Goal: Transaction & Acquisition: Purchase product/service

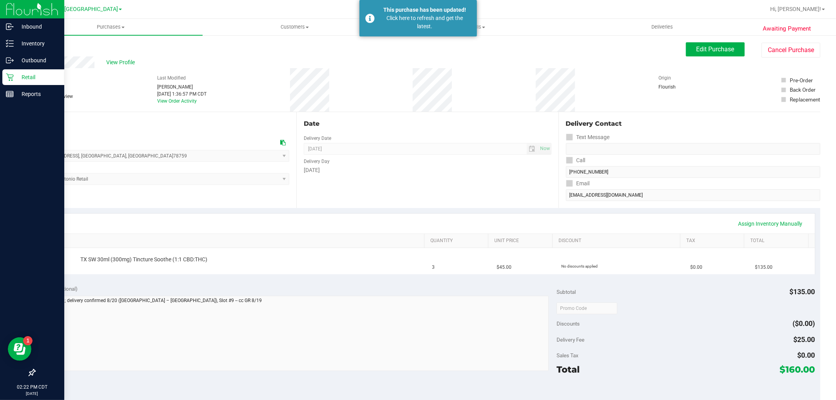
click at [9, 79] on icon at bounding box center [10, 77] width 8 height 8
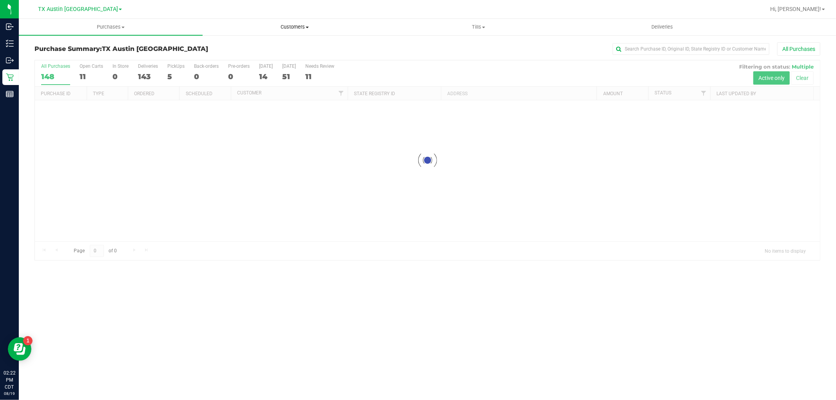
click at [302, 20] on uib-tab-heading "Customers All customers Add a new customer All physicians" at bounding box center [294, 27] width 183 height 16
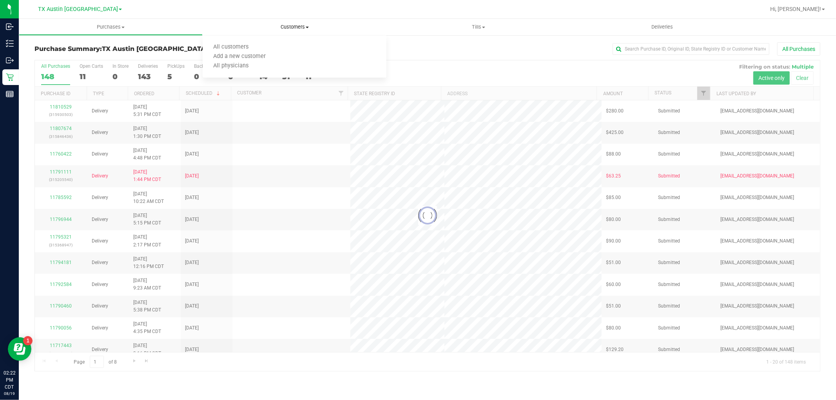
click at [300, 29] on span "Customers" at bounding box center [295, 27] width 184 height 7
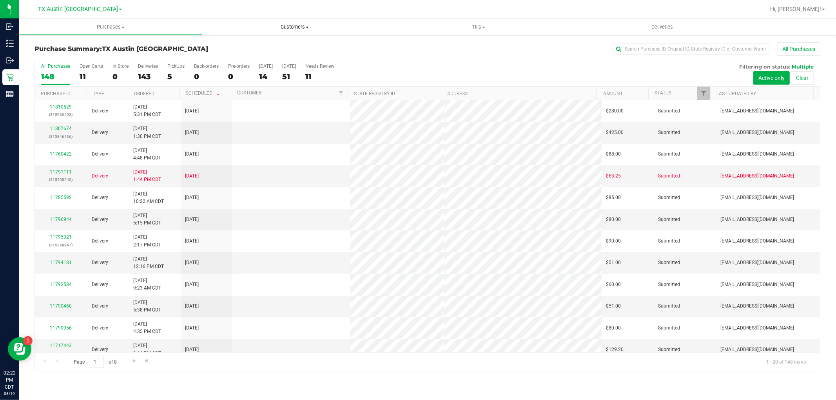
click at [298, 25] on span "Customers" at bounding box center [295, 27] width 184 height 7
click at [265, 43] on li "All customers" at bounding box center [295, 47] width 184 height 9
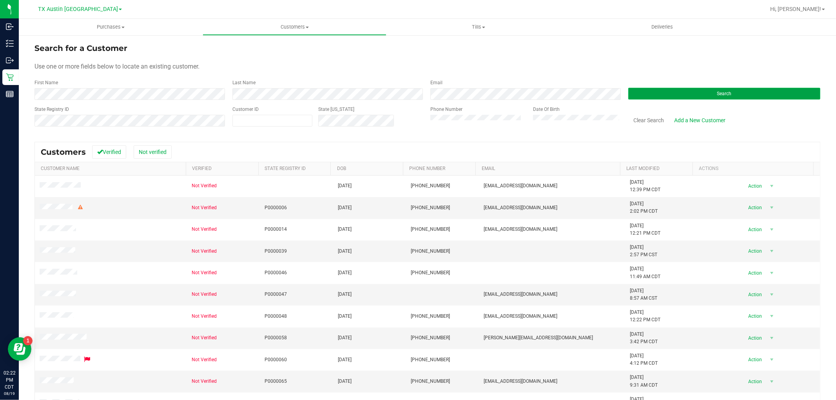
click at [657, 99] on button "Search" at bounding box center [724, 94] width 192 height 12
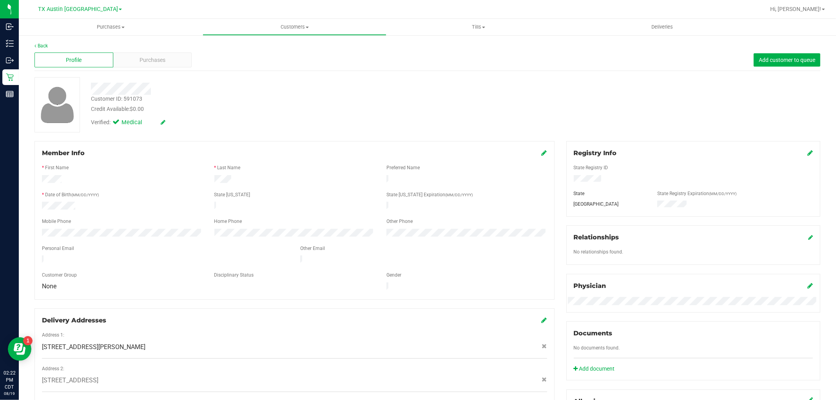
click at [807, 154] on icon at bounding box center [809, 153] width 5 height 6
click at [806, 153] on icon at bounding box center [809, 153] width 7 height 6
click at [172, 61] on div "Purchases" at bounding box center [152, 60] width 79 height 15
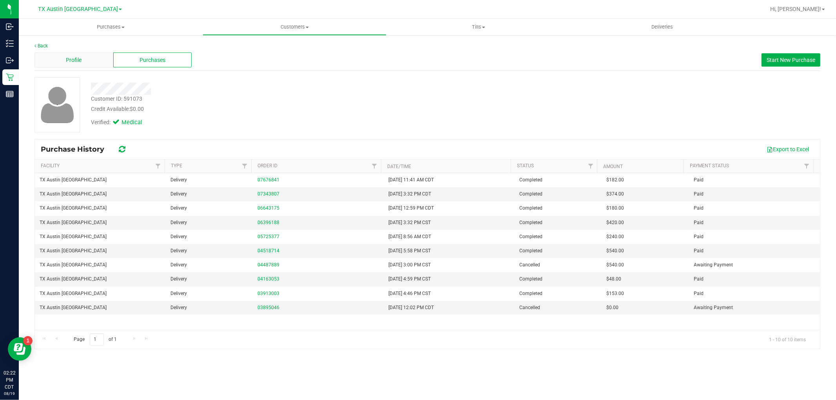
click at [56, 64] on div "Profile" at bounding box center [73, 60] width 79 height 15
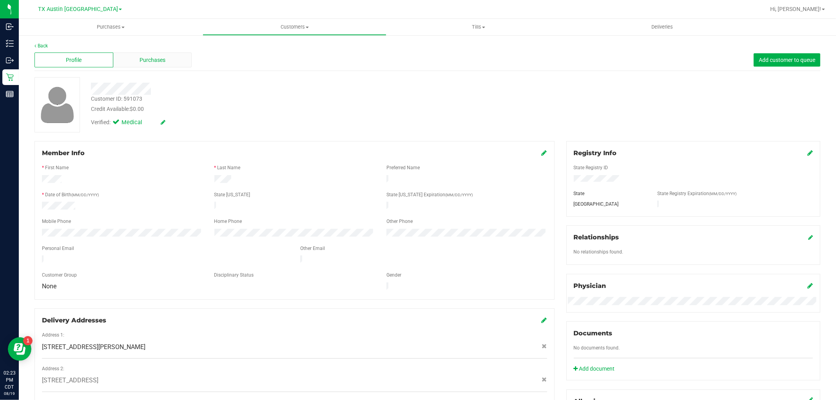
click at [160, 64] on span "Purchases" at bounding box center [152, 60] width 26 height 8
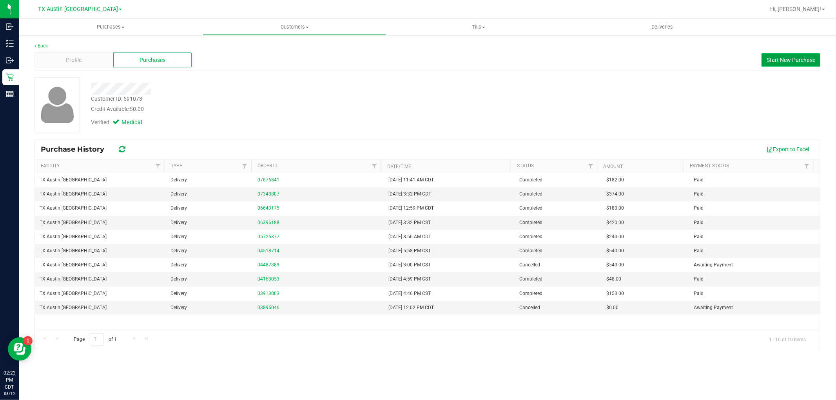
click at [772, 63] on button "Start New Purchase" at bounding box center [790, 59] width 59 height 13
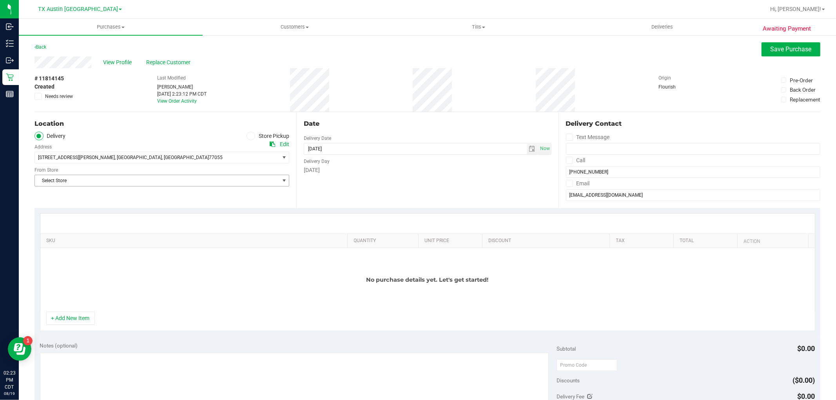
click at [176, 178] on span "Select Store" at bounding box center [157, 180] width 244 height 11
click at [64, 222] on li "TX Austin [GEOGRAPHIC_DATA]" at bounding box center [161, 223] width 252 height 12
click at [69, 322] on button "+ Add New Item" at bounding box center [70, 318] width 49 height 13
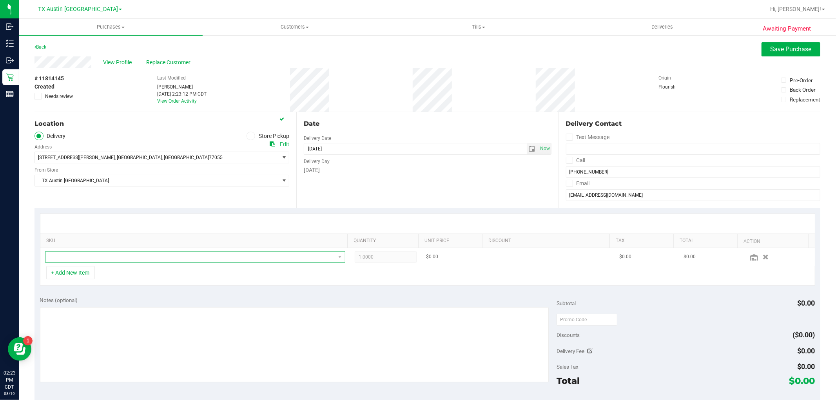
click at [148, 259] on span "NO DATA FOUND" at bounding box center [190, 257] width 290 height 11
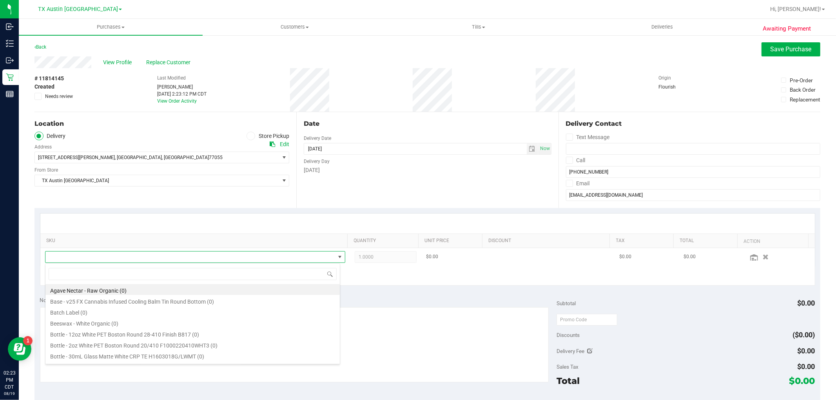
scroll to position [12, 292]
type input "tropical"
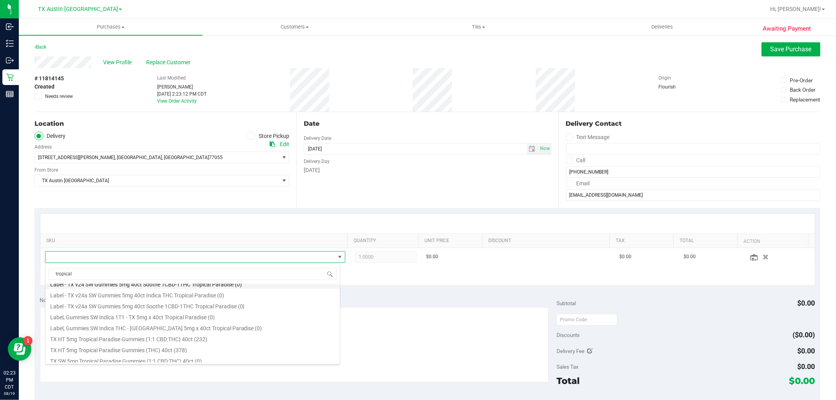
scroll to position [87, 0]
click at [187, 343] on li "TX HT 5mg Tropical Paradise Gummies (THC) 40ct (378)" at bounding box center [192, 345] width 294 height 11
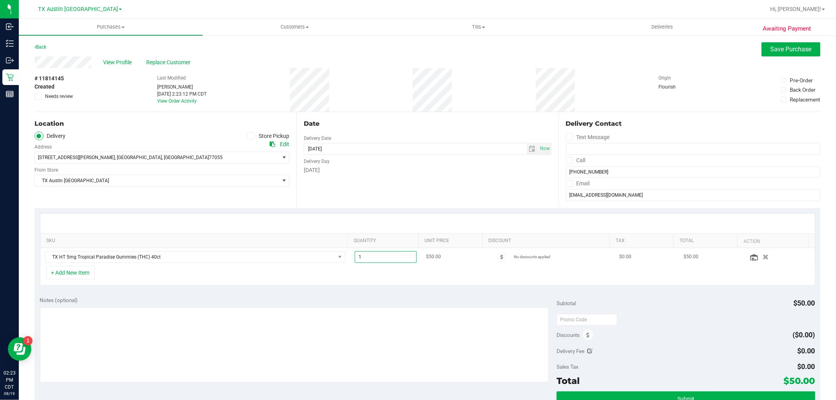
click at [385, 256] on span "1.00 1" at bounding box center [386, 257] width 62 height 12
click at [385, 256] on input "1" at bounding box center [385, 257] width 61 height 11
type input "2"
type input "2.00"
click at [385, 276] on div "+ Add New Item" at bounding box center [427, 276] width 775 height 20
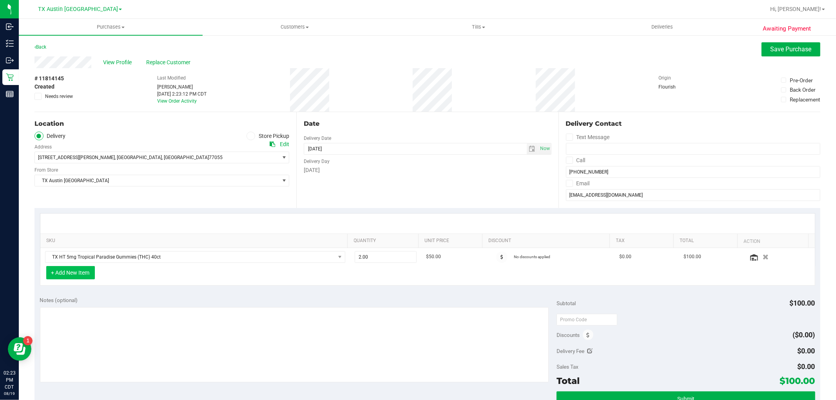
click at [72, 275] on button "+ Add New Item" at bounding box center [70, 272] width 49 height 13
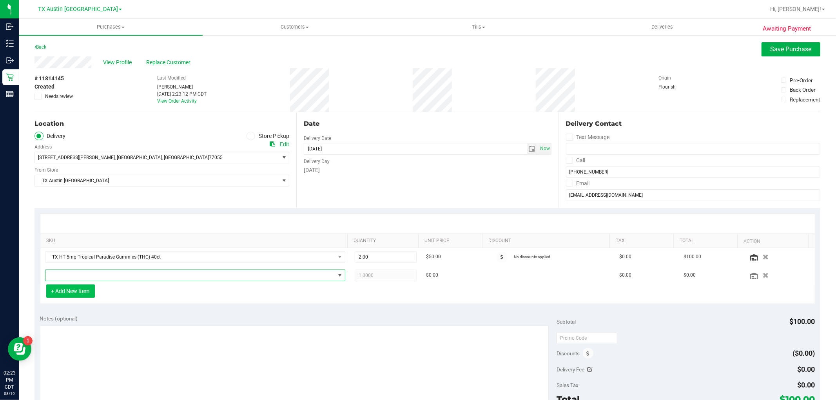
click at [72, 275] on span "NO DATA FOUND" at bounding box center [190, 275] width 290 height 11
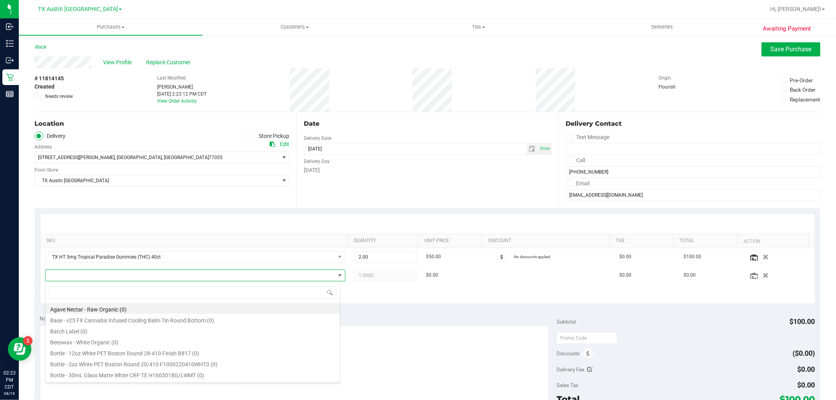
scroll to position [12, 292]
type input "watermelon"
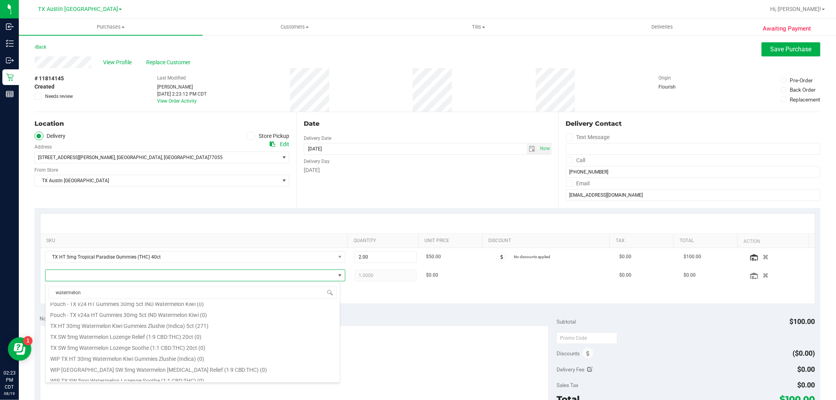
scroll to position [75, 0]
click at [193, 324] on li "TX HT 30mg Watermelon Kiwi Gummies Zlushie (Indica) 5ct (271)" at bounding box center [192, 321] width 294 height 11
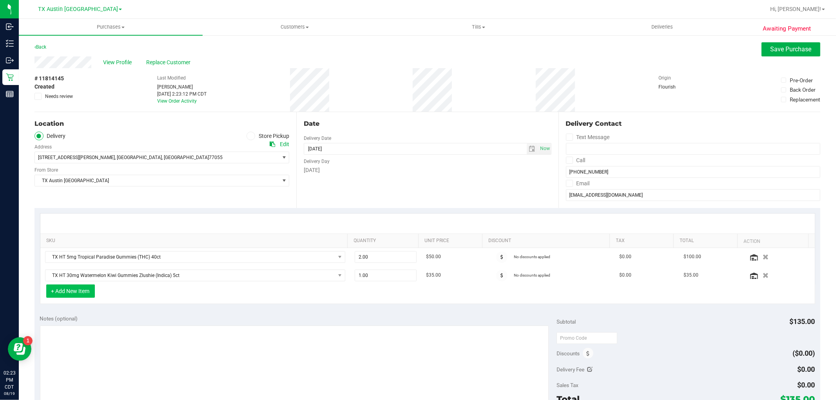
click at [65, 290] on button "+ Add New Item" at bounding box center [70, 290] width 49 height 13
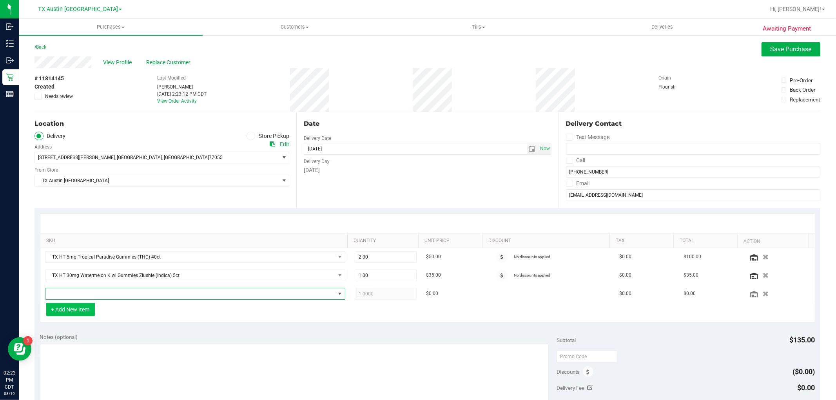
click at [65, 290] on span "NO DATA FOUND" at bounding box center [190, 293] width 290 height 11
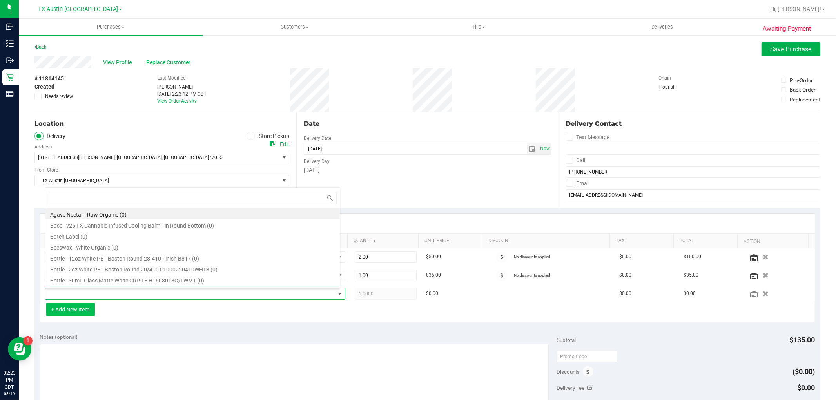
scroll to position [12, 292]
type input "texas ora"
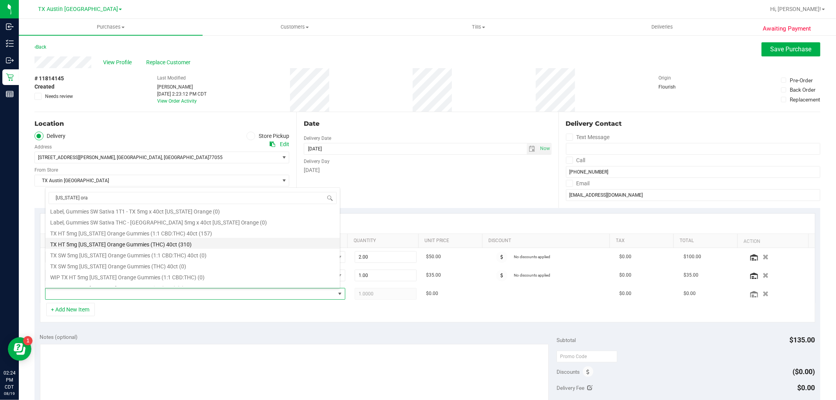
scroll to position [87, 0]
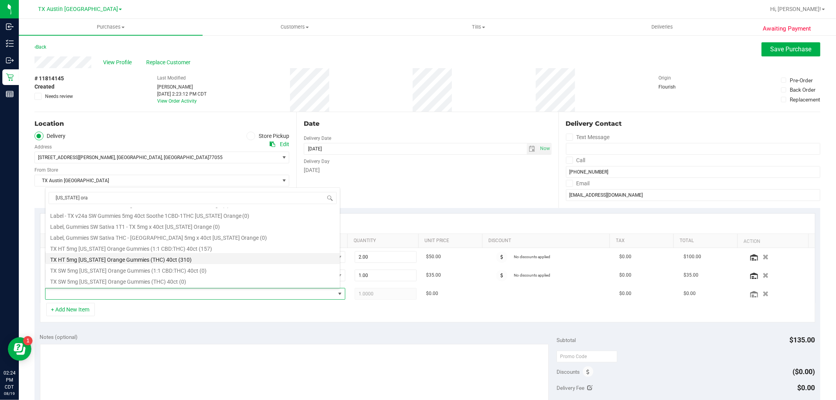
click at [178, 256] on li "TX HT 5mg Texas Orange Gummies (THC) 40ct (310)" at bounding box center [192, 258] width 294 height 11
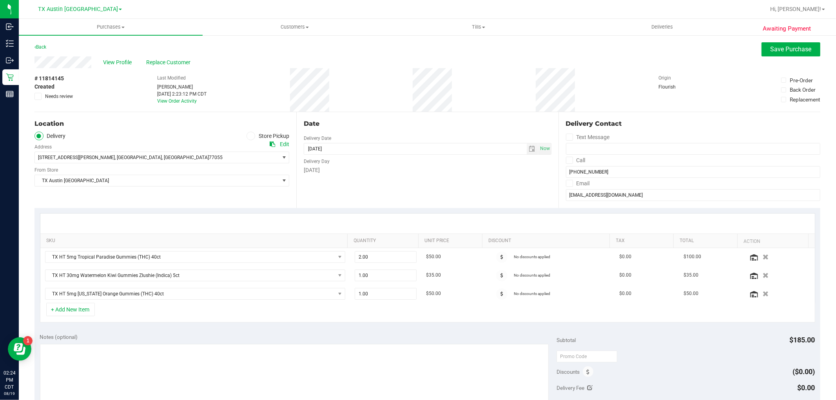
scroll to position [43, 0]
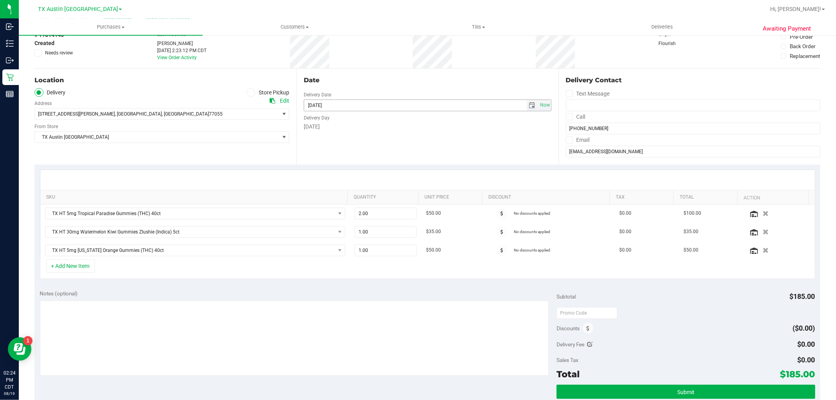
click at [529, 105] on span "select" at bounding box center [532, 105] width 6 height 6
click at [353, 183] on link "21" at bounding box center [354, 185] width 11 height 12
type input "08/21/2025"
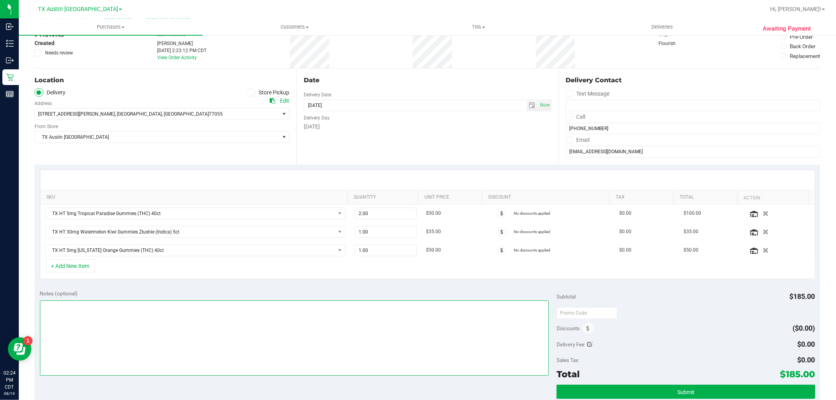
click at [263, 328] on textarea at bounding box center [294, 338] width 509 height 75
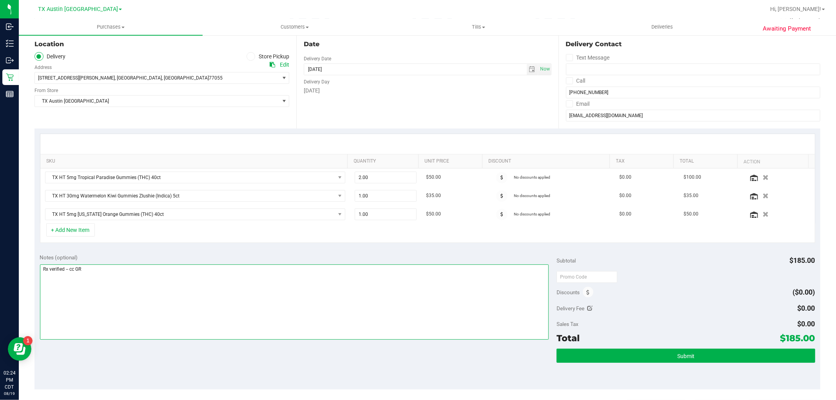
scroll to position [130, 0]
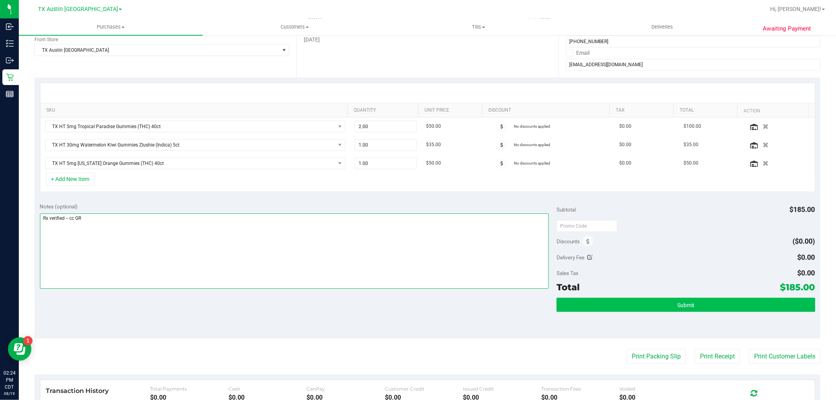
type textarea "Rx verified -- cc GR"
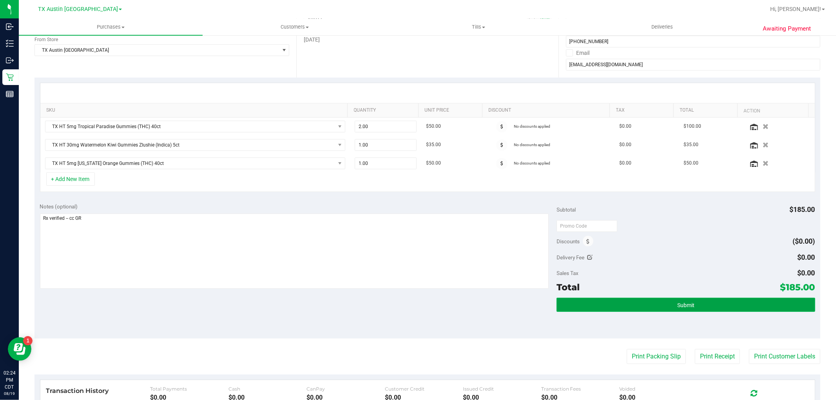
click at [679, 309] on button "Submit" at bounding box center [685, 305] width 258 height 14
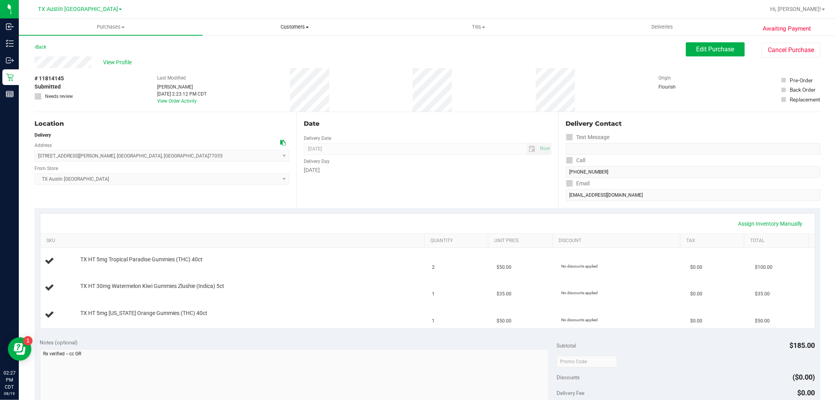
click at [303, 28] on span "Customers" at bounding box center [294, 27] width 183 height 7
click at [296, 48] on li "All customers" at bounding box center [295, 47] width 184 height 9
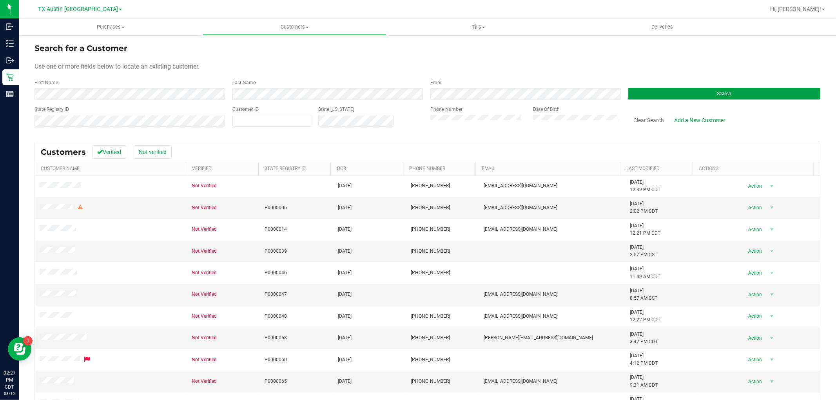
click at [654, 94] on button "Search" at bounding box center [724, 94] width 192 height 12
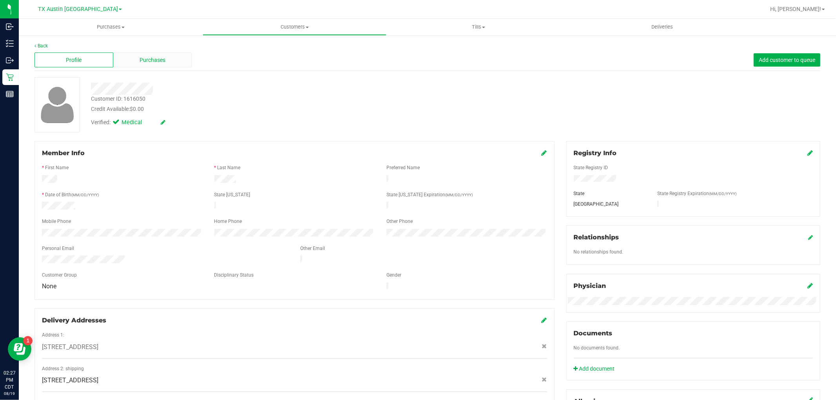
click at [165, 63] on div "Purchases" at bounding box center [152, 60] width 79 height 15
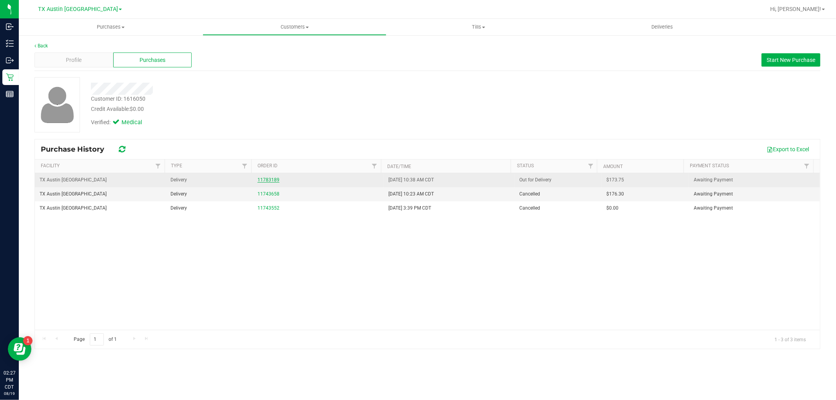
click at [269, 181] on link "11783189" at bounding box center [268, 179] width 22 height 5
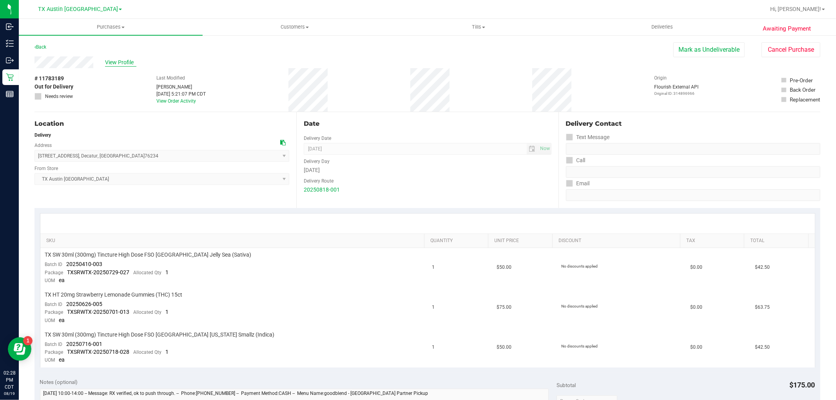
click at [124, 58] on span "View Profile" at bounding box center [120, 62] width 31 height 8
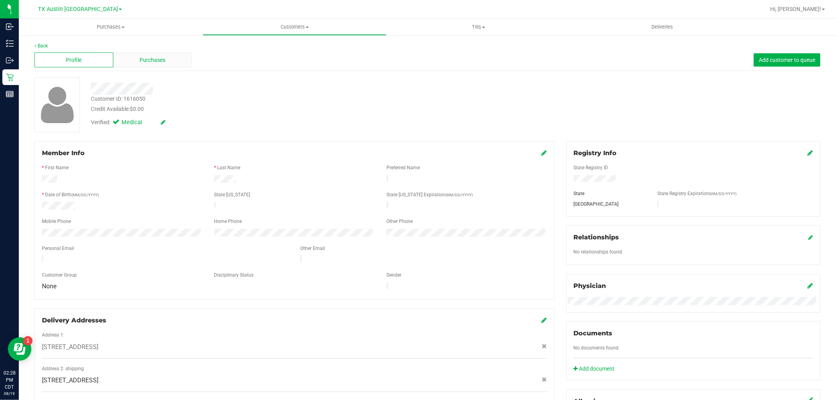
click at [157, 61] on span "Purchases" at bounding box center [152, 60] width 26 height 8
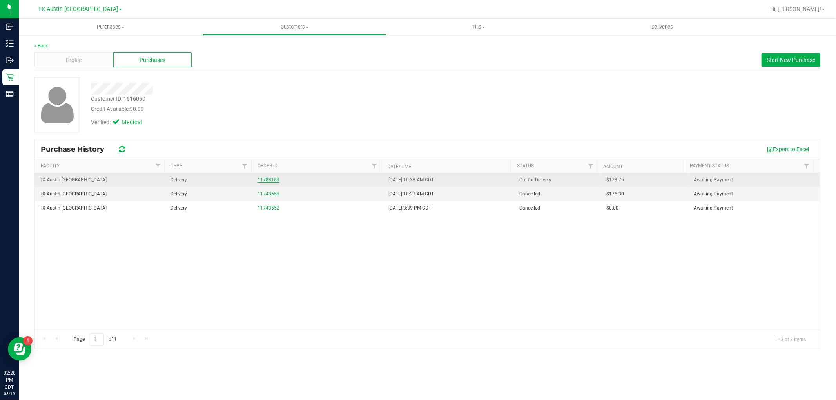
click at [267, 181] on link "11783189" at bounding box center [268, 179] width 22 height 5
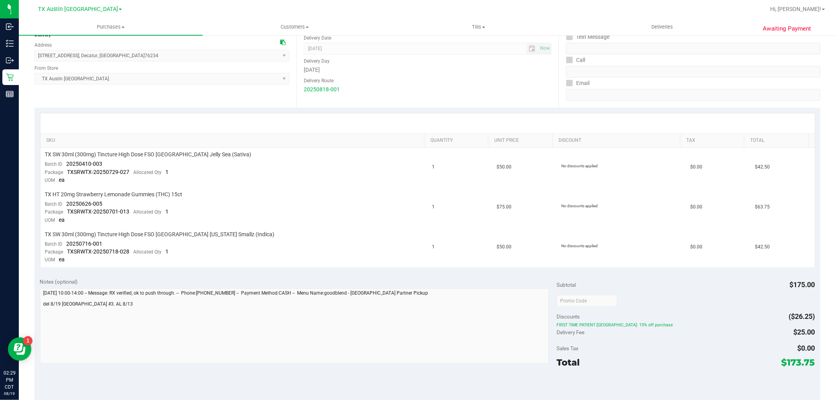
scroll to position [174, 0]
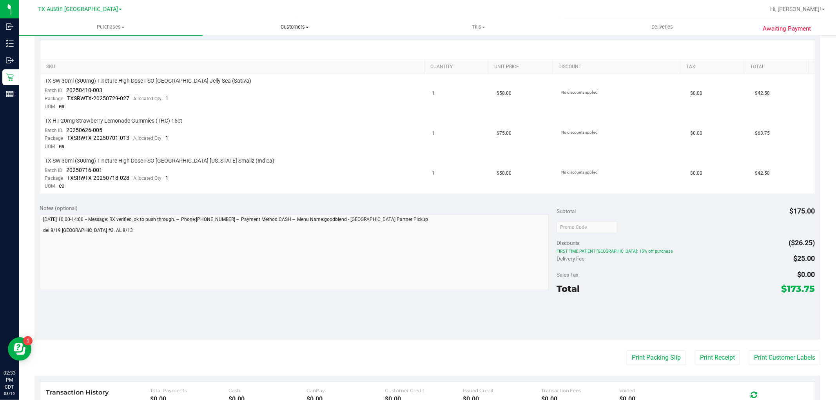
click at [300, 29] on span "Customers" at bounding box center [294, 27] width 183 height 7
click at [296, 48] on li "All customers" at bounding box center [295, 47] width 184 height 9
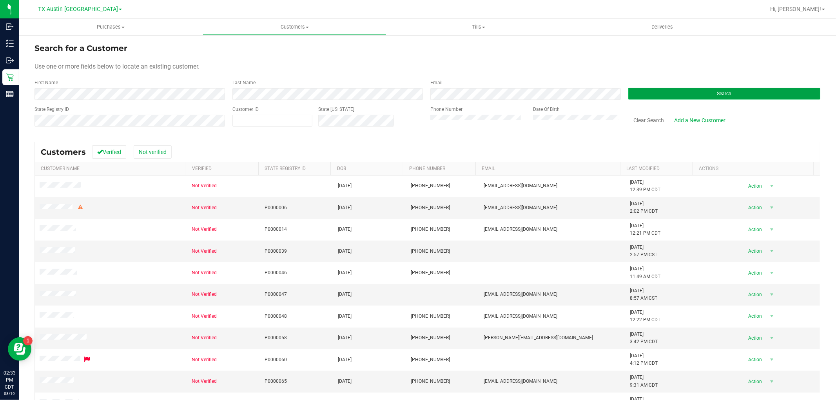
click at [629, 91] on button "Search" at bounding box center [724, 94] width 192 height 12
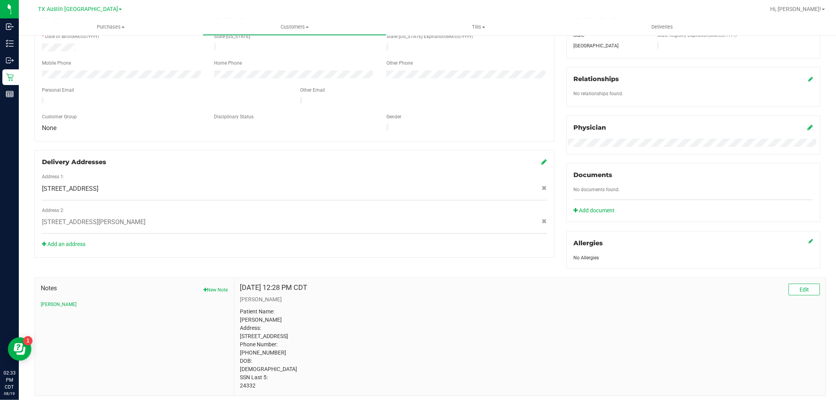
scroll to position [174, 0]
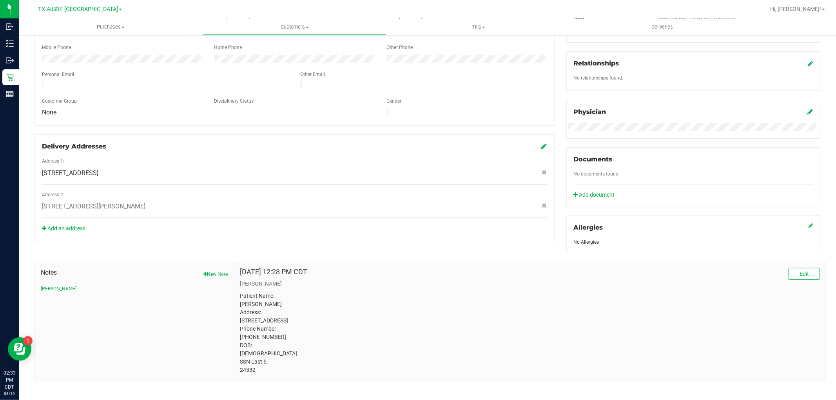
click at [246, 374] on p "Patient Name: Donna McElmurry Address: 23 Remington Park Katy, TX, 77493 Phone …" at bounding box center [530, 333] width 580 height 82
copy p "24332"
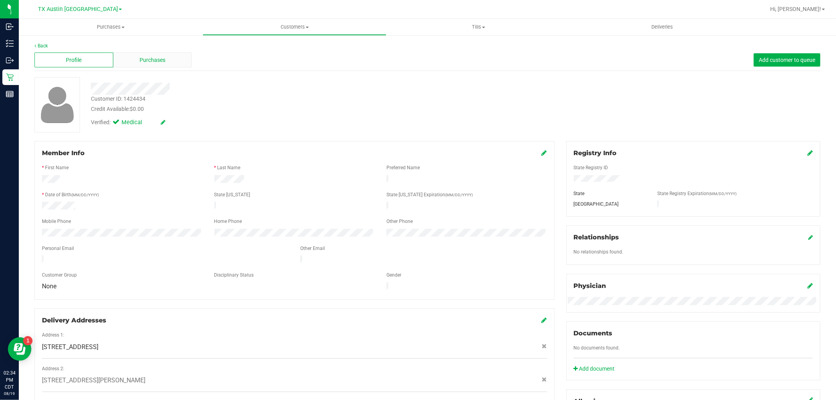
click at [151, 54] on div "Purchases" at bounding box center [152, 60] width 79 height 15
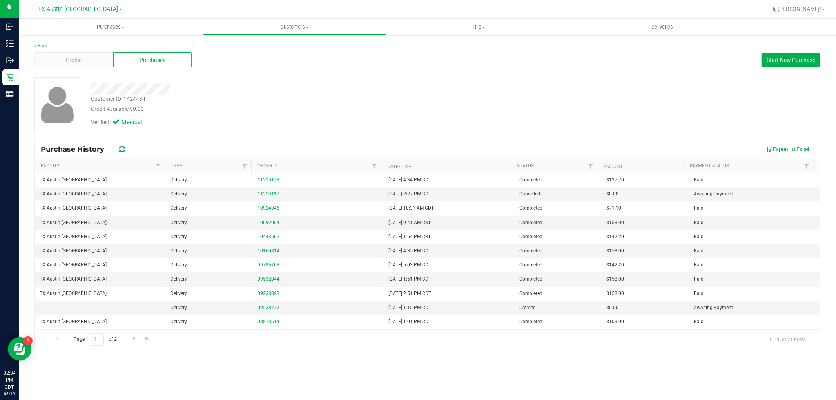
click at [778, 53] on div "Profile Purchases Start New Purchase" at bounding box center [427, 60] width 786 height 22
click at [777, 57] on span "Start New Purchase" at bounding box center [790, 60] width 49 height 6
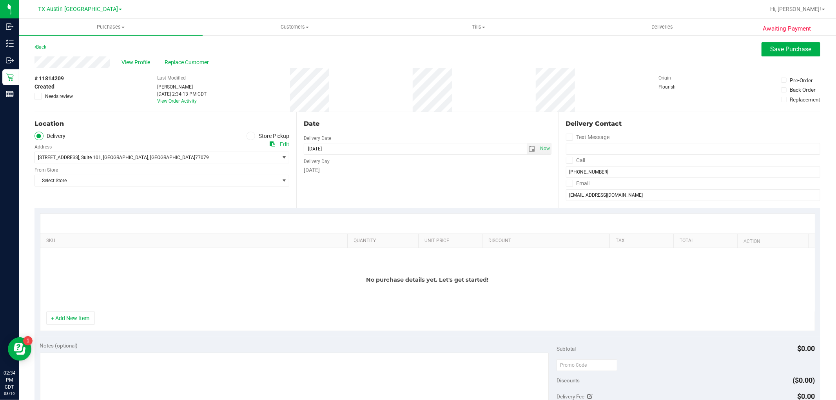
click at [268, 166] on div "Select Store Select Store Bonita Springs WC Boynton Beach WC Bradenton WC Brand…" at bounding box center [161, 174] width 255 height 23
click at [290, 152] on div "Location Delivery Store Pickup Address Edit 810 Hwy 6 S , Suite 101 , Houston ,…" at bounding box center [165, 160] width 262 height 96
click at [275, 157] on span "810 Hwy 6 S , Suite 101 , Houston , TX 77079" at bounding box center [161, 158] width 255 height 12
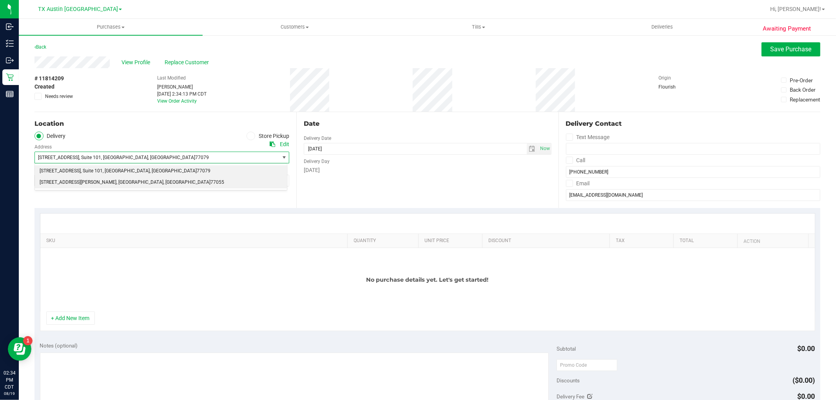
click at [237, 186] on li "9432 Katy Fwy , Houston , TX 77055" at bounding box center [161, 183] width 252 height 12
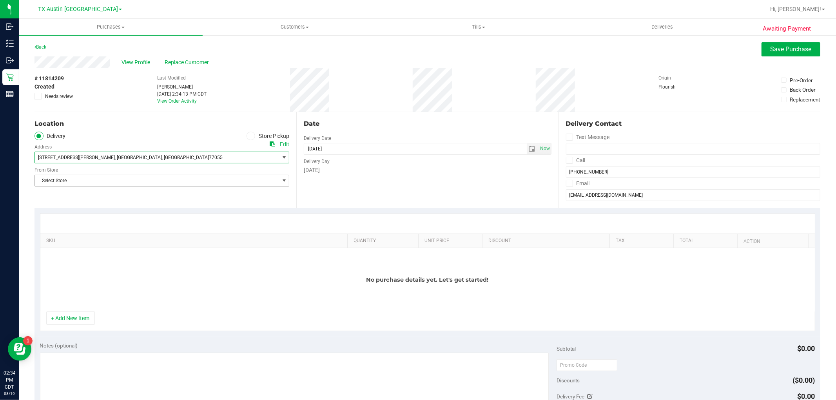
click at [243, 182] on span "Select Store" at bounding box center [157, 180] width 244 height 11
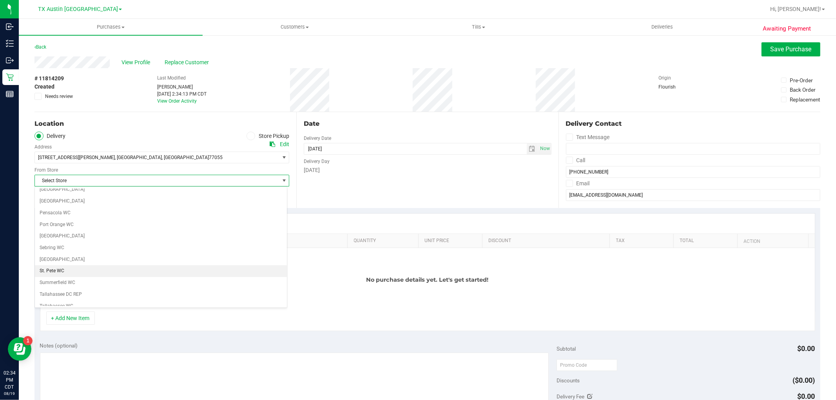
scroll to position [522, 0]
click at [70, 271] on li "TX Austin [GEOGRAPHIC_DATA]" at bounding box center [161, 266] width 252 height 12
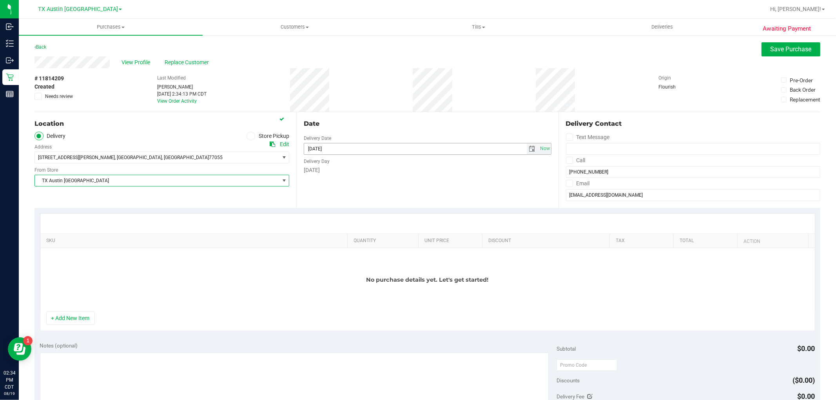
click at [527, 152] on span "select" at bounding box center [532, 148] width 11 height 11
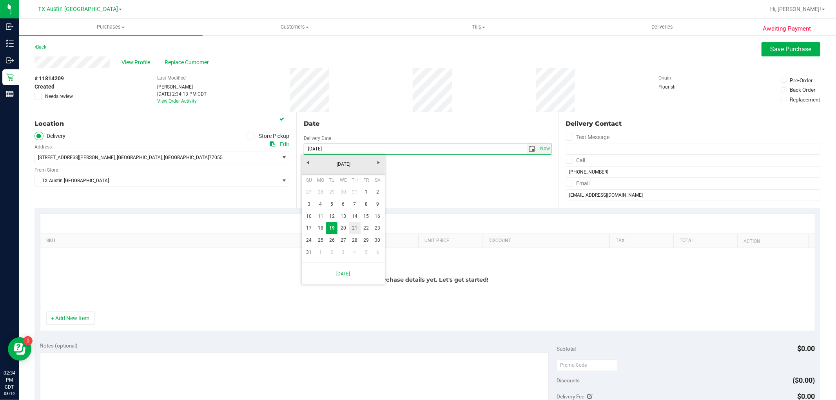
click at [353, 232] on link "21" at bounding box center [354, 228] width 11 height 12
type input "08/21/2025"
click at [241, 292] on div "No purchase details yet. Let's get started!" at bounding box center [427, 279] width 774 height 63
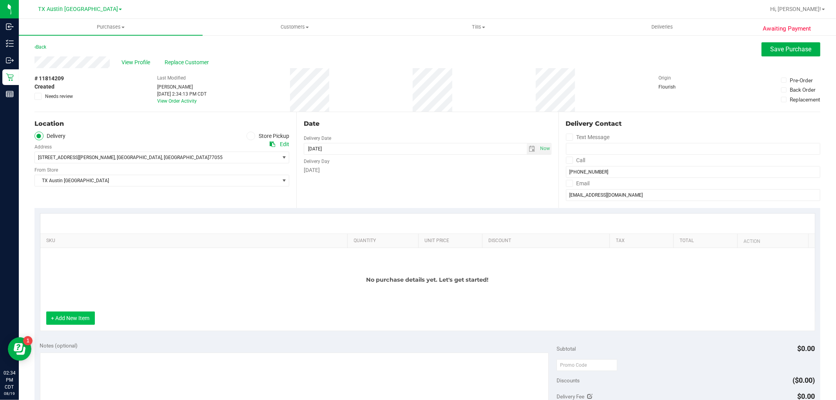
click at [72, 318] on button "+ Add New Item" at bounding box center [70, 318] width 49 height 13
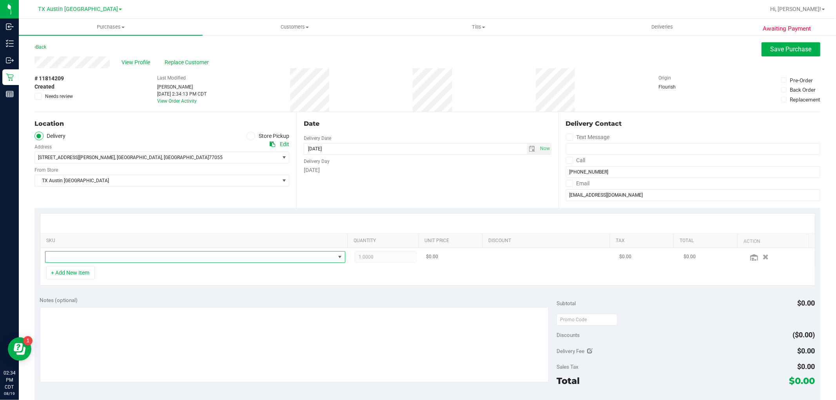
click at [128, 252] on span "NO DATA FOUND" at bounding box center [190, 257] width 290 height 11
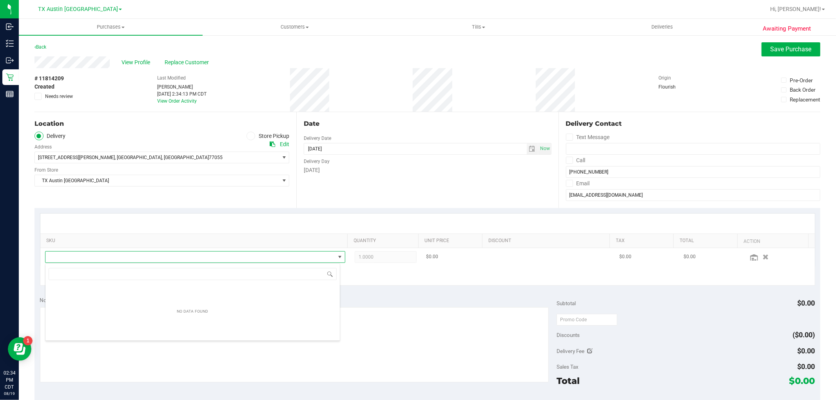
scroll to position [12, 292]
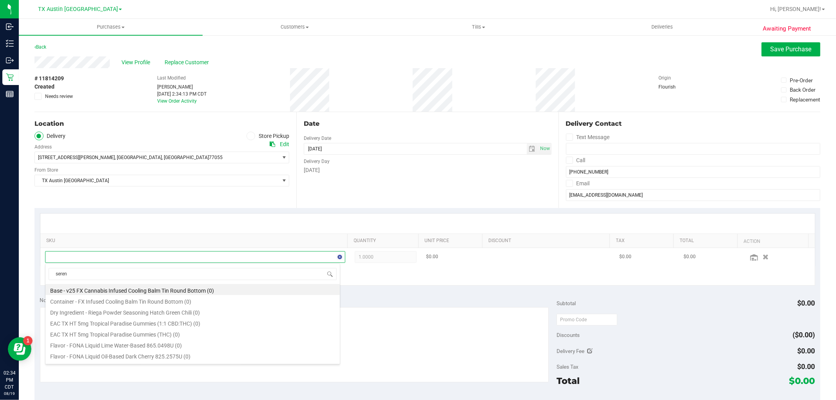
type input "serene"
click at [289, 323] on li "TX SW 30ml (1500mg) Tincture High Dose Serene (4:1 CBD:THC) (22)" at bounding box center [192, 324] width 294 height 11
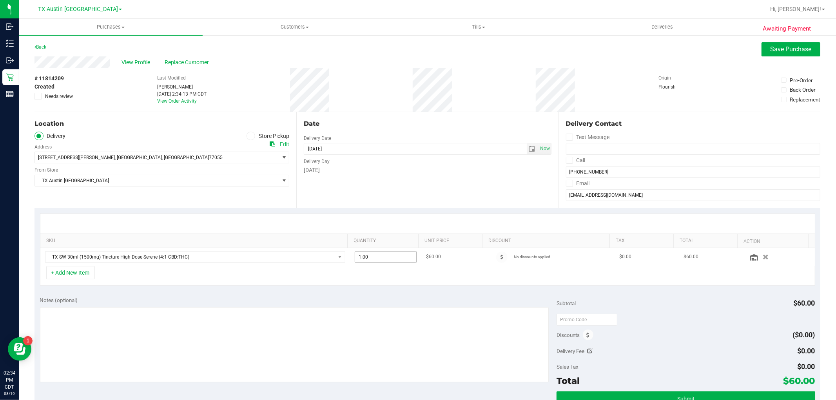
click at [394, 253] on span "1.00 1" at bounding box center [386, 257] width 62 height 12
click at [394, 253] on input "1" at bounding box center [385, 257] width 61 height 11
type input "3"
type input "3.00"
click at [188, 272] on div "+ Add New Item" at bounding box center [427, 276] width 775 height 20
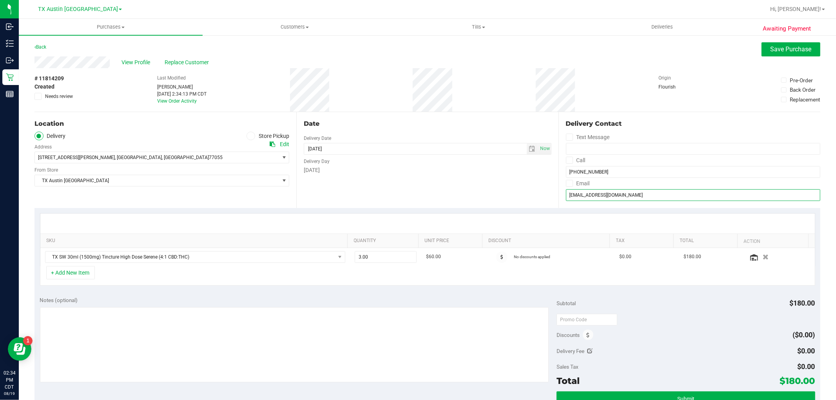
click at [593, 194] on input "omaha81@pm.me" at bounding box center [693, 195] width 254 height 12
paste input "24332"
type input "omaha81@pm.me"
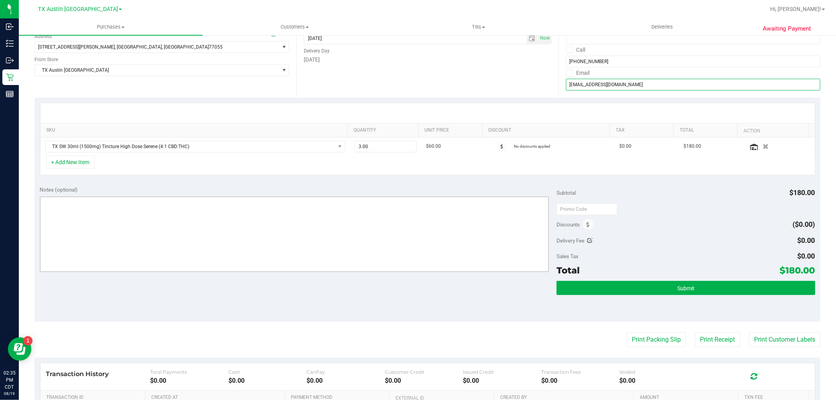
scroll to position [130, 0]
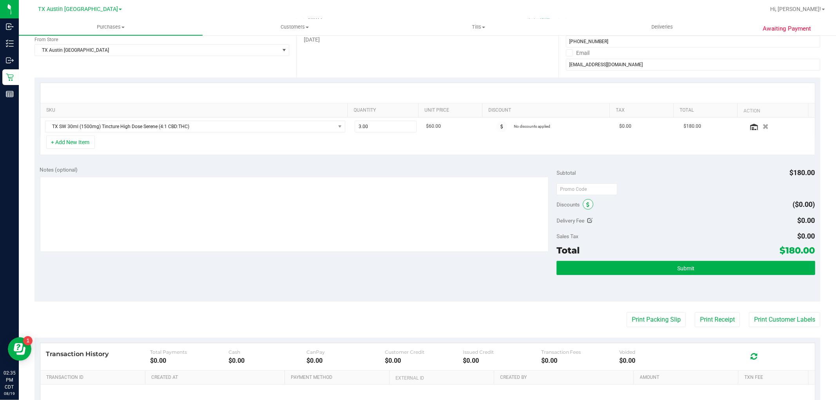
click at [585, 208] on span at bounding box center [588, 204] width 11 height 11
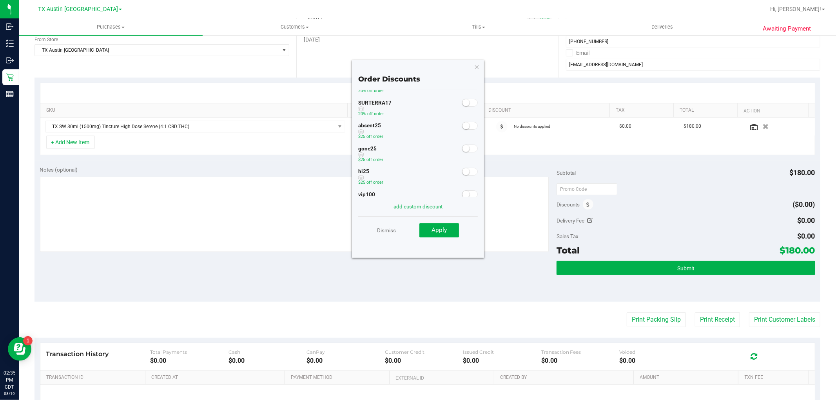
scroll to position [87, 0]
click at [467, 109] on span at bounding box center [470, 107] width 16 height 8
click at [445, 234] on button "Apply" at bounding box center [439, 230] width 40 height 14
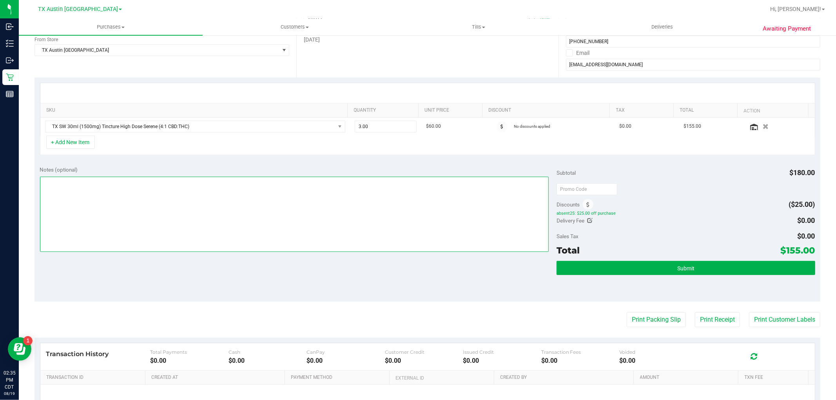
click at [397, 208] on textarea at bounding box center [294, 214] width 509 height 75
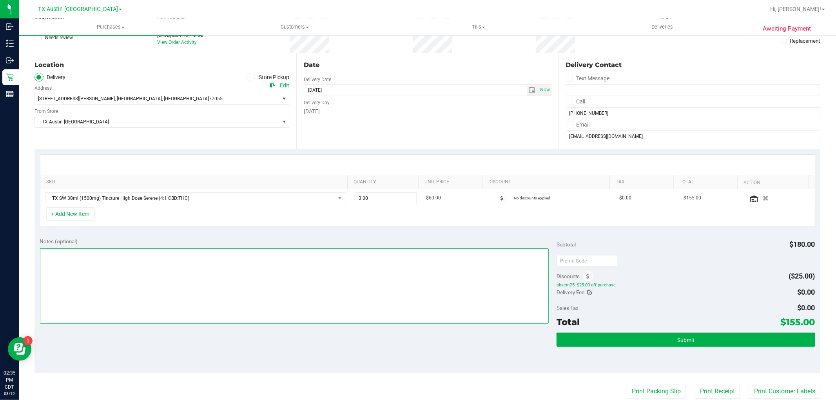
scroll to position [43, 0]
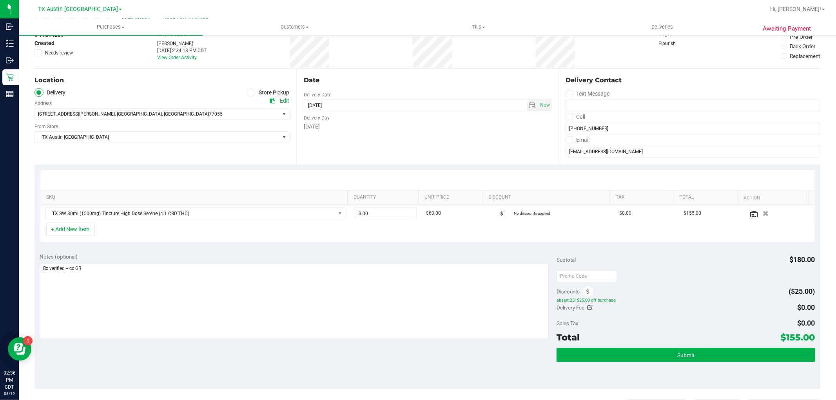
click at [280, 97] on div "Edit" at bounding box center [284, 101] width 9 height 8
click at [312, 280] on textarea at bounding box center [294, 301] width 509 height 75
click at [63, 268] on textarea at bounding box center [294, 301] width 509 height 75
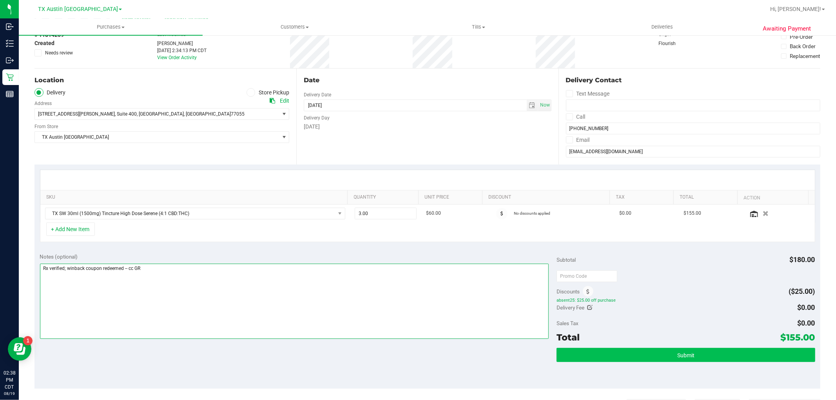
type textarea "Rx verified; winback coupon redeemed -- cc GR"
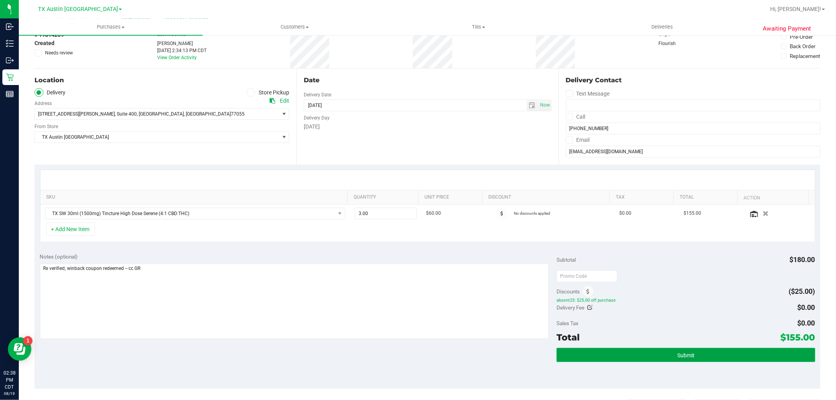
click at [733, 359] on button "Submit" at bounding box center [685, 355] width 258 height 14
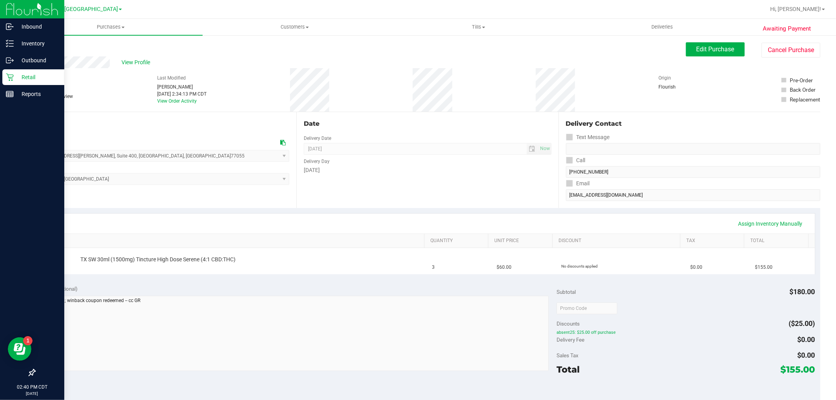
click at [13, 77] on icon at bounding box center [10, 77] width 8 height 8
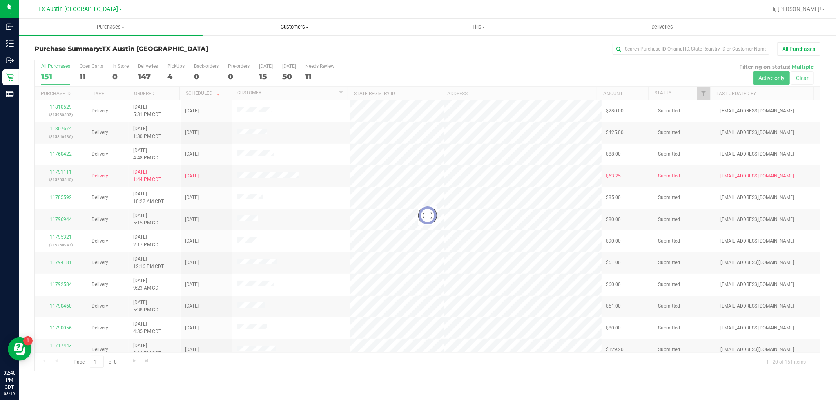
click at [301, 25] on span "Customers" at bounding box center [294, 27] width 183 height 7
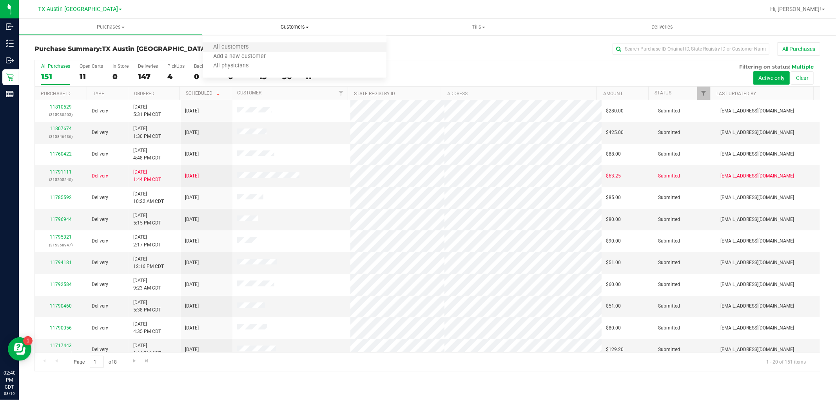
click at [283, 44] on li "All customers" at bounding box center [295, 47] width 184 height 9
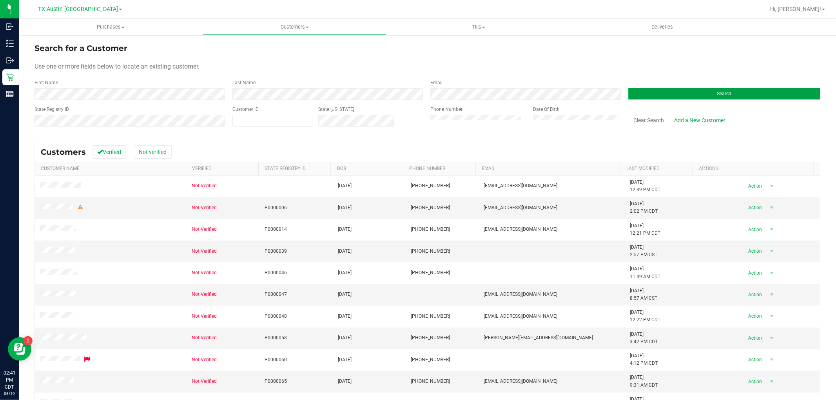
click at [652, 92] on button "Search" at bounding box center [724, 94] width 192 height 12
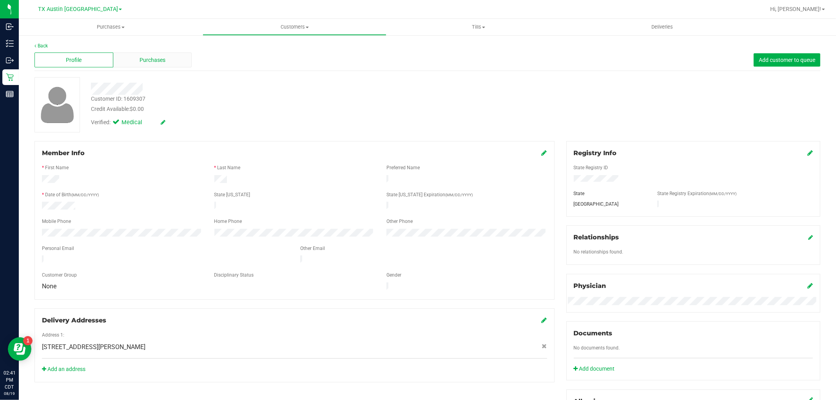
click at [169, 57] on div "Purchases" at bounding box center [152, 60] width 79 height 15
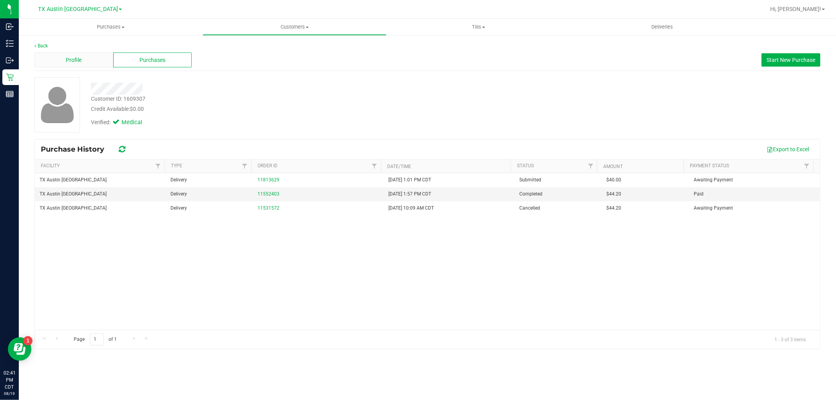
click at [91, 62] on div "Profile" at bounding box center [73, 60] width 79 height 15
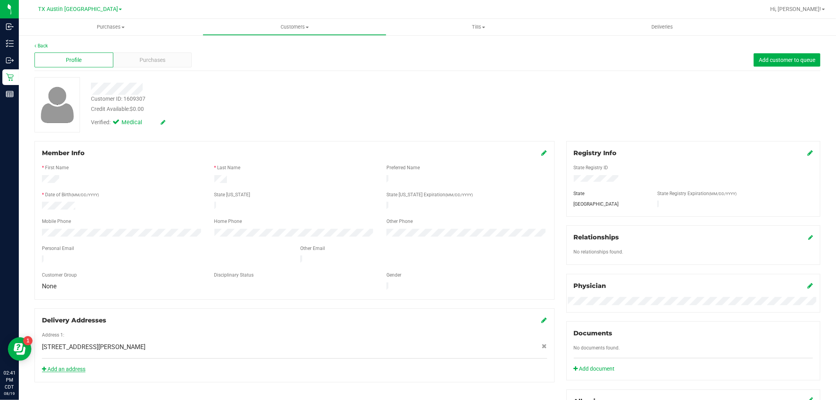
click at [77, 366] on link "Add an address" at bounding box center [63, 369] width 43 height 6
click at [168, 65] on div "Purchases" at bounding box center [152, 60] width 79 height 15
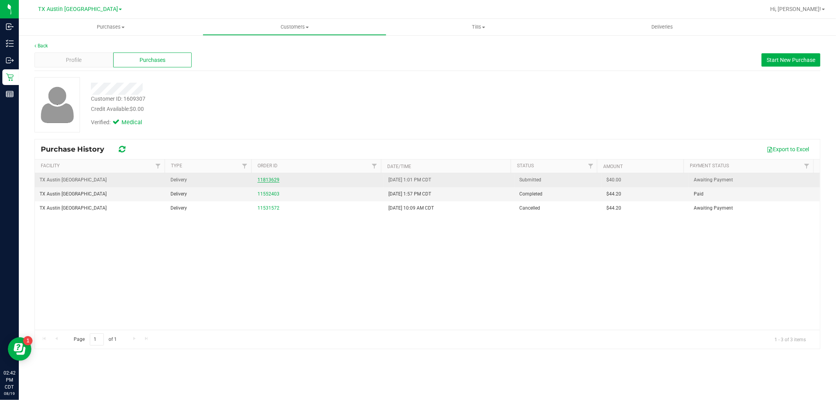
click at [270, 180] on link "11813629" at bounding box center [268, 179] width 22 height 5
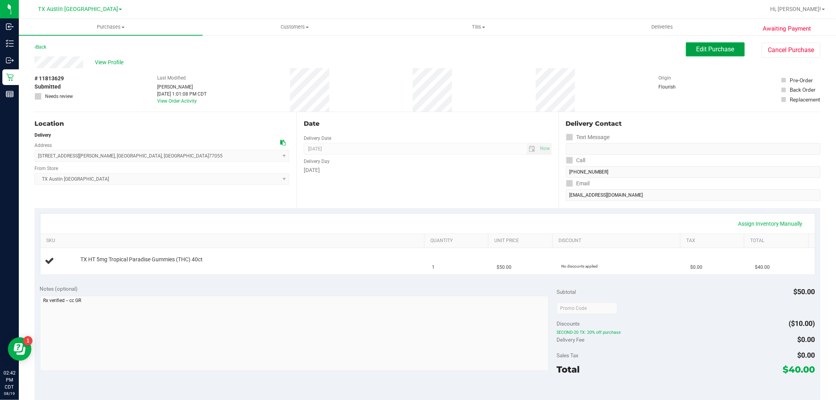
click at [701, 50] on span "Edit Purchase" at bounding box center [715, 48] width 38 height 7
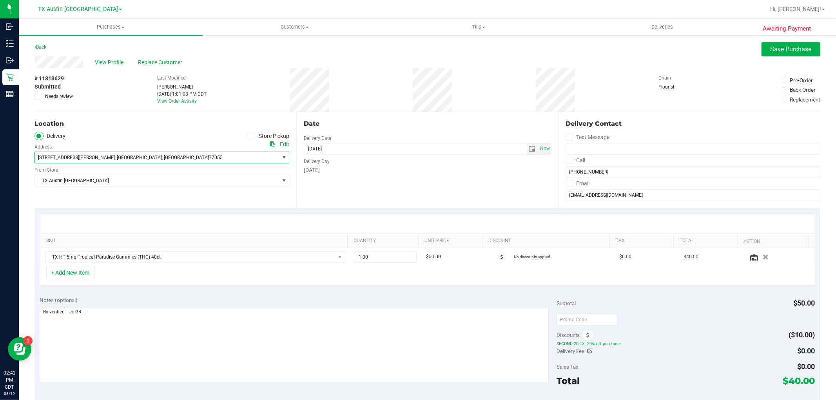
click at [279, 156] on span "select" at bounding box center [284, 157] width 10 height 11
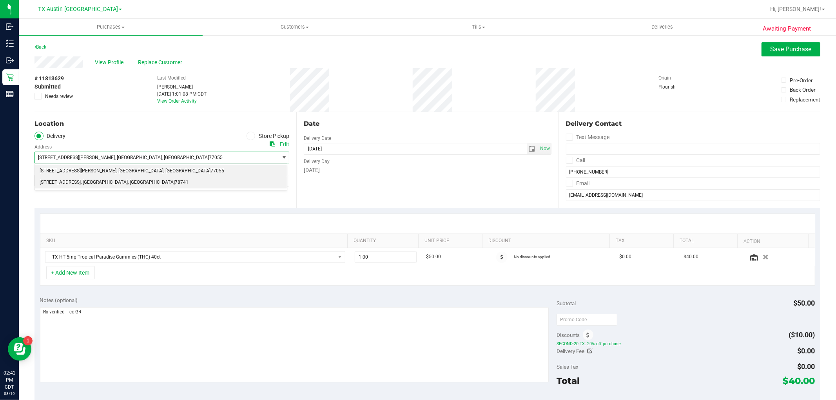
click at [266, 179] on li "7105 E Riverside Drive , Austin , TX 78741" at bounding box center [161, 183] width 252 height 12
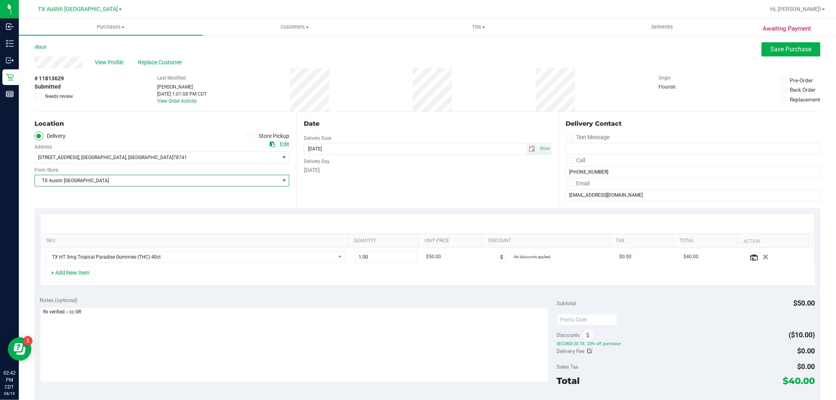
click at [265, 181] on span "TX Austin [GEOGRAPHIC_DATA]" at bounding box center [157, 180] width 244 height 11
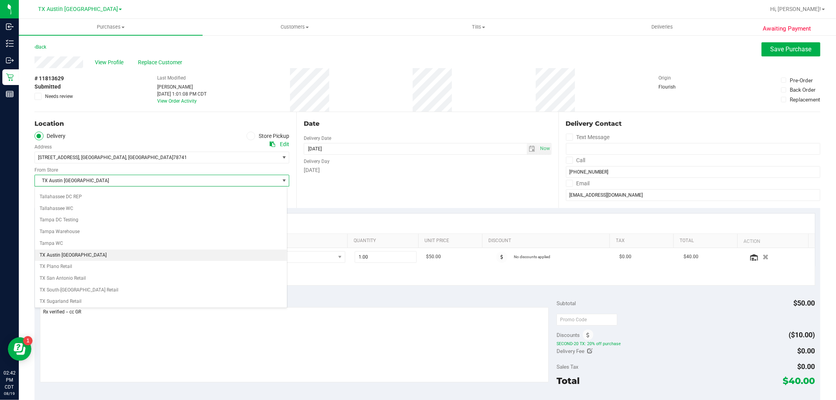
scroll to position [535, 0]
click at [64, 291] on li "TX South-[GEOGRAPHIC_DATA] Retail" at bounding box center [161, 288] width 252 height 12
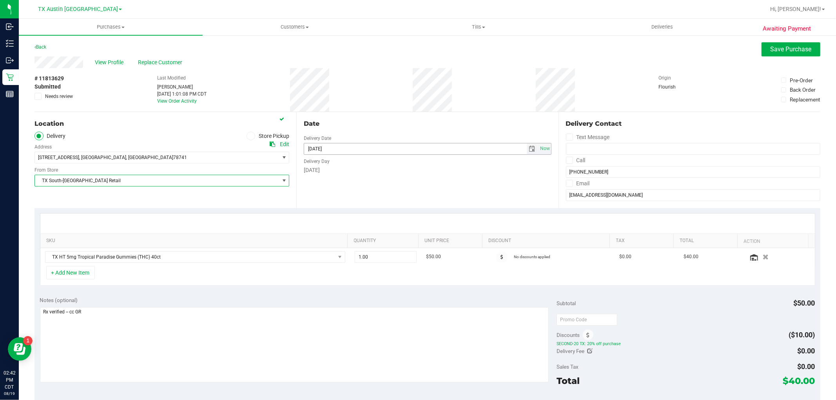
click at [530, 150] on span "select" at bounding box center [532, 149] width 6 height 6
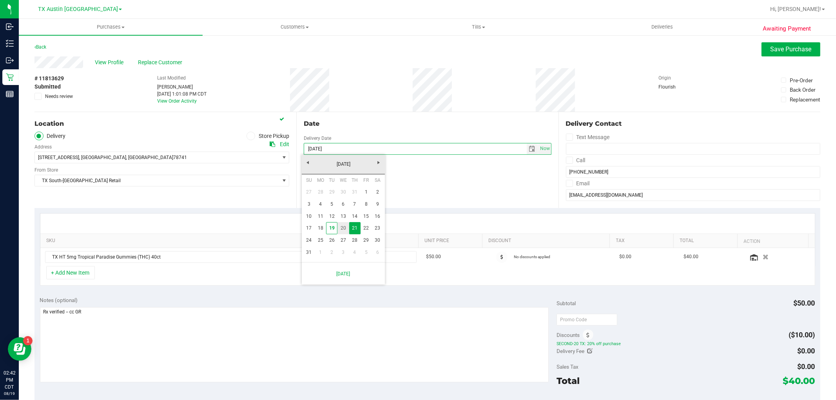
click at [343, 229] on link "20" at bounding box center [342, 228] width 11 height 12
type input "08/20/2025"
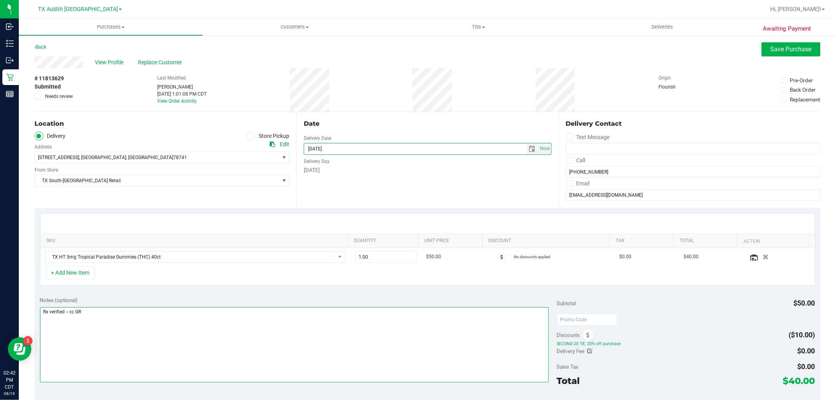
click at [41, 310] on textarea at bounding box center [294, 344] width 509 height 75
click at [100, 316] on textarea at bounding box center [294, 344] width 509 height 75
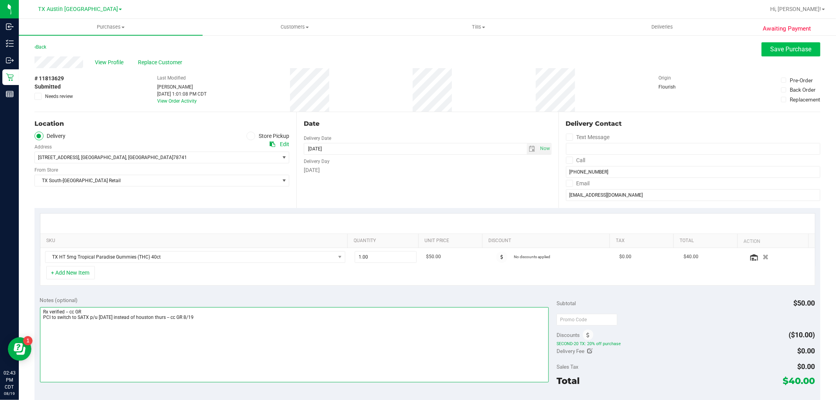
type textarea "Rx verified -- cc GR PCI to switch to SATX p/u tmrw instead of houston thurs --…"
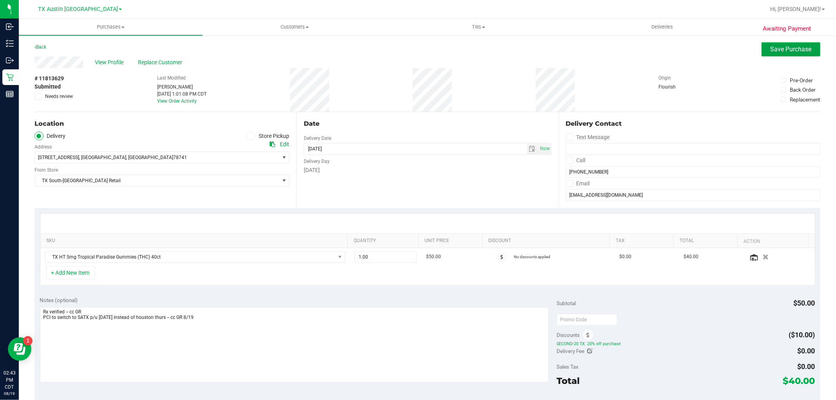
click at [774, 54] on button "Save Purchase" at bounding box center [790, 49] width 59 height 14
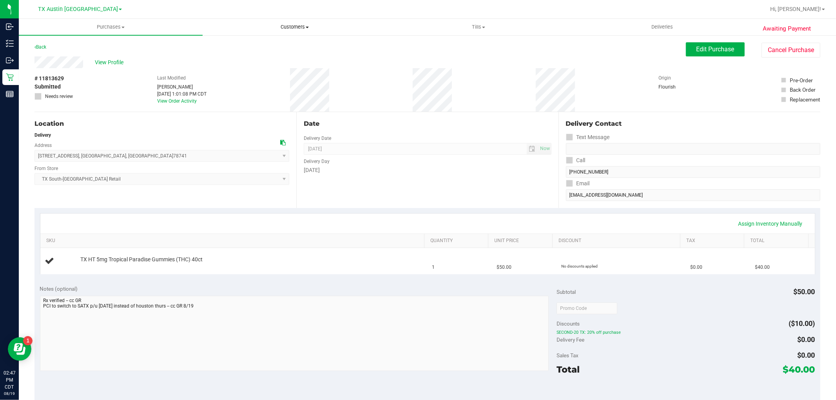
click at [284, 26] on span "Customers" at bounding box center [294, 27] width 183 height 7
click at [270, 46] on li "All customers" at bounding box center [295, 47] width 184 height 9
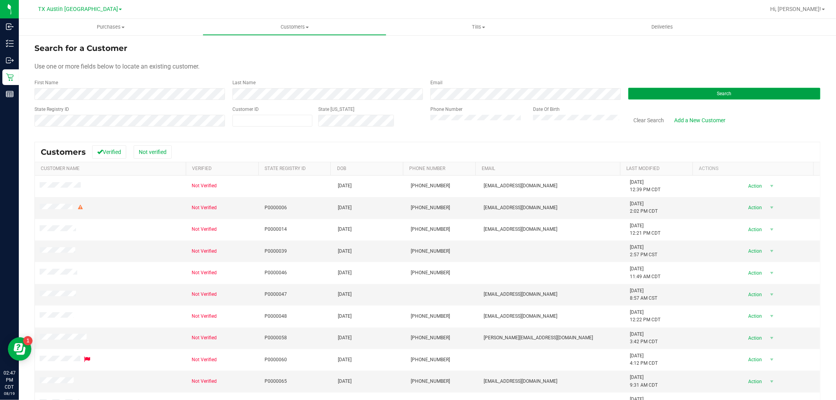
click at [692, 94] on button "Search" at bounding box center [724, 94] width 192 height 12
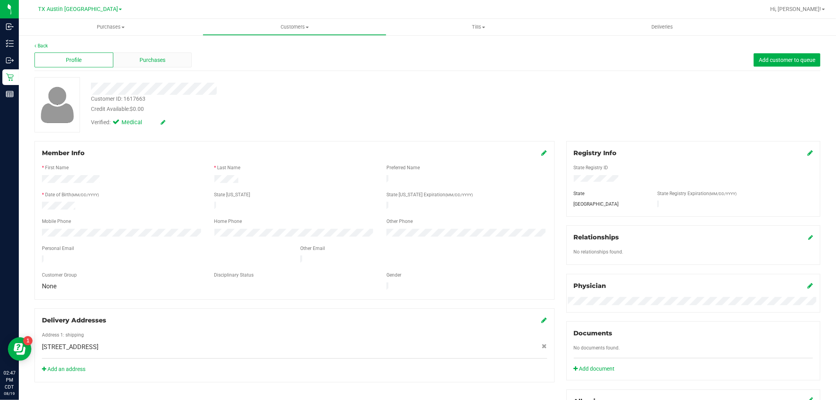
click at [155, 63] on span "Purchases" at bounding box center [152, 60] width 26 height 8
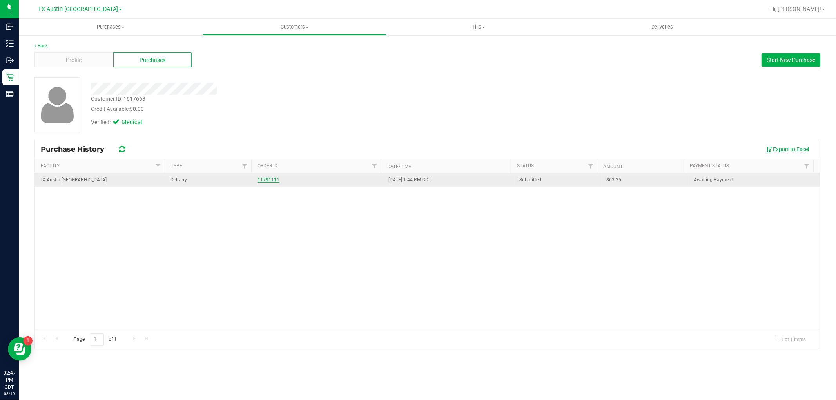
click at [273, 178] on link "11791111" at bounding box center [268, 179] width 22 height 5
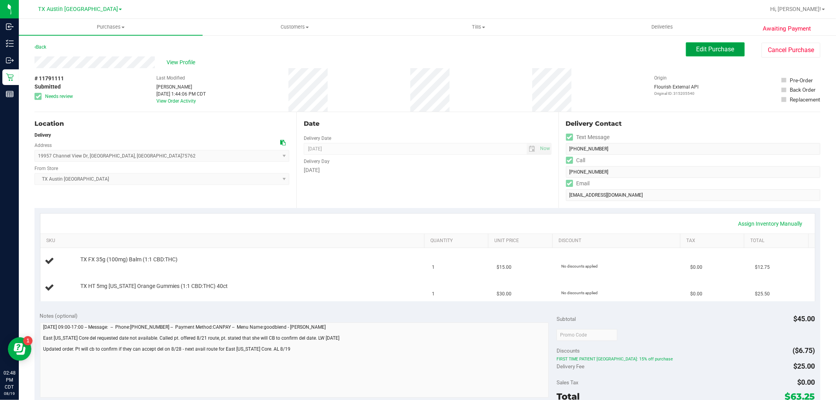
click at [697, 47] on span "Edit Purchase" at bounding box center [715, 48] width 38 height 7
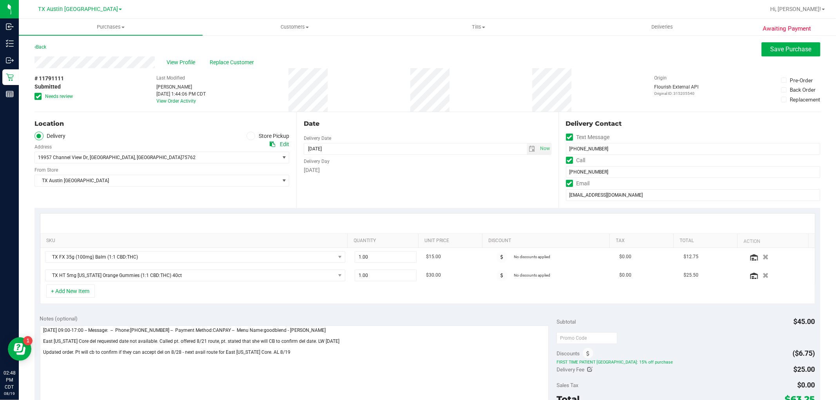
click at [40, 96] on icon at bounding box center [38, 96] width 5 height 0
click at [0, 0] on input "Needs review" at bounding box center [0, 0] width 0 height 0
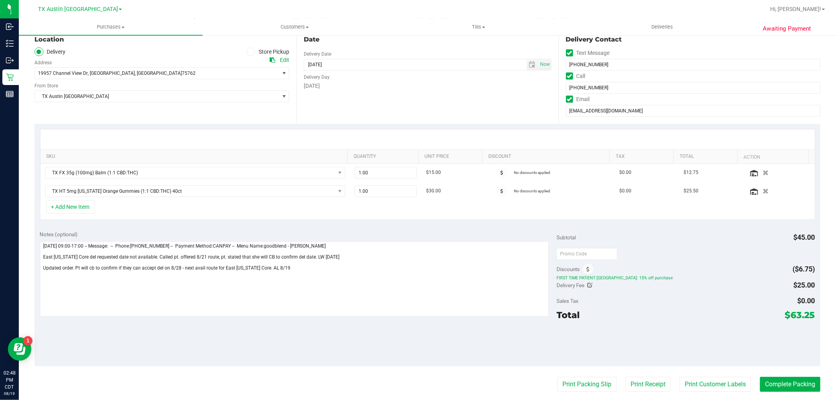
scroll to position [87, 0]
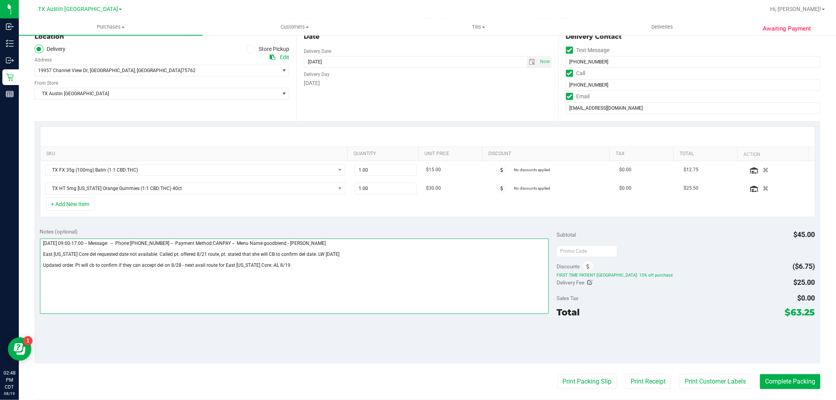
click at [177, 292] on textarea at bounding box center [294, 276] width 509 height 75
click at [353, 281] on textarea at bounding box center [294, 276] width 509 height 75
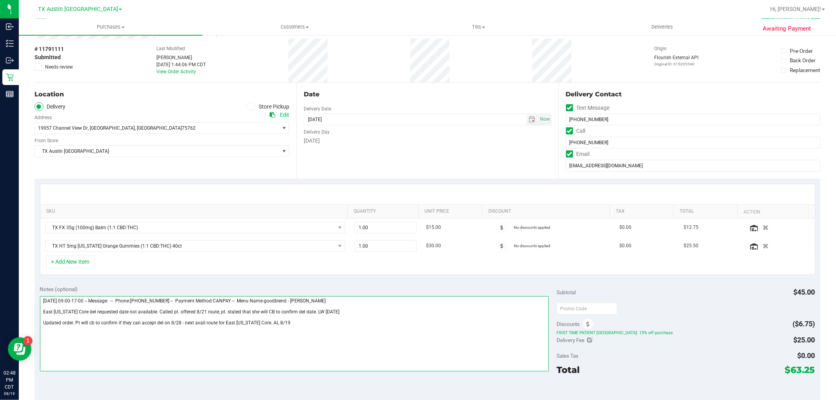
scroll to position [43, 0]
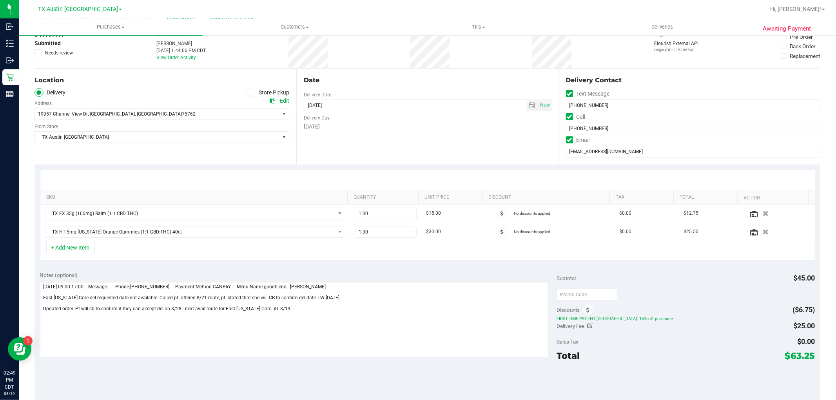
click at [271, 102] on icon at bounding box center [272, 100] width 5 height 5
click at [301, 313] on textarea at bounding box center [294, 319] width 509 height 75
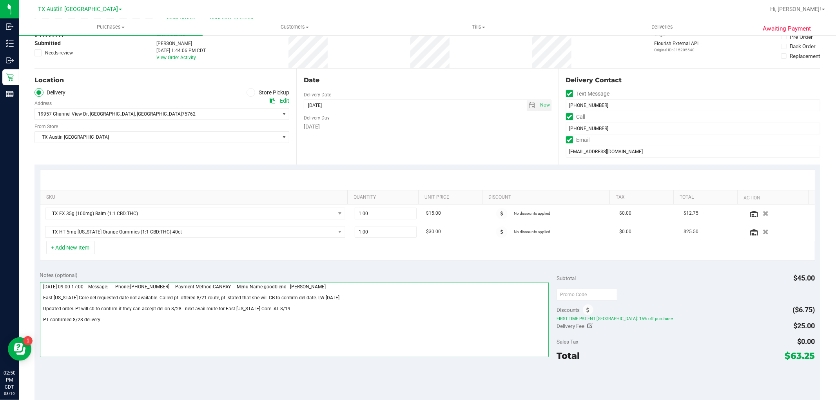
paste textarea "(Region – Zone), Slot #, Initials + Date"
click at [111, 322] on textarea at bounding box center [294, 319] width 509 height 75
click at [123, 324] on textarea at bounding box center [294, 319] width 509 height 75
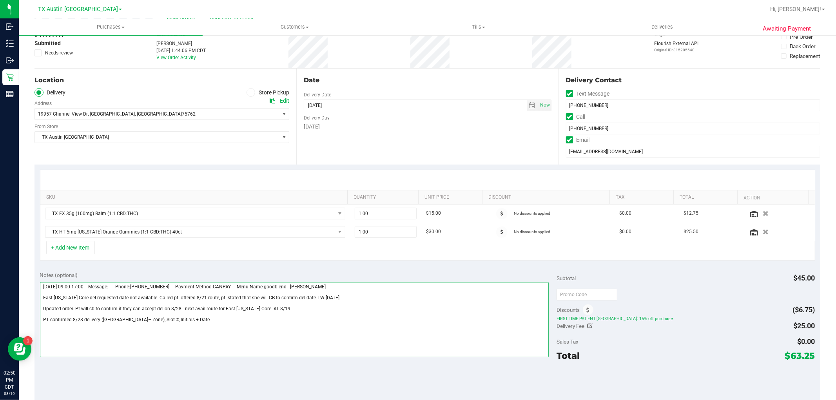
click at [123, 324] on textarea at bounding box center [294, 319] width 509 height 75
click at [175, 330] on textarea at bounding box center [294, 319] width 509 height 75
click at [127, 323] on textarea at bounding box center [294, 319] width 509 height 75
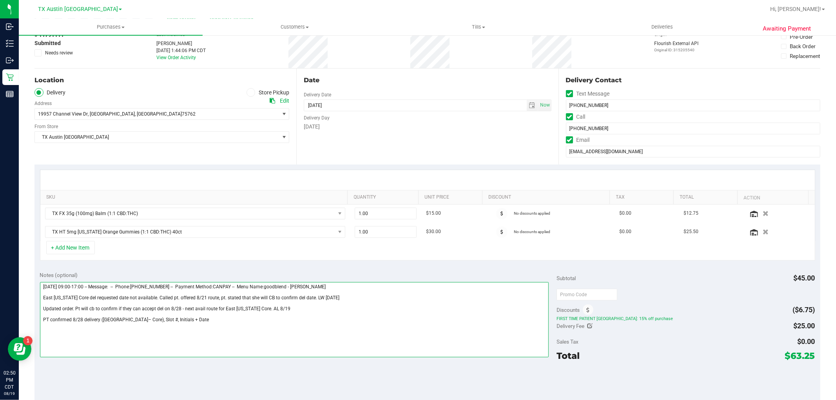
click at [147, 320] on textarea at bounding box center [294, 319] width 509 height 75
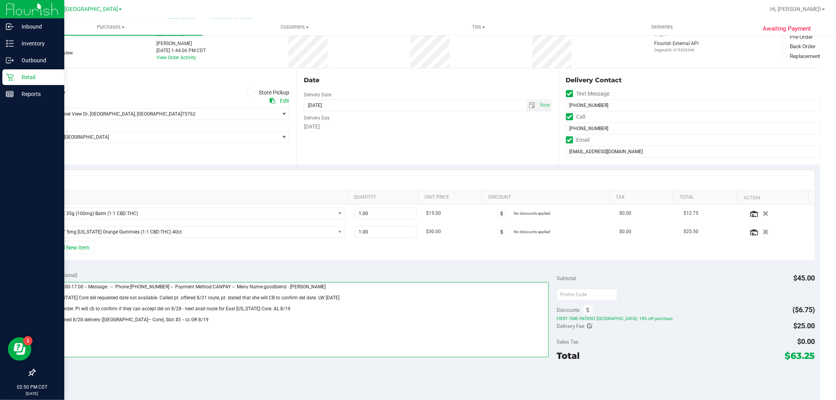
type textarea "Saturday 08/16/2025 09:00-17:00 -- Message: -- Phone:3233263266 -- Payment Meth…"
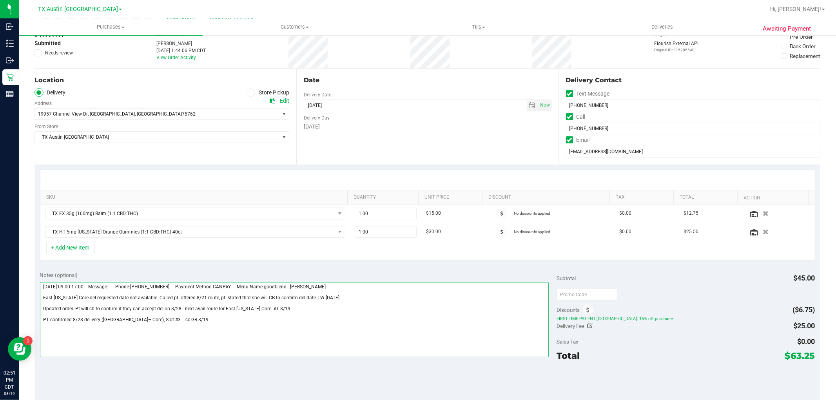
click at [188, 320] on textarea at bounding box center [294, 319] width 509 height 75
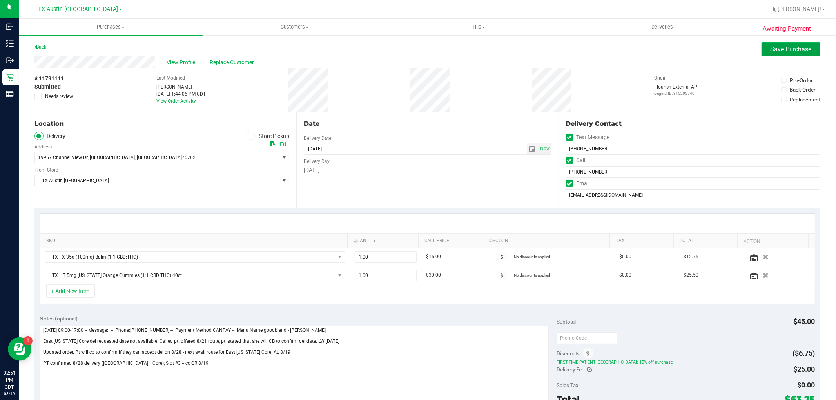
click at [776, 55] on button "Save Purchase" at bounding box center [790, 49] width 59 height 14
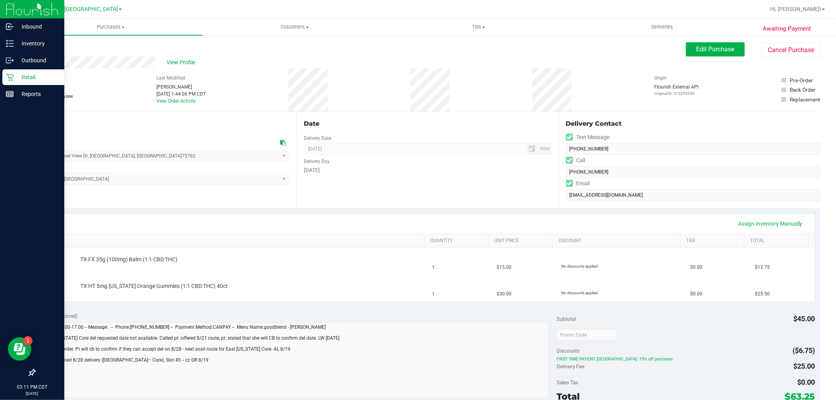
click at [12, 77] on icon at bounding box center [10, 77] width 8 height 8
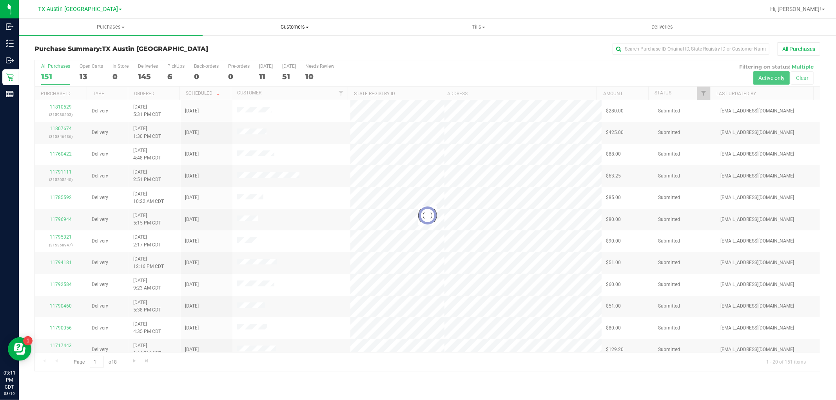
click at [304, 28] on span "Customers" at bounding box center [294, 27] width 183 height 7
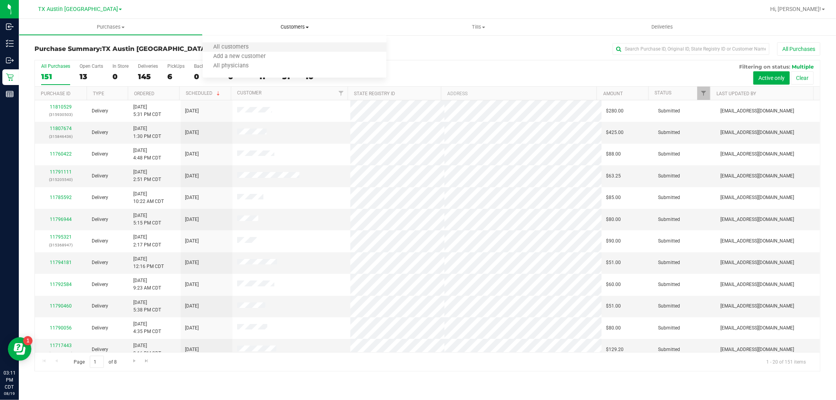
click at [296, 47] on li "All customers" at bounding box center [295, 47] width 184 height 9
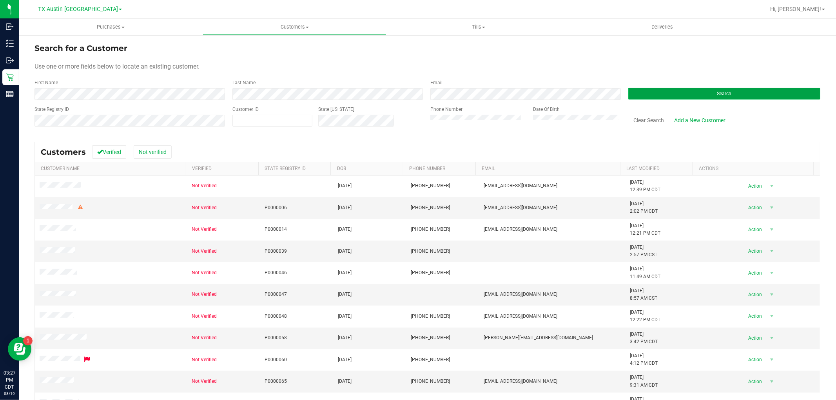
click at [644, 94] on button "Search" at bounding box center [724, 94] width 192 height 12
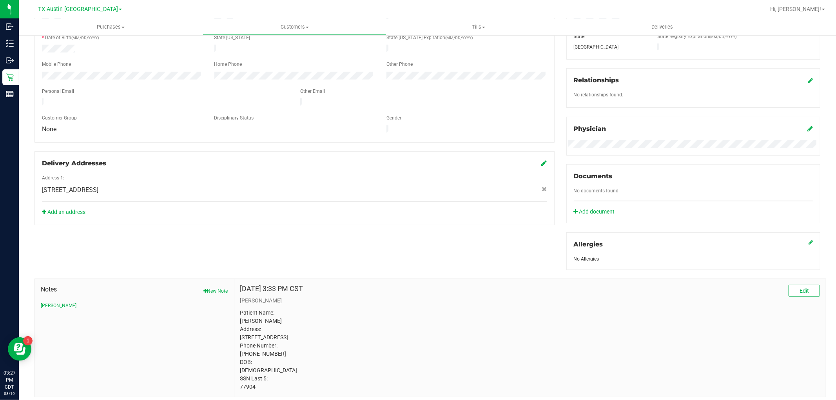
scroll to position [174, 0]
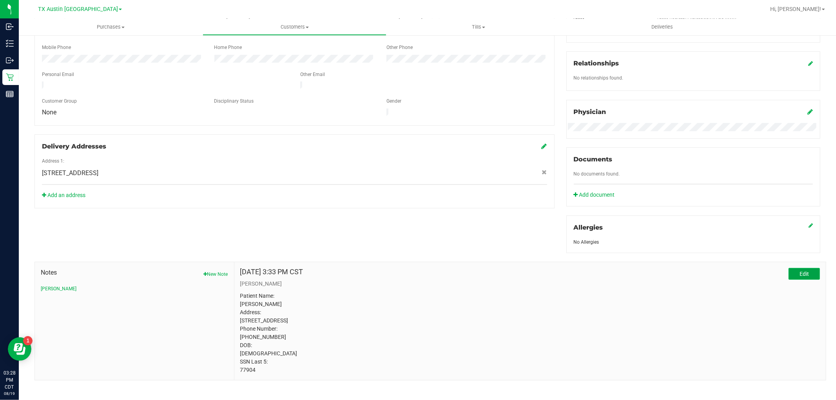
click at [803, 274] on button "Edit" at bounding box center [803, 274] width 31 height 12
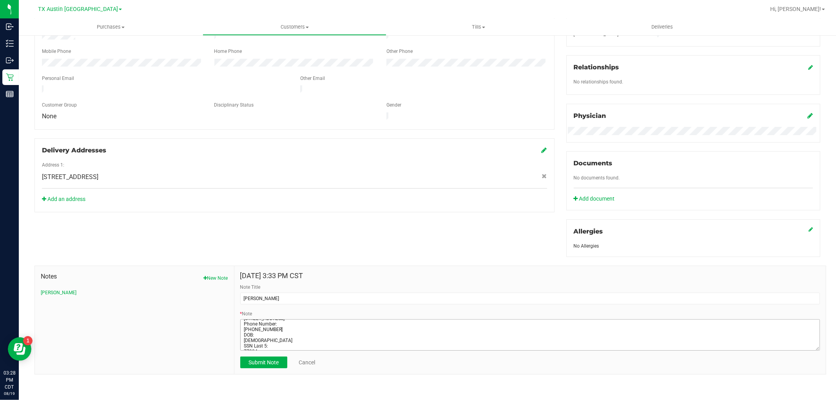
scroll to position [34, 0]
click at [297, 342] on textarea "* Note" at bounding box center [530, 334] width 580 height 31
paste textarea "Guardian Name: Lisa Marie Franka SSN Last 5: 70770"
type textarea "Patient Name: Marvin Spicak Address: 115 Willow Way Victoria, TX, 77904 Phone N…"
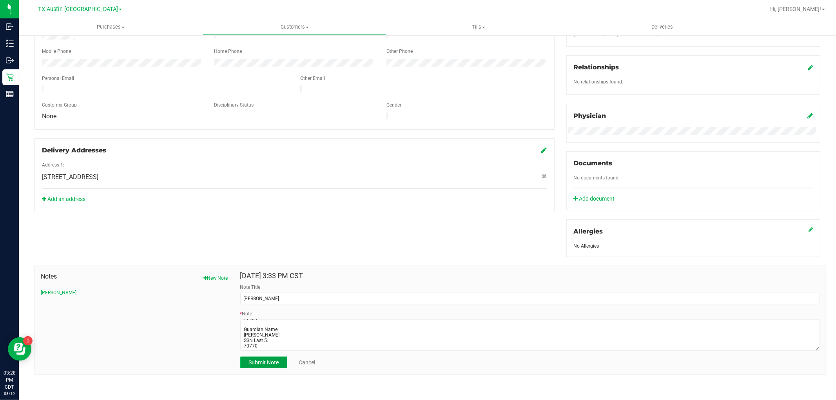
click at [267, 360] on span "Submit Note" at bounding box center [263, 362] width 30 height 6
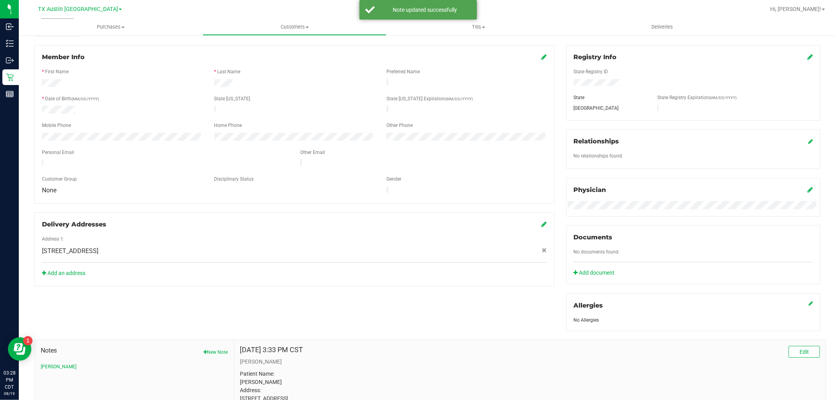
scroll to position [0, 0]
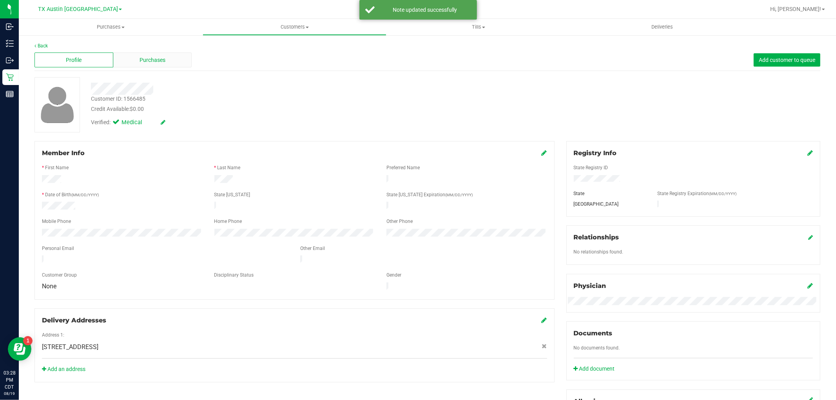
click at [158, 60] on span "Purchases" at bounding box center [152, 60] width 26 height 8
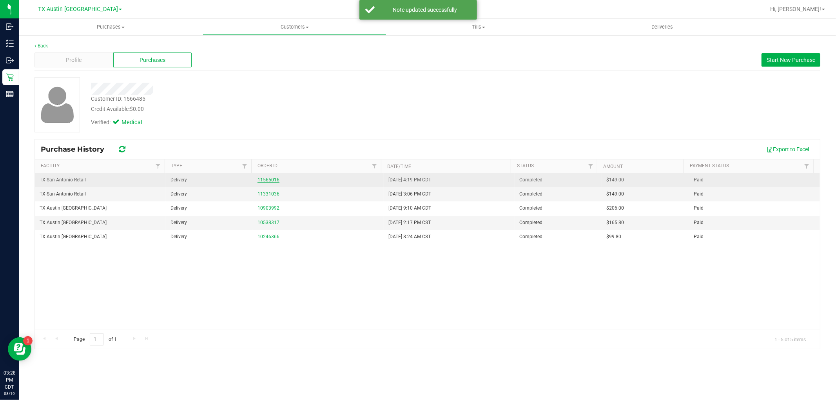
click at [262, 178] on link "11565016" at bounding box center [268, 179] width 22 height 5
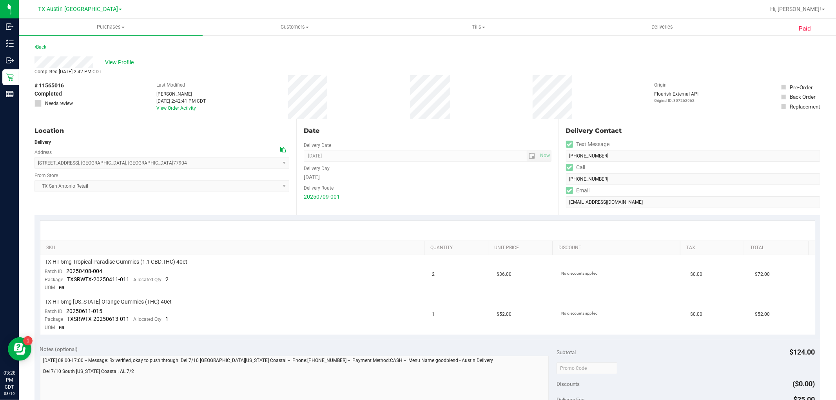
click at [282, 148] on icon at bounding box center [282, 149] width 5 height 5
click at [123, 64] on span "View Profile" at bounding box center [120, 62] width 31 height 8
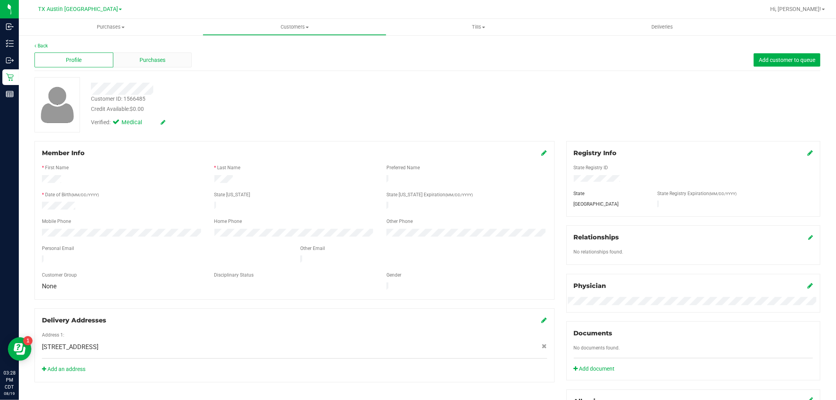
click at [160, 55] on div "Purchases" at bounding box center [152, 60] width 79 height 15
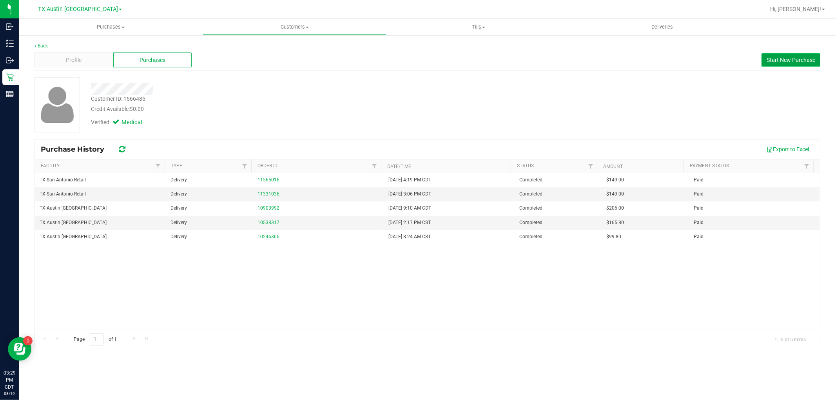
click at [781, 61] on span "Start New Purchase" at bounding box center [790, 60] width 49 height 6
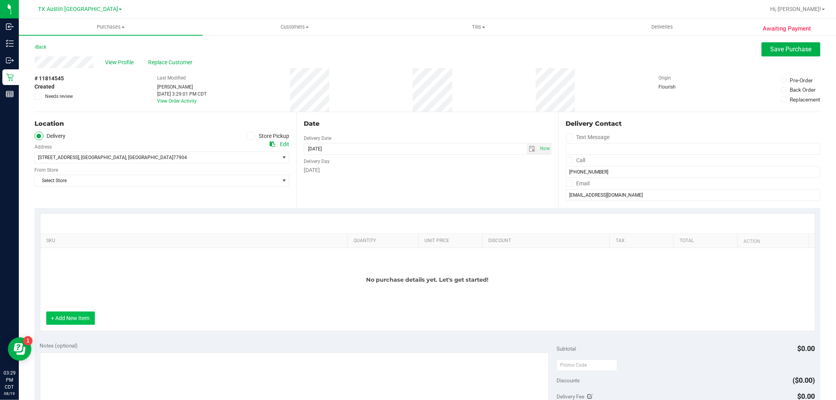
click at [87, 322] on button "+ Add New Item" at bounding box center [70, 318] width 49 height 13
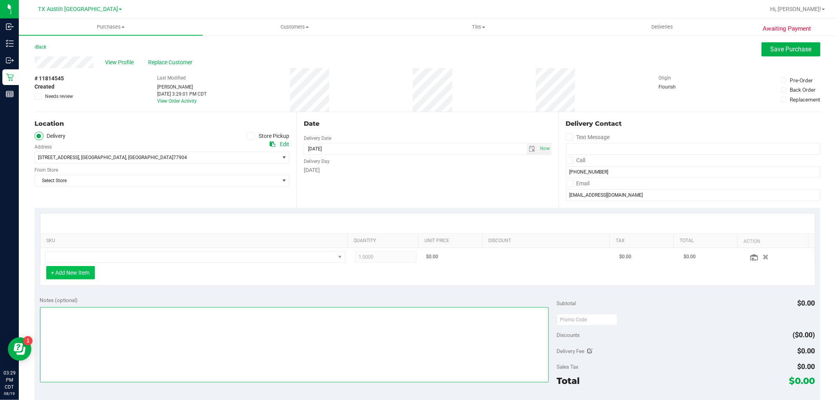
click at [87, 322] on textarea at bounding box center [294, 344] width 509 height 75
paste textarea "(Region – Zone), Slot # -- cc GR x/xx"
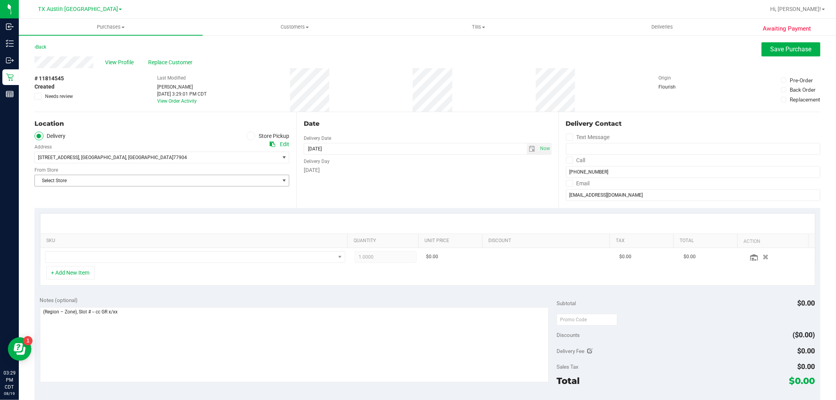
click at [201, 176] on span "Select Store" at bounding box center [157, 180] width 244 height 11
click at [90, 180] on span "Select Store" at bounding box center [157, 180] width 244 height 11
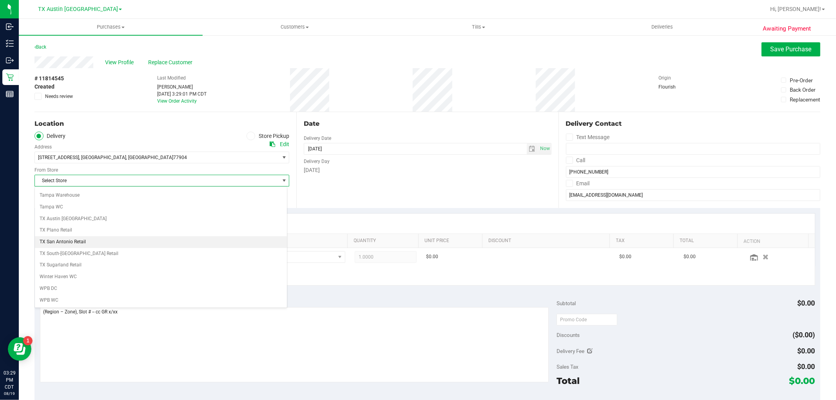
scroll to position [574, 0]
click at [85, 242] on li "TX San Antonio Retail" at bounding box center [161, 242] width 252 height 12
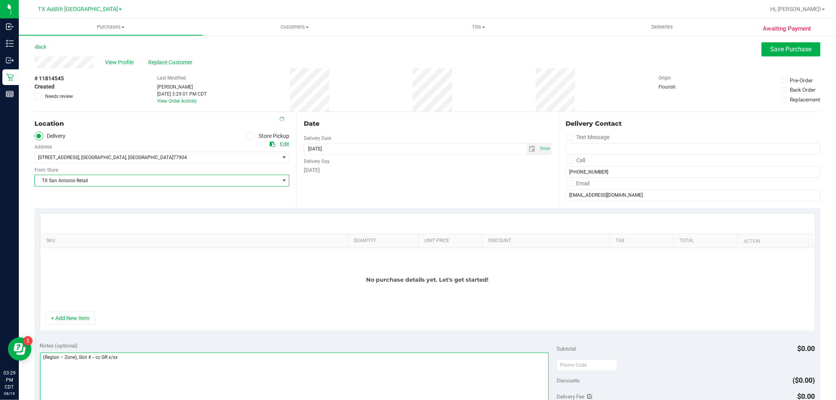
click at [54, 359] on textarea at bounding box center [294, 390] width 509 height 75
click at [74, 357] on textarea at bounding box center [294, 390] width 509 height 75
type textarea "(South TX – Coastal), Slot # -- cc GR x/xx"
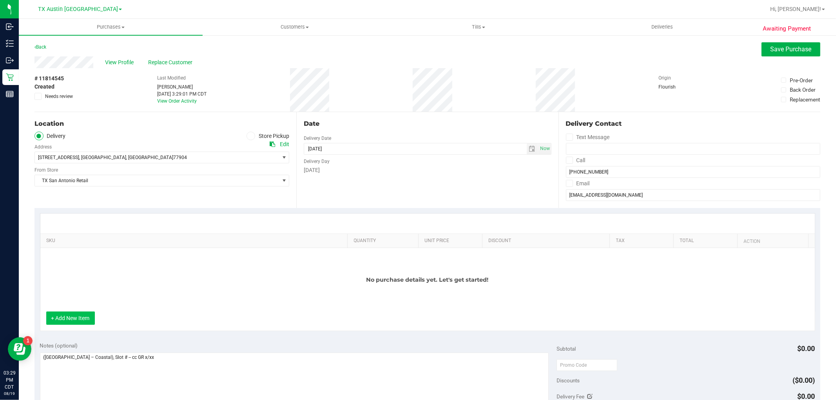
click at [85, 323] on button "+ Add New Item" at bounding box center [70, 318] width 49 height 13
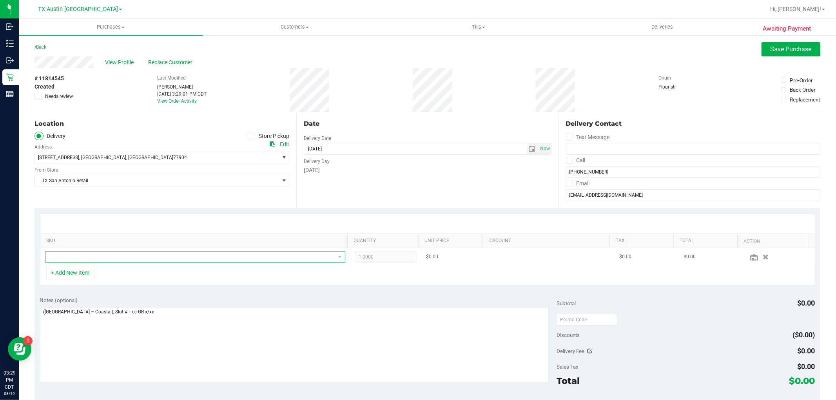
click at [134, 254] on span "NO DATA FOUND" at bounding box center [190, 257] width 290 height 11
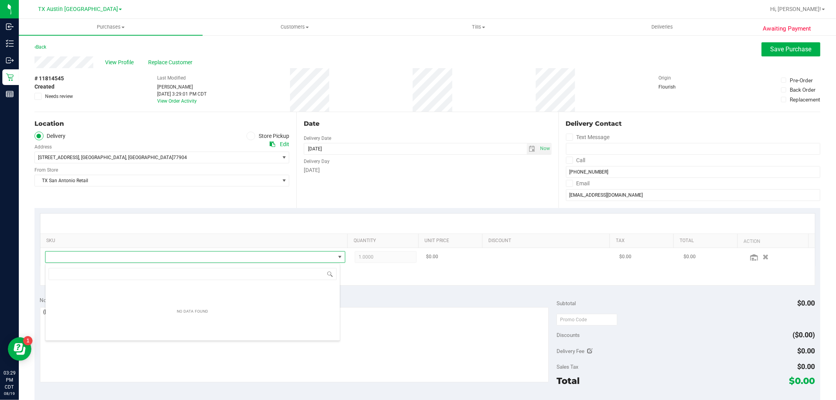
scroll to position [12, 292]
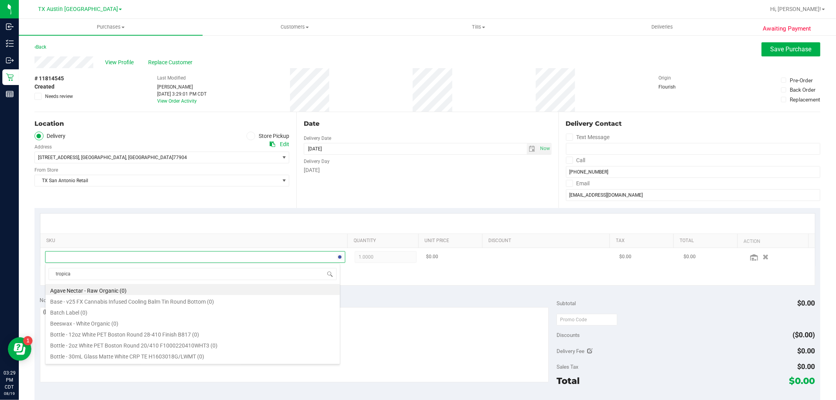
type input "tropical"
click at [192, 292] on li "TX HT 5mg Tropical Paradise Gummies (1:1 CBD:THC) 40ct (26)" at bounding box center [192, 290] width 294 height 11
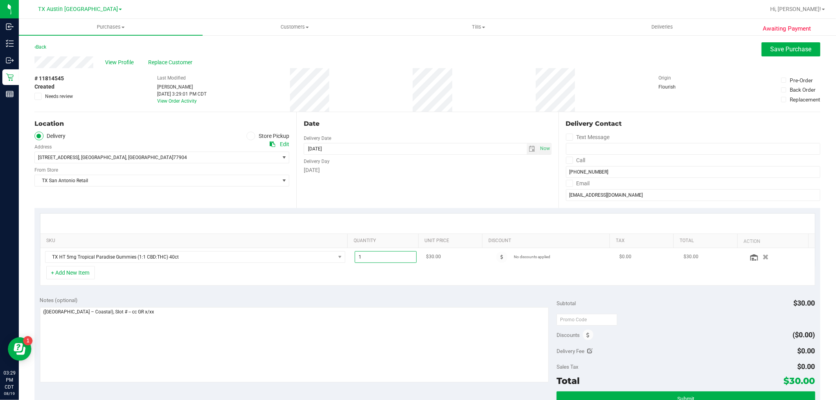
click at [386, 258] on span "1.00 1" at bounding box center [386, 257] width 62 height 12
click at [386, 258] on input "1" at bounding box center [385, 257] width 61 height 11
type input "2"
type input "2.00"
click at [375, 276] on div "+ Add New Item" at bounding box center [427, 276] width 775 height 20
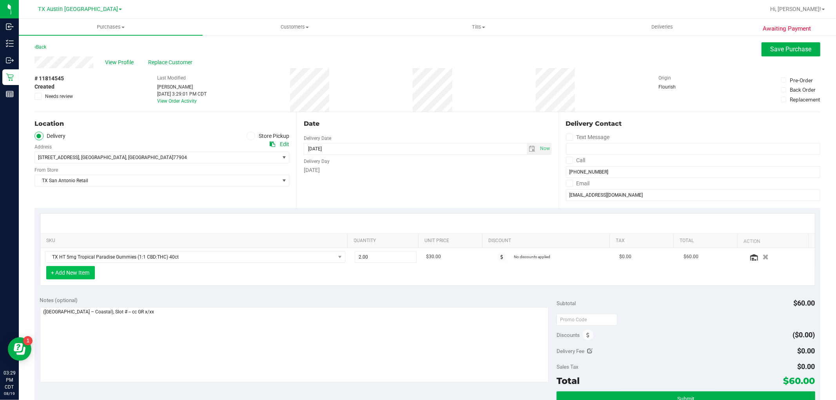
click at [86, 272] on button "+ Add New Item" at bounding box center [70, 272] width 49 height 13
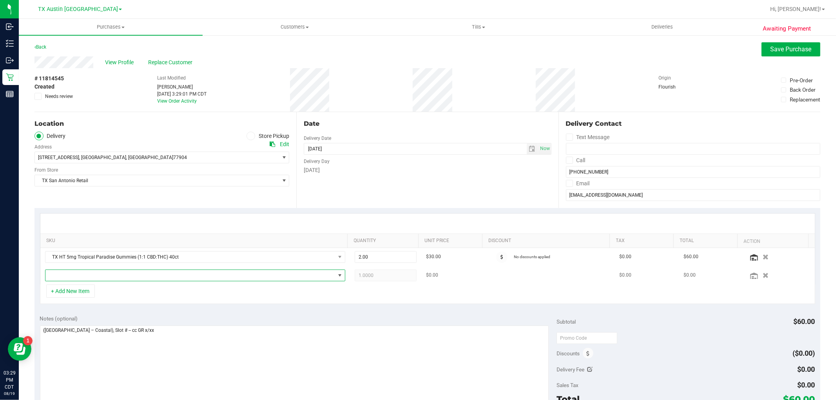
click at [88, 274] on span "NO DATA FOUND" at bounding box center [190, 275] width 290 height 11
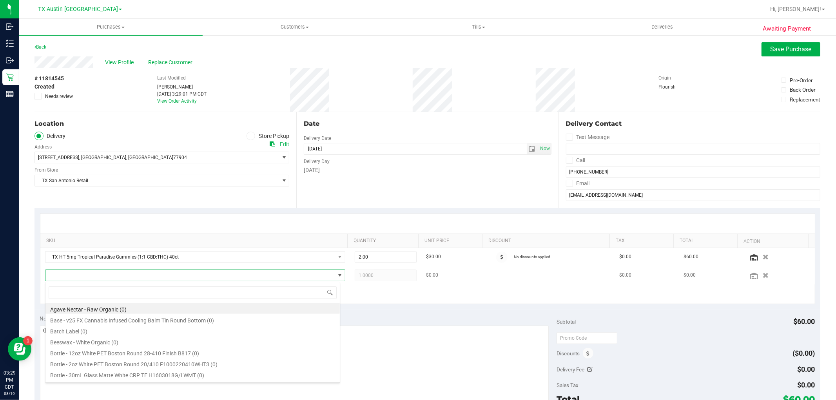
scroll to position [12, 292]
type input "texas"
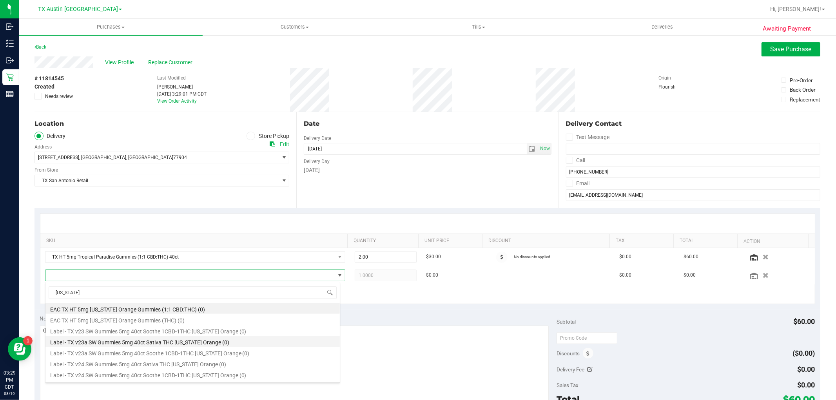
scroll to position [87, 0]
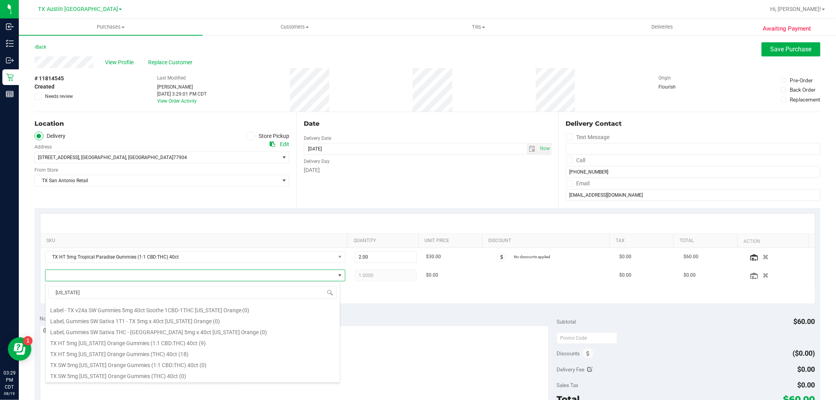
click at [255, 339] on li "TX HT 5mg Texas Orange Gummies (1:1 CBD:THC) 40ct (9)" at bounding box center [192, 342] width 294 height 11
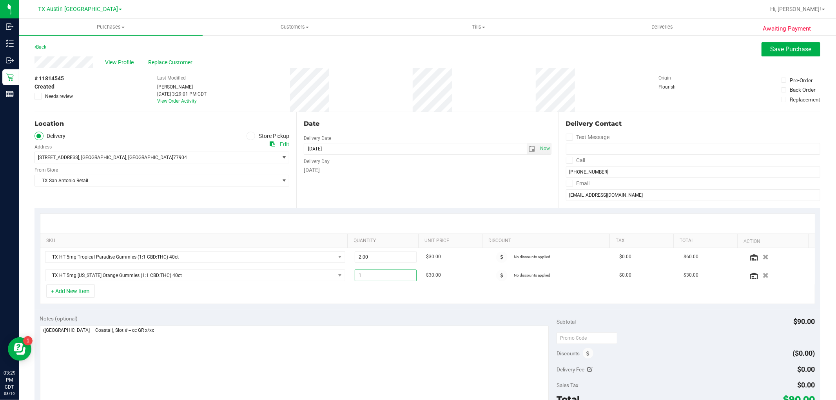
click at [371, 276] on input "1" at bounding box center [385, 275] width 61 height 11
type input "2"
type input "2.00"
click at [367, 288] on div "+ Add New Item" at bounding box center [427, 294] width 775 height 20
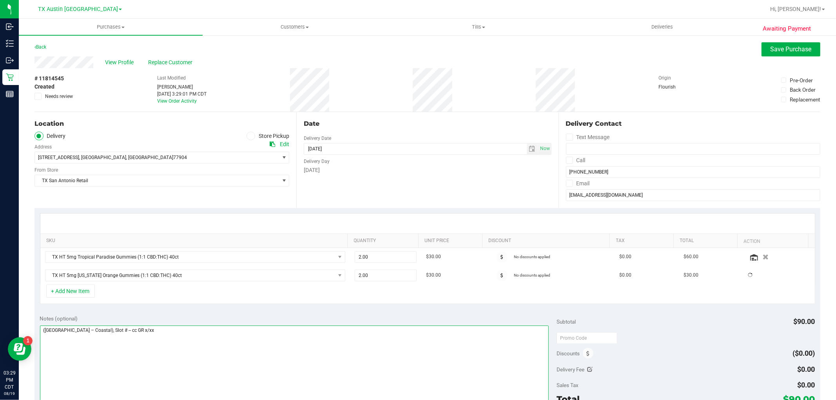
click at [190, 339] on textarea at bounding box center [294, 363] width 509 height 75
click at [99, 329] on textarea at bounding box center [294, 363] width 509 height 75
click at [41, 328] on textarea at bounding box center [294, 363] width 509 height 75
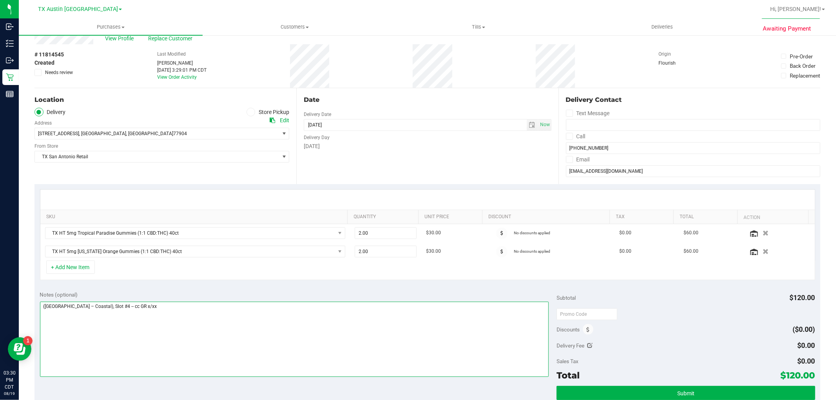
scroll to position [43, 0]
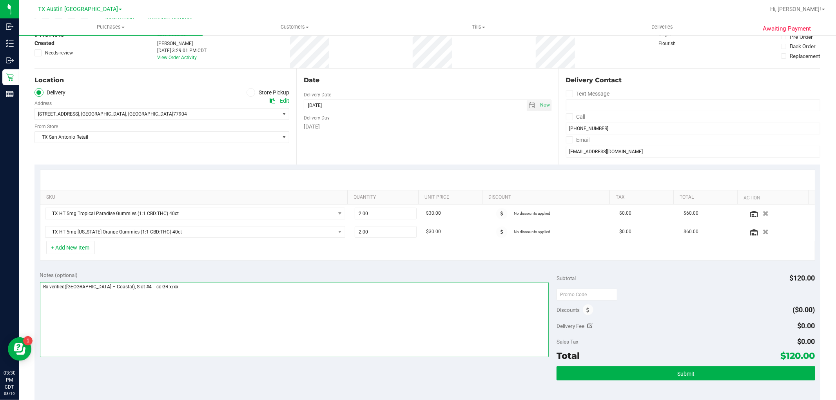
type textarea "Rx verified(South TX – Coastal), Slot #4 -- cc GR x/xx"
click at [587, 324] on icon at bounding box center [589, 325] width 5 height 5
type input "$0.00"
type input "0"
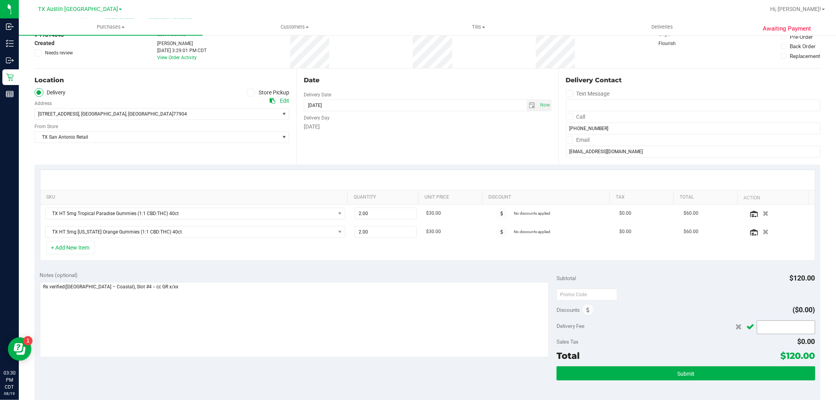
click at [782, 328] on span at bounding box center [786, 328] width 58 height 14
click at [0, 0] on input "text" at bounding box center [0, 0] width 0 height 0
type input "25"
type input "$25.00"
click at [749, 330] on icon "Cancel button" at bounding box center [750, 327] width 8 height 6
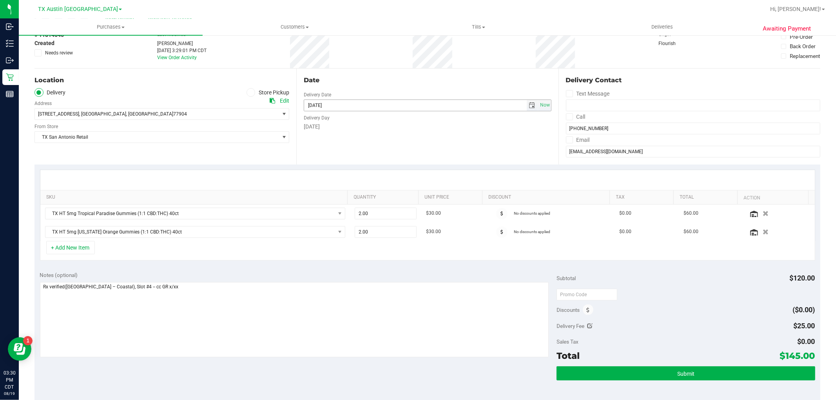
click at [529, 105] on span "select" at bounding box center [532, 105] width 6 height 6
click at [357, 185] on link "21" at bounding box center [354, 185] width 11 height 12
type input "08/21/2025"
click at [64, 289] on textarea at bounding box center [294, 319] width 509 height 75
click at [218, 287] on textarea at bounding box center [294, 319] width 509 height 75
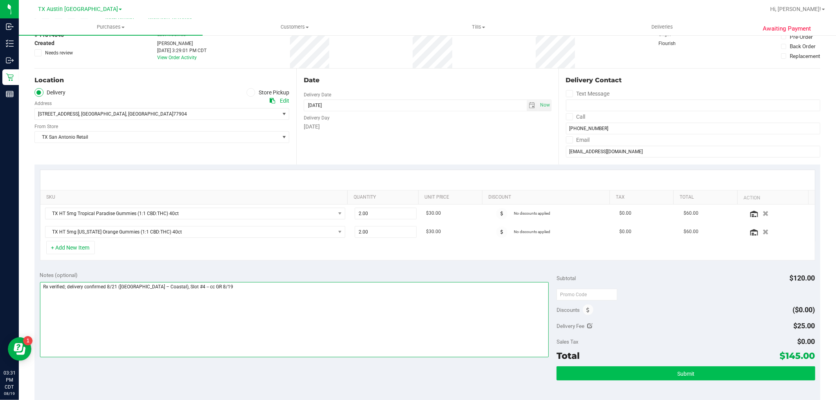
type textarea "Rx verified; delivery confirmed 8/21 (South TX – Coastal), Slot #4 -- cc GR 8/19"
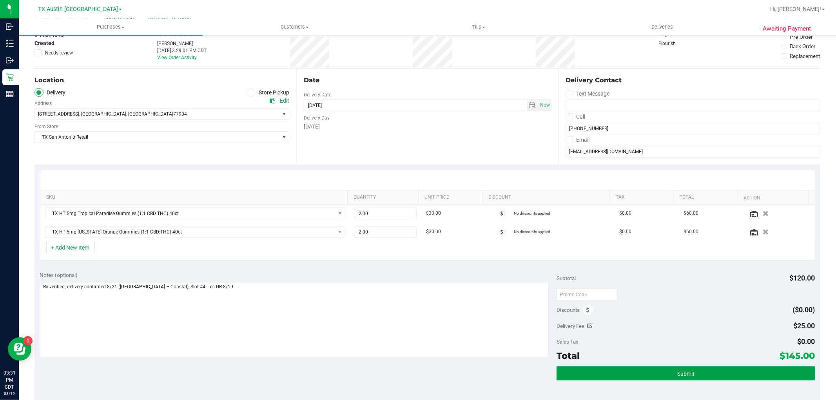
click at [680, 369] on button "Submit" at bounding box center [685, 373] width 258 height 14
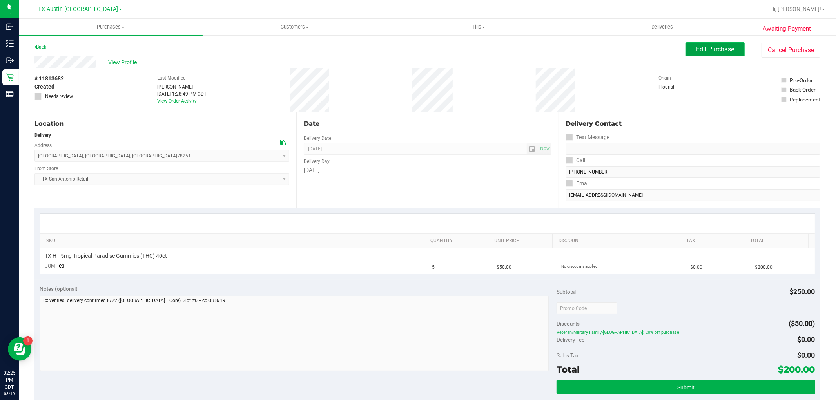
click at [687, 44] on button "Edit Purchase" at bounding box center [715, 49] width 59 height 14
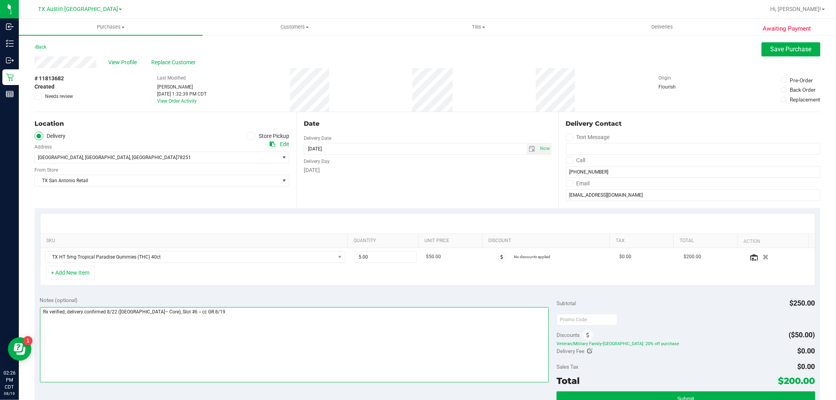
click at [235, 316] on textarea at bounding box center [294, 344] width 509 height 75
click at [65, 314] on textarea at bounding box center [294, 344] width 509 height 75
click at [209, 314] on textarea at bounding box center [294, 344] width 509 height 75
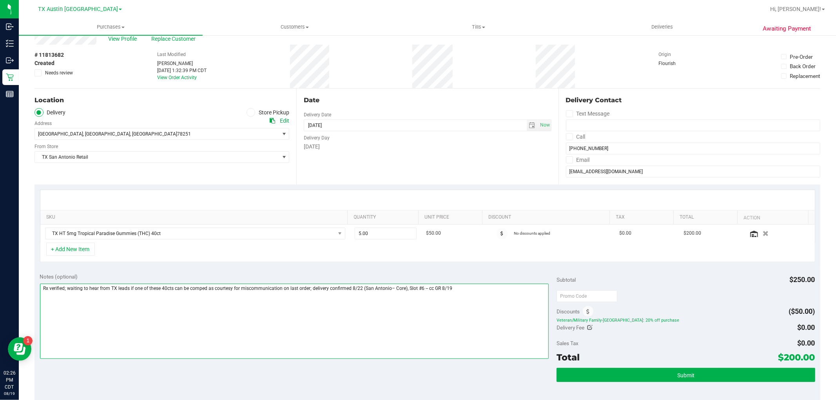
scroll to position [43, 0]
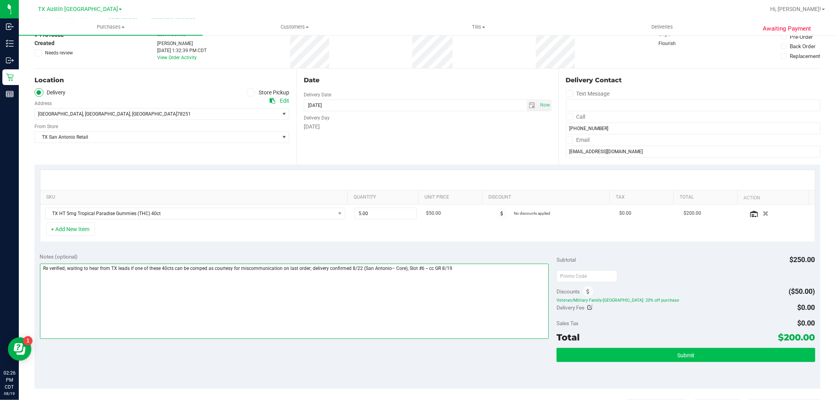
type textarea "Rx verified; waiting to hear from TX leads if one of these 40cts can be comped …"
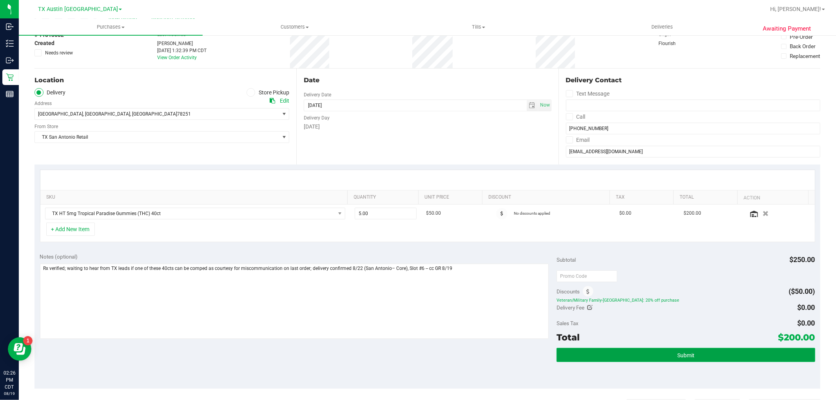
click at [704, 354] on button "Submit" at bounding box center [685, 355] width 258 height 14
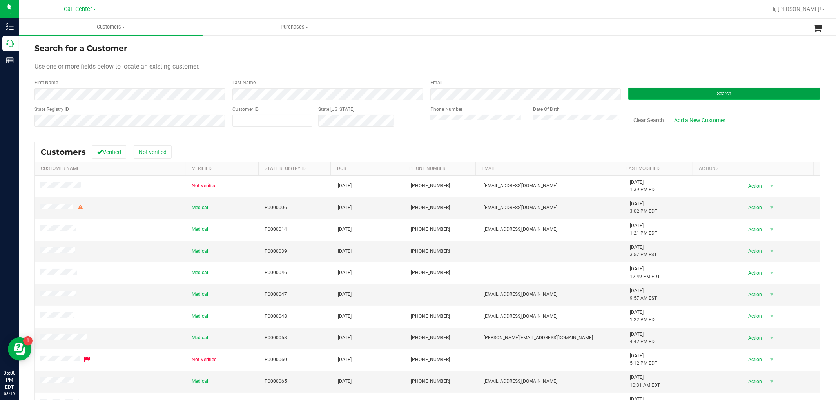
click at [681, 99] on button "Search" at bounding box center [724, 94] width 192 height 12
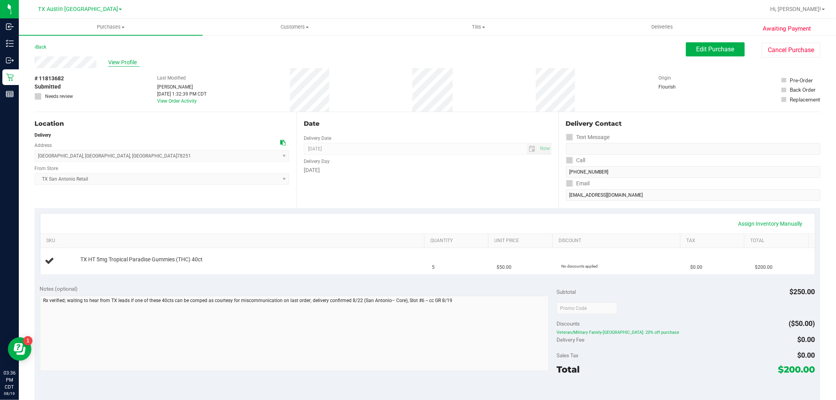
click at [113, 59] on span "View Profile" at bounding box center [123, 62] width 31 height 8
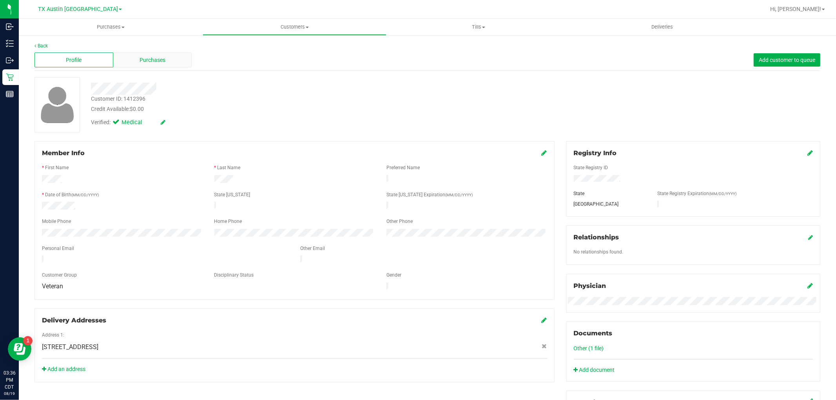
click at [149, 60] on span "Purchases" at bounding box center [152, 60] width 26 height 8
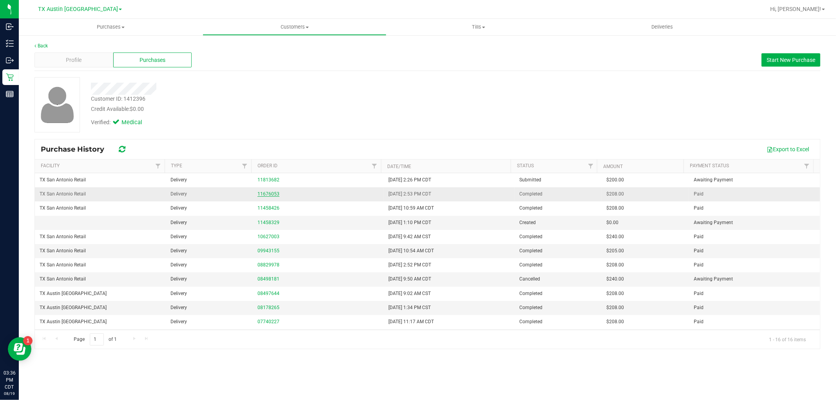
click at [263, 196] on link "11676053" at bounding box center [268, 193] width 22 height 5
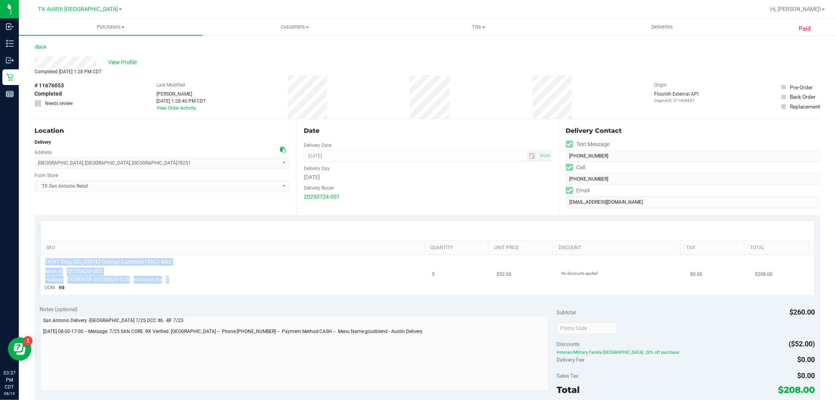
drag, startPoint x: 45, startPoint y: 259, endPoint x: 179, endPoint y: 283, distance: 136.9
click at [179, 283] on td "TX HT 5mg Texas Orange Gummies (THC) 40ct Batch ID 20250623-003 Package TXSRWTX…" at bounding box center [233, 275] width 387 height 40
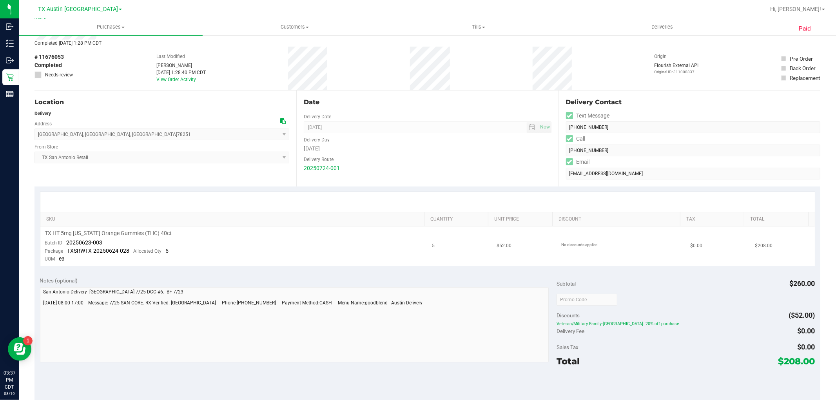
scroll to position [43, 0]
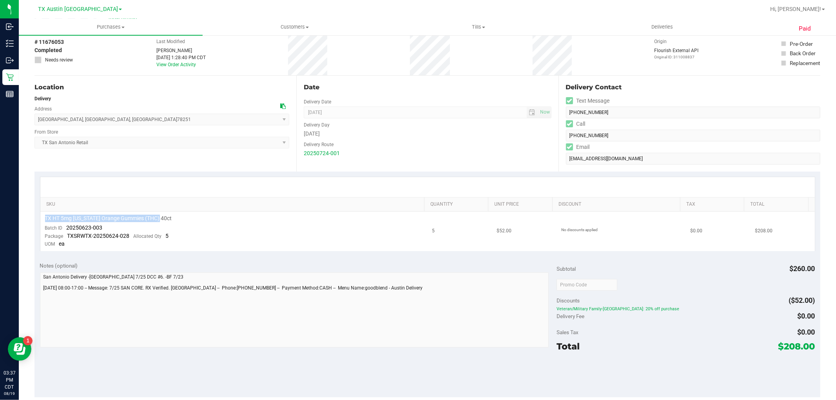
drag, startPoint x: 162, startPoint y: 217, endPoint x: 44, endPoint y: 218, distance: 117.6
click at [44, 218] on td "TX HT 5mg Texas Orange Gummies (THC) 40ct Batch ID 20250623-003 Package TXSRWTX…" at bounding box center [233, 232] width 387 height 40
copy span "TX HT 5mg Texas Orange Gummies (THC) 40ct"
click at [108, 228] on td "TX HT 5mg Texas Orange Gummies (THC) 40ct Batch ID 20250623-003 Package TXSRWTX…" at bounding box center [233, 232] width 387 height 40
drag, startPoint x: 103, startPoint y: 226, endPoint x: 67, endPoint y: 225, distance: 36.5
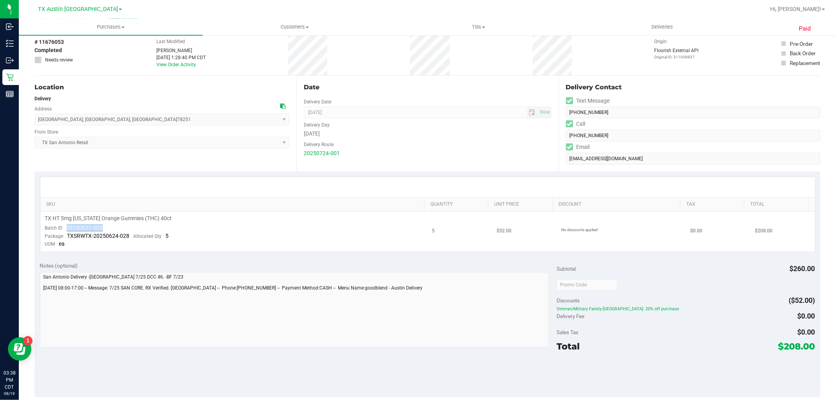
click at [67, 225] on td "TX HT 5mg Texas Orange Gummies (THC) 40ct Batch ID 20250623-003 Package TXSRWTX…" at bounding box center [233, 232] width 387 height 40
copy span "20250623-003"
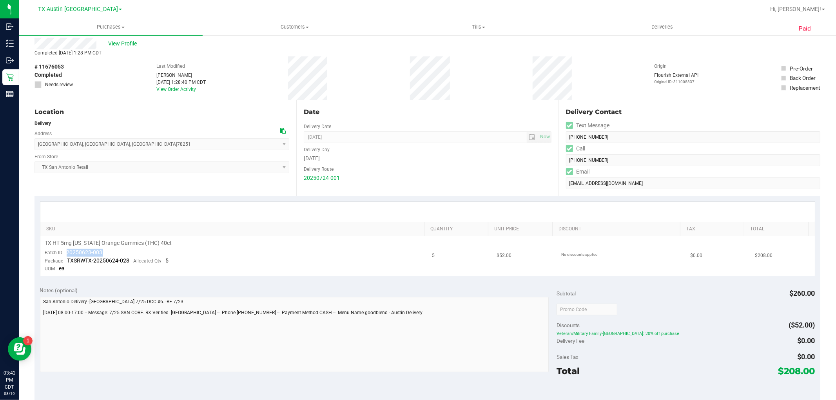
scroll to position [0, 0]
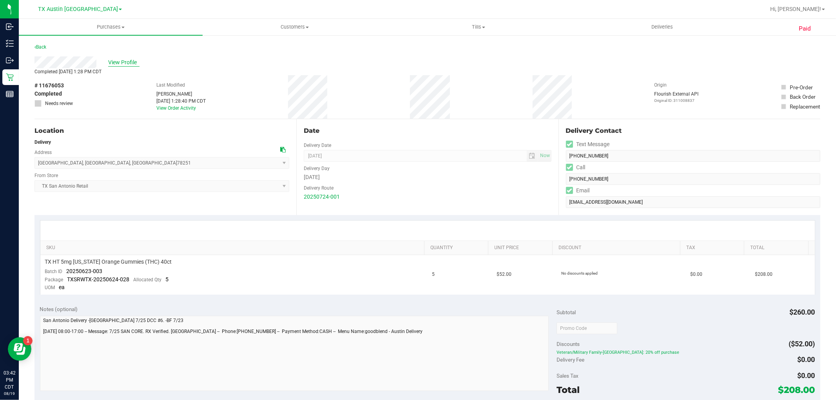
click at [120, 62] on span "View Profile" at bounding box center [123, 62] width 31 height 8
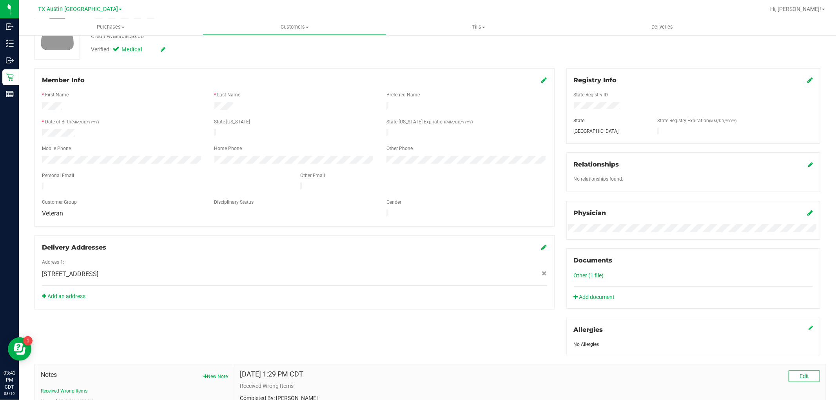
scroll to position [168, 0]
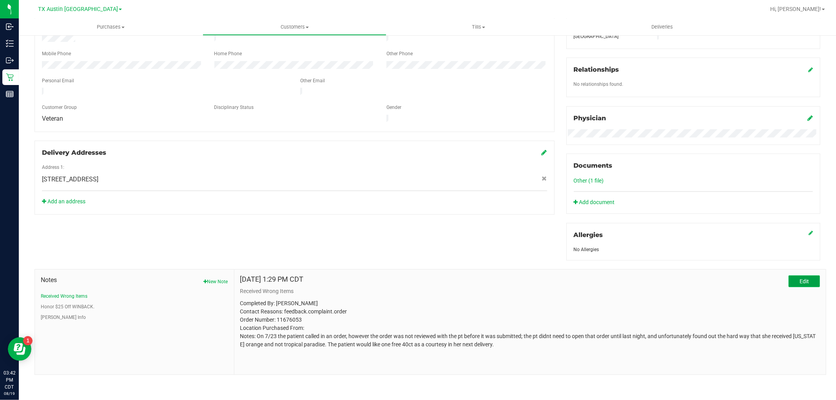
click at [810, 279] on button "Edit" at bounding box center [803, 281] width 31 height 12
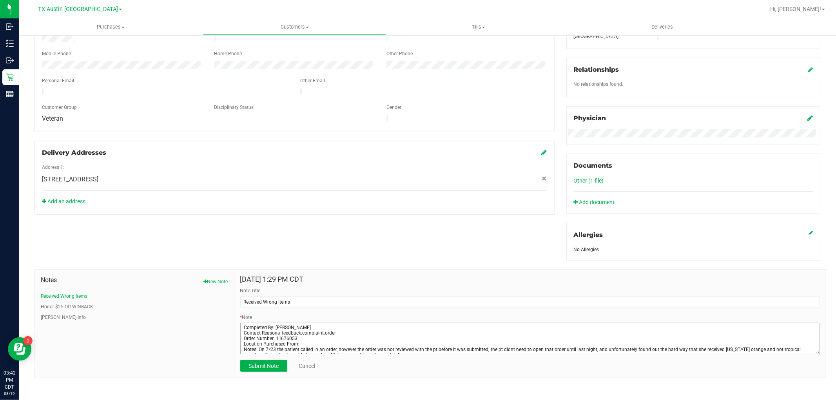
scroll to position [5, 0]
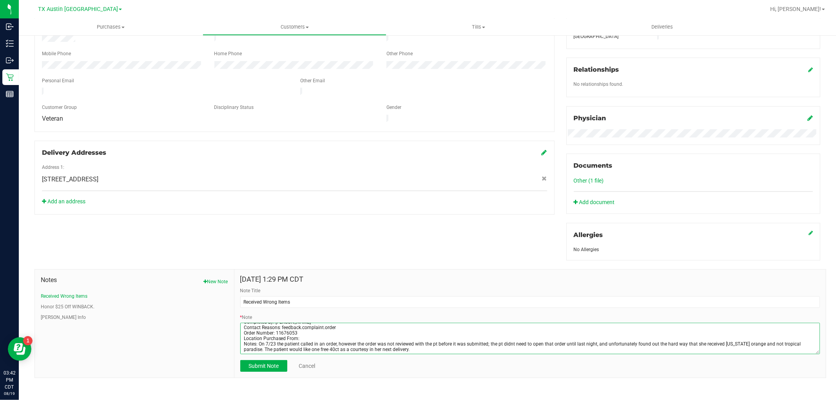
click at [402, 349] on textarea "* Note" at bounding box center [530, 338] width 580 height 31
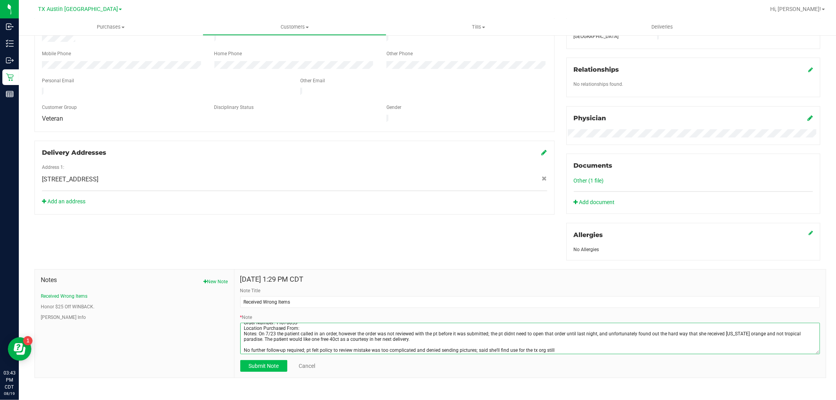
type textarea "Completed By: Gabriela Ramirez Contact Reasons: feedback.complaint.order Order …"
click at [267, 371] on button "Submit Note" at bounding box center [263, 366] width 47 height 12
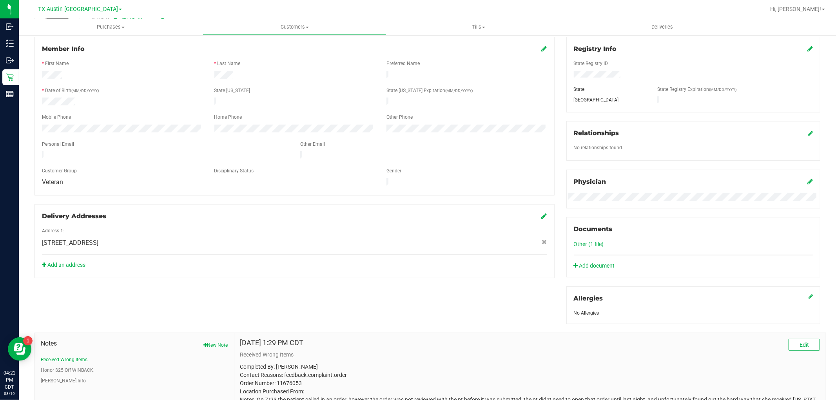
scroll to position [0, 0]
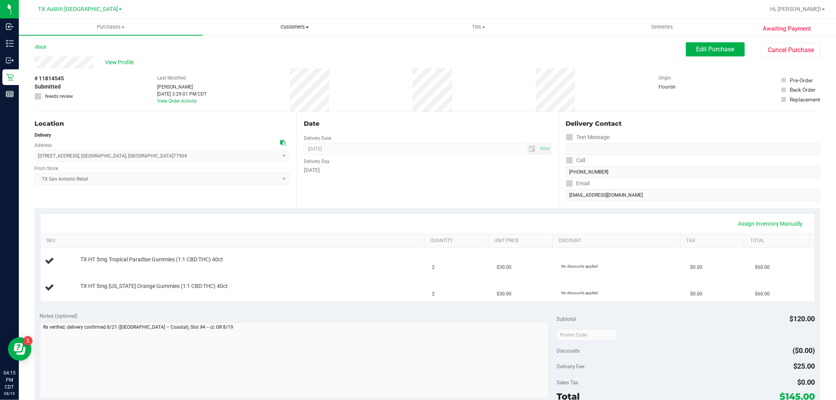
click at [294, 33] on uib-tab-heading "Customers All customers Add a new customer All physicians" at bounding box center [294, 27] width 183 height 16
click at [288, 45] on li "All customers" at bounding box center [295, 47] width 184 height 9
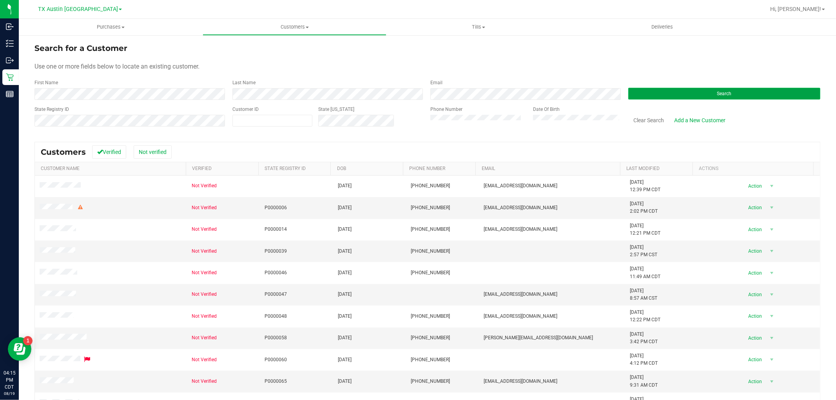
click at [645, 95] on button "Search" at bounding box center [724, 94] width 192 height 12
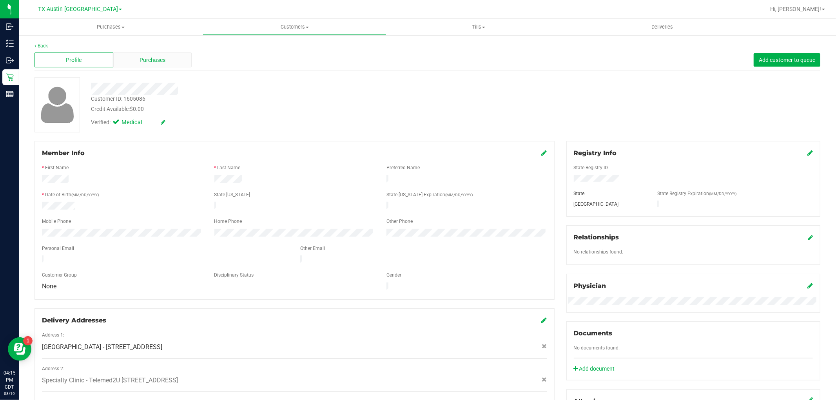
click at [149, 58] on span "Purchases" at bounding box center [152, 60] width 26 height 8
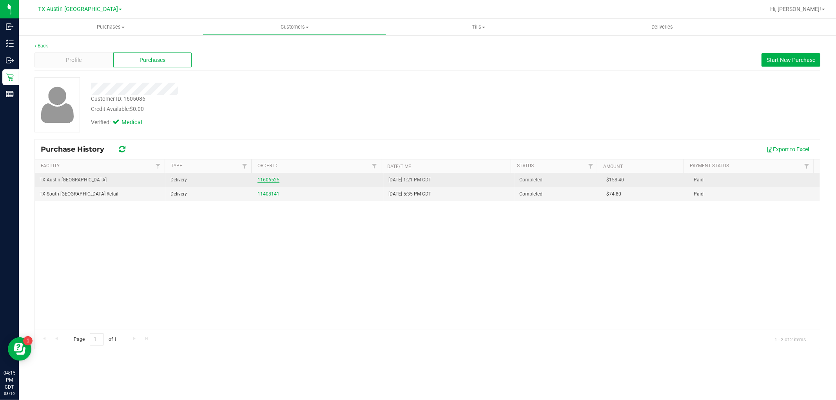
click at [265, 179] on link "11606525" at bounding box center [268, 179] width 22 height 5
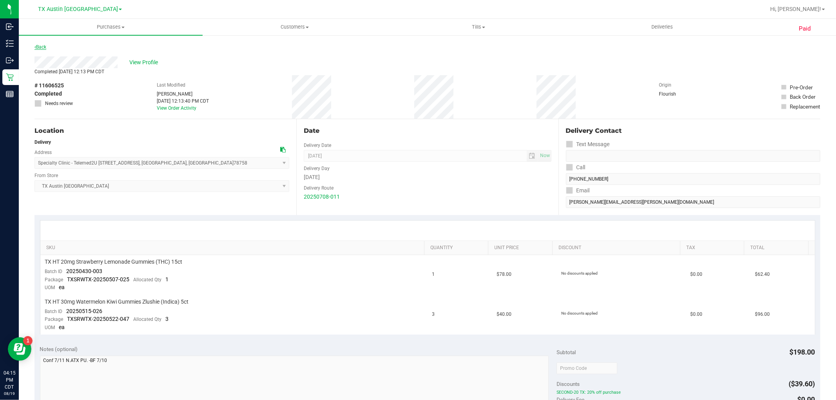
click at [40, 44] on link "Back" at bounding box center [40, 46] width 12 height 5
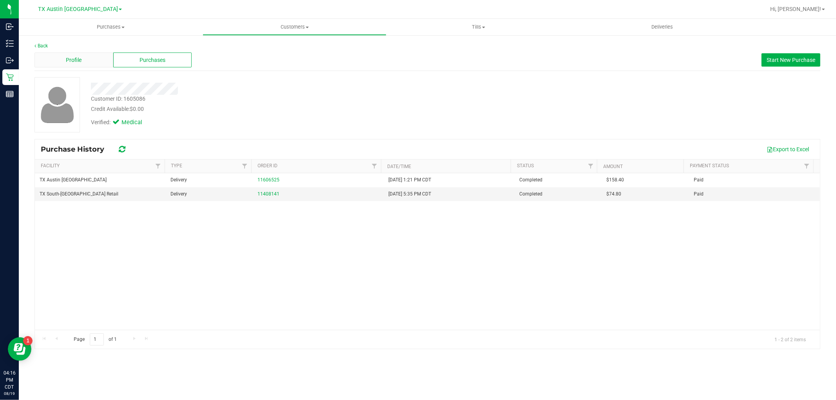
click at [67, 57] on span "Profile" at bounding box center [74, 60] width 16 height 8
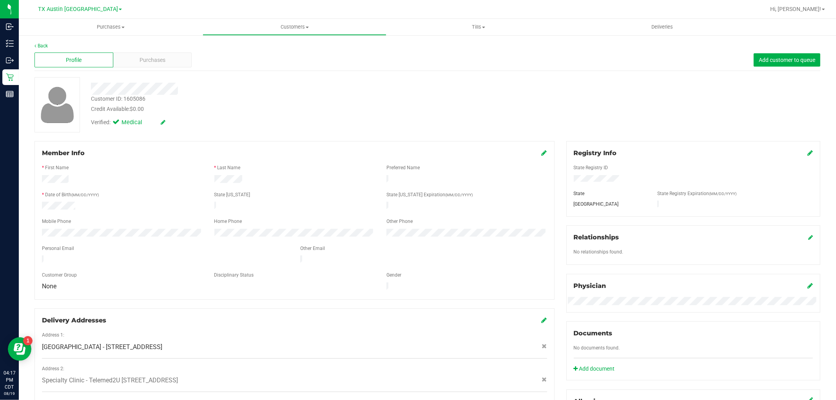
click at [42, 206] on div at bounding box center [122, 207] width 172 height 10
click at [161, 63] on span "Purchases" at bounding box center [152, 60] width 26 height 8
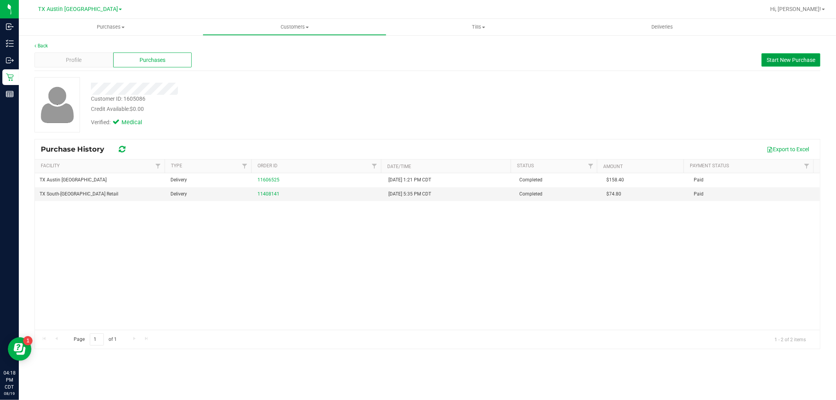
click at [785, 58] on span "Start New Purchase" at bounding box center [790, 60] width 49 height 6
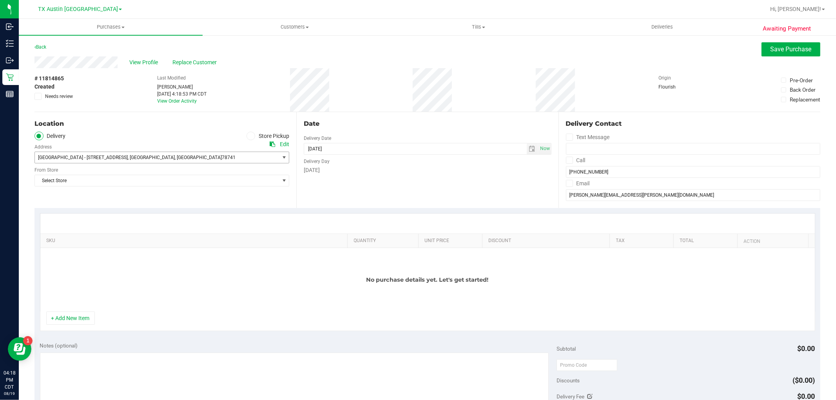
click at [247, 155] on span "SOUTH AUSTIN - 7105 E. Riverside Dr. , Austin , TX 78741" at bounding box center [151, 157] width 232 height 11
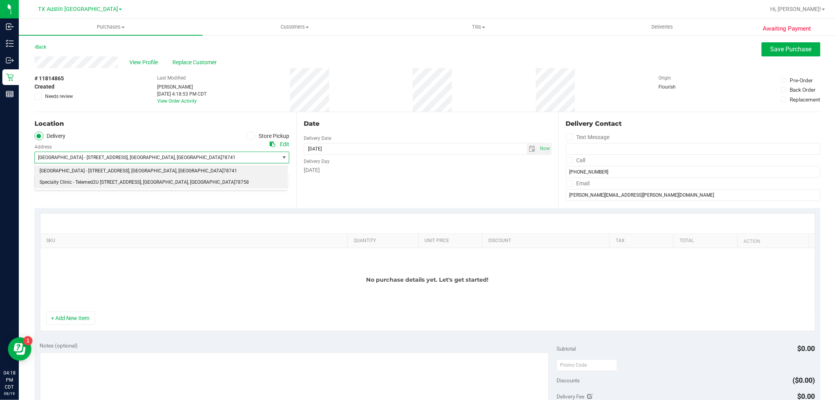
click at [221, 188] on li "Specialty Clinic - Telemed2U 2217 Park Bend Dr. #300 , Austin , TX 78758" at bounding box center [161, 183] width 252 height 12
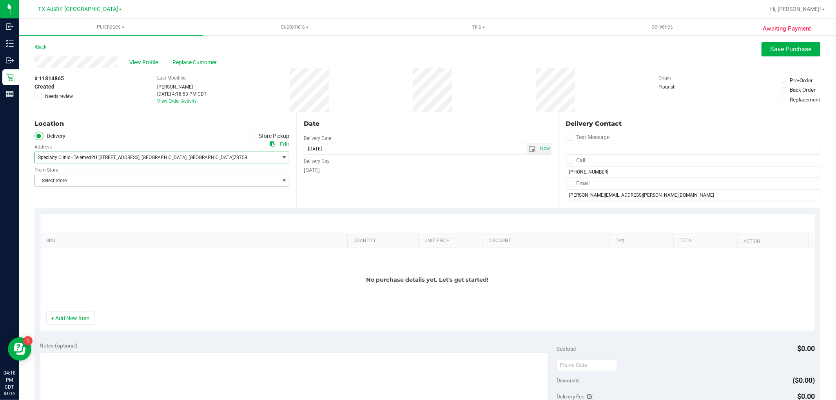
click at [228, 178] on span "Select Store" at bounding box center [157, 180] width 244 height 11
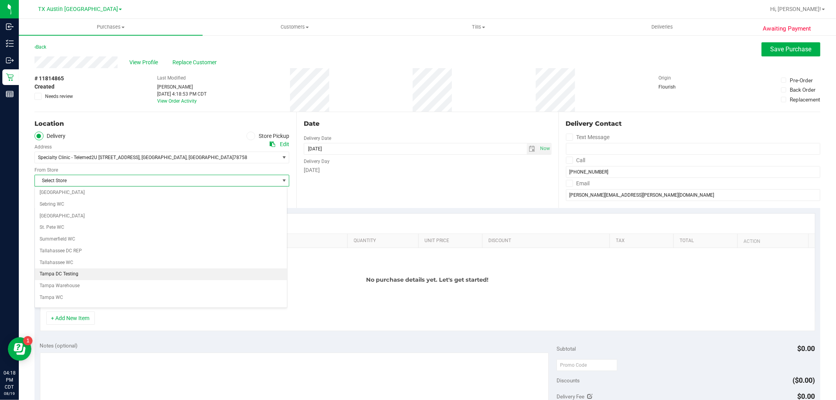
scroll to position [522, 0]
click at [230, 271] on li "TX Austin [GEOGRAPHIC_DATA]" at bounding box center [161, 266] width 252 height 12
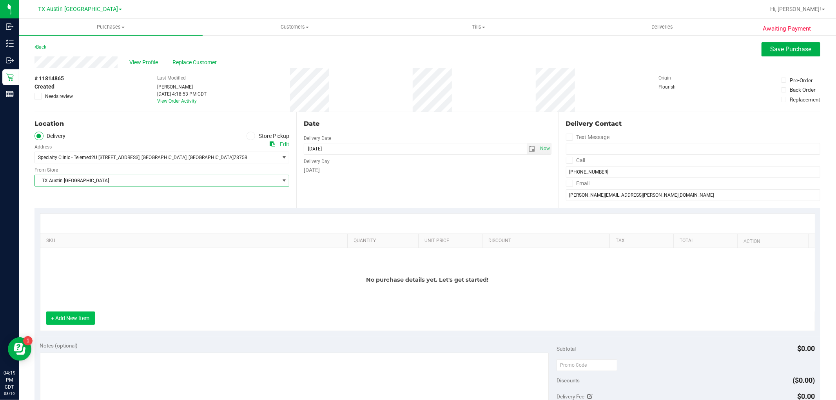
click at [82, 315] on button "+ Add New Item" at bounding box center [70, 318] width 49 height 13
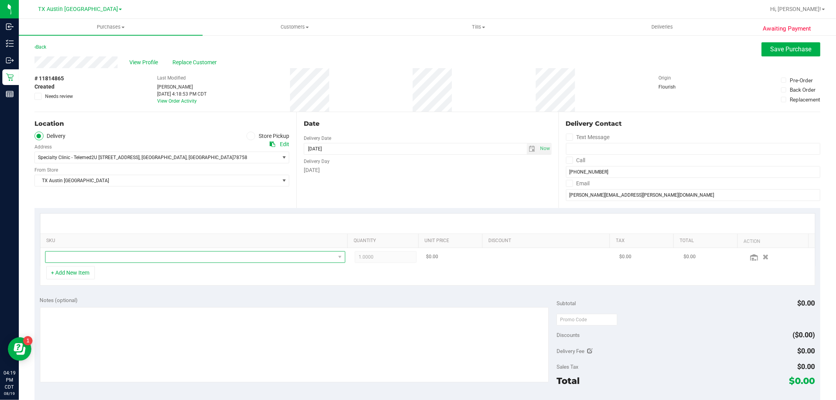
click at [114, 254] on span "NO DATA FOUND" at bounding box center [190, 257] width 290 height 11
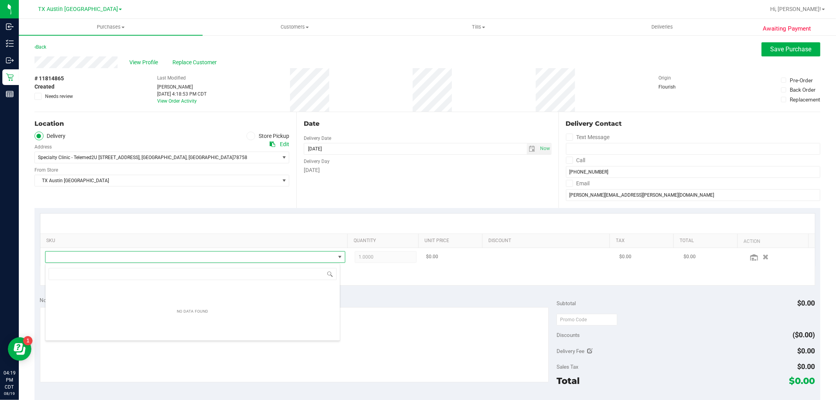
scroll to position [12, 292]
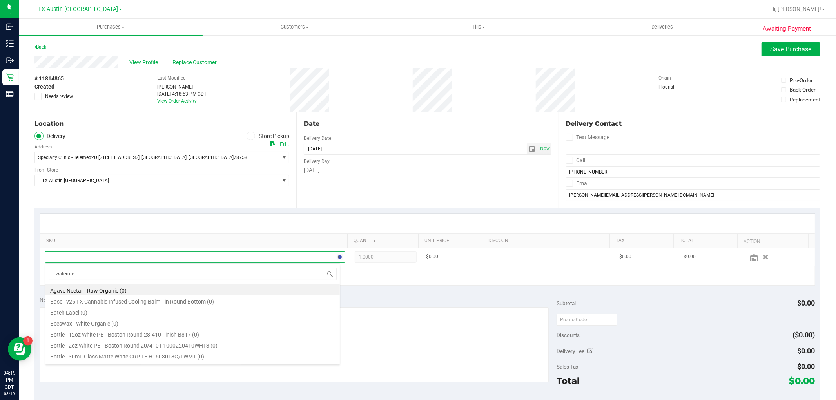
type input "watermel"
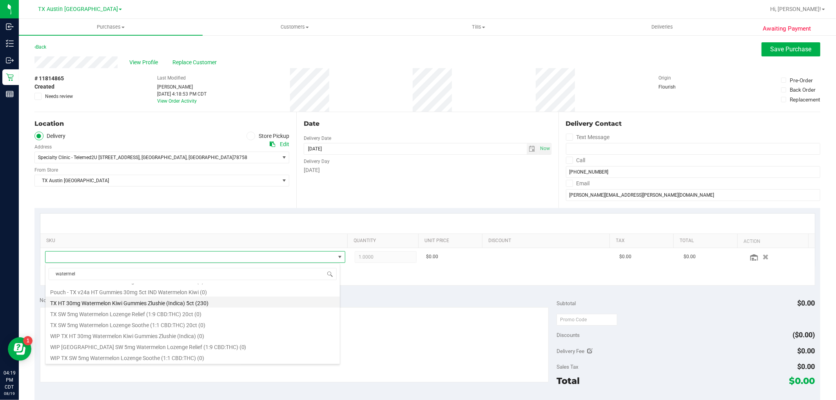
click at [208, 299] on li "TX HT 30mg Watermelon Kiwi Gummies Zlushie (Indica) 5ct (230)" at bounding box center [192, 302] width 294 height 11
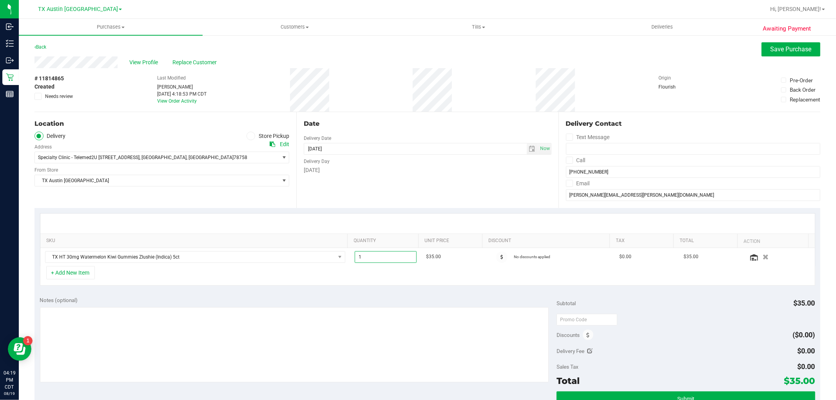
click at [377, 256] on span "1.00 1" at bounding box center [386, 257] width 62 height 12
click at [377, 256] on input "1" at bounding box center [385, 257] width 61 height 11
type input "4"
type input "4.00"
click at [364, 279] on div "+ Add New Item" at bounding box center [427, 276] width 775 height 20
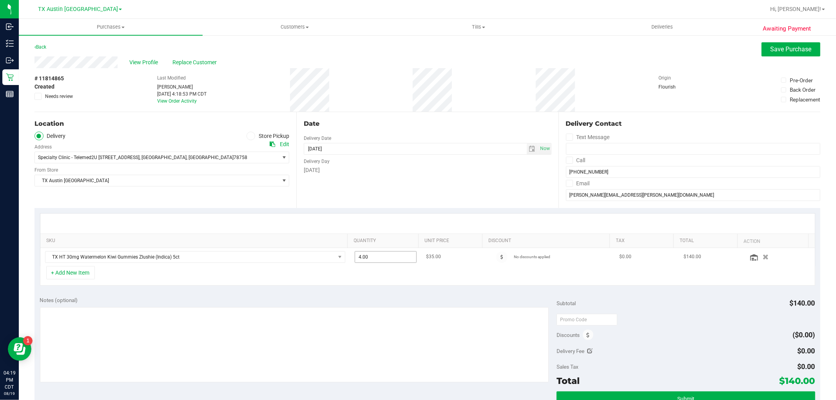
click at [373, 257] on span "4.00 4" at bounding box center [386, 257] width 62 height 12
click at [373, 257] on input "4" at bounding box center [385, 257] width 61 height 11
type input "3"
type input "3.00"
click at [363, 281] on div "+ Add New Item" at bounding box center [427, 276] width 775 height 20
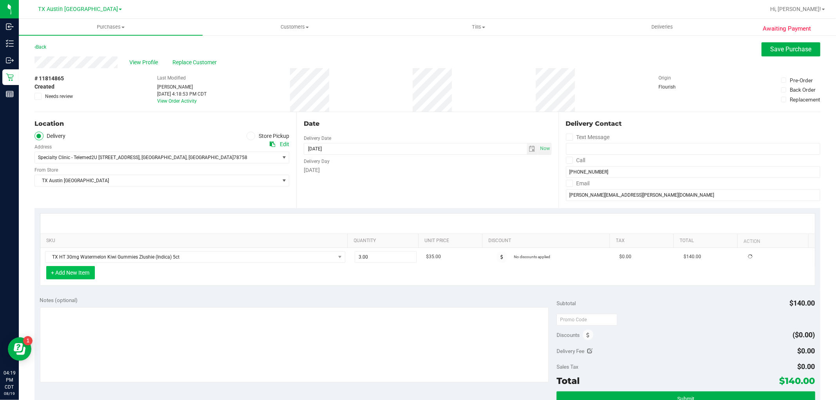
click at [85, 272] on button "+ Add New Item" at bounding box center [70, 272] width 49 height 13
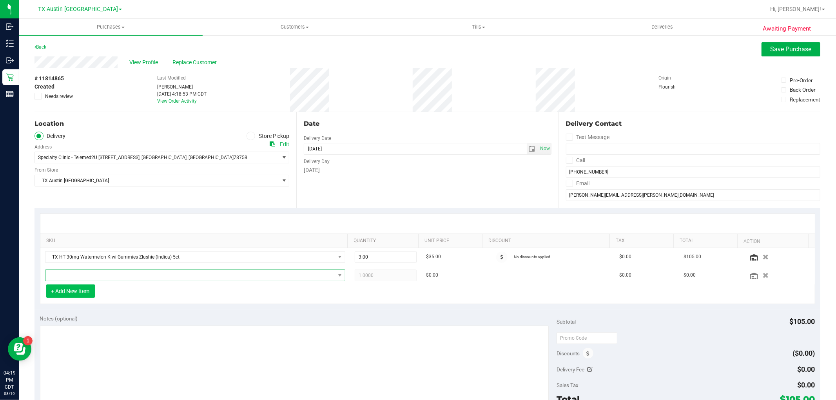
click at [85, 272] on span "NO DATA FOUND" at bounding box center [190, 275] width 290 height 11
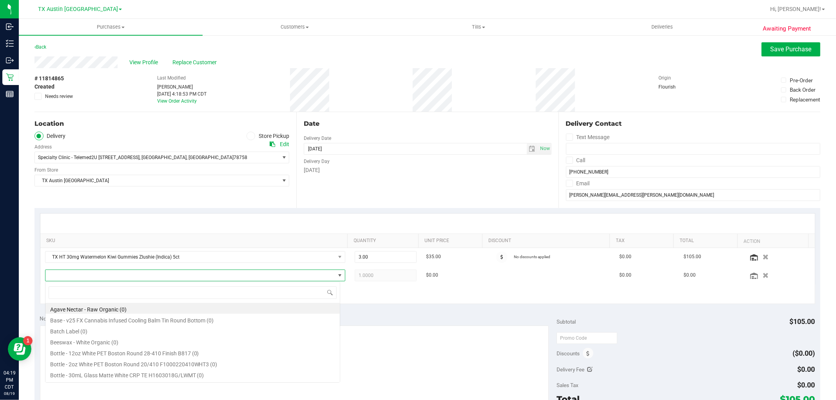
scroll to position [12, 292]
type input "blue"
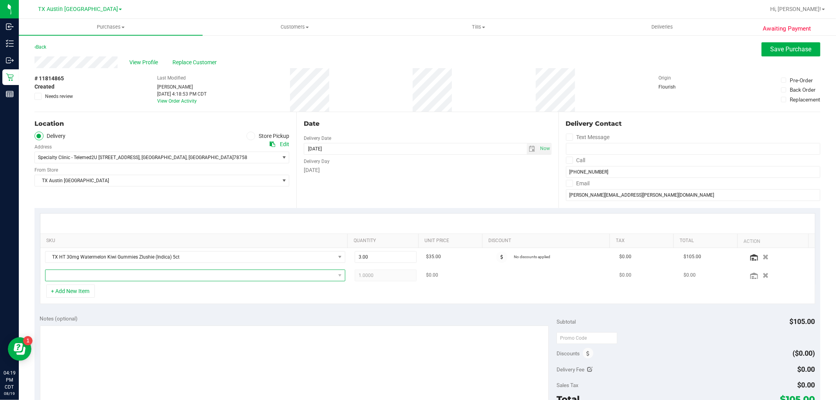
click at [170, 274] on span "NO DATA FOUND" at bounding box center [190, 275] width 290 height 11
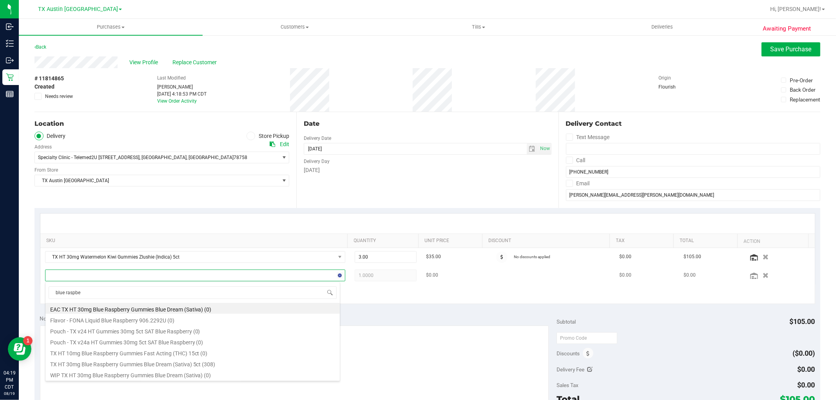
type input "blue raspber"
click at [206, 363] on li "TX HT 30mg Blue Raspberry Gummies Blue Dream (Sativa) 5ct (308)" at bounding box center [192, 363] width 294 height 11
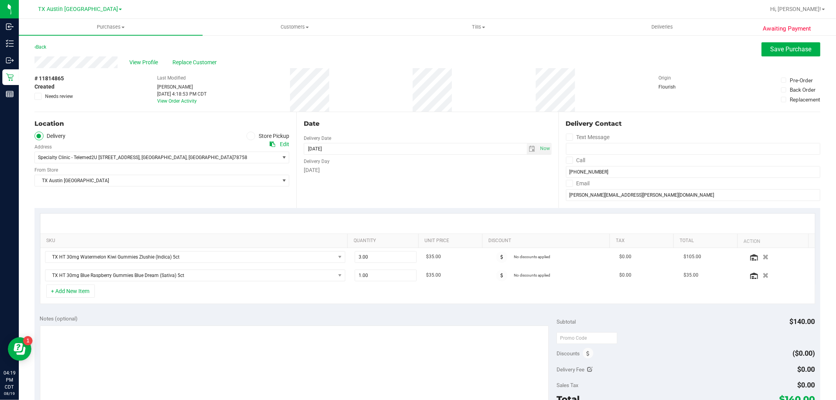
click at [297, 295] on div "+ Add New Item" at bounding box center [427, 294] width 775 height 20
click at [198, 310] on div "Notes (optional) Subtotal $140.00 Discounts ($0.00) Delivery Fee $0.00 Sales Ta…" at bounding box center [427, 380] width 786 height 141
click at [210, 360] on textarea at bounding box center [294, 363] width 509 height 75
click at [529, 151] on span "select" at bounding box center [532, 149] width 6 height 6
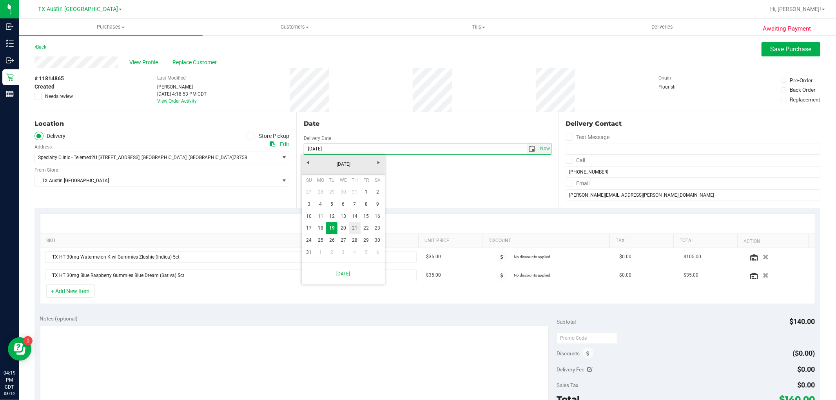
click at [349, 229] on link "21" at bounding box center [354, 228] width 11 height 12
type input "08/21/2025"
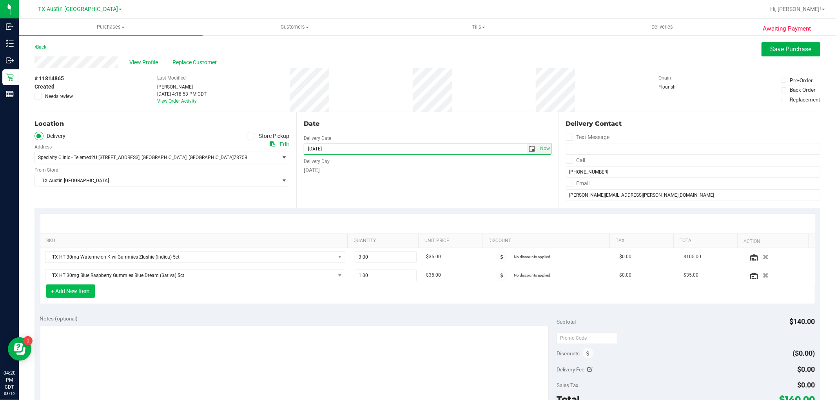
click at [85, 290] on button "+ Add New Item" at bounding box center [70, 290] width 49 height 13
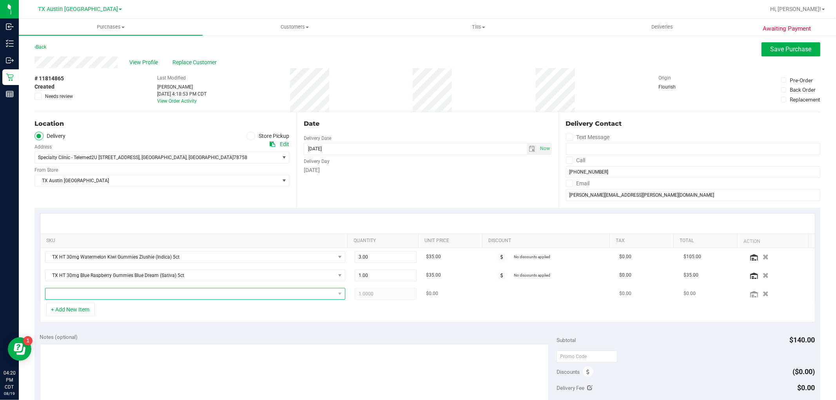
click at [85, 296] on span "NO DATA FOUND" at bounding box center [190, 293] width 290 height 11
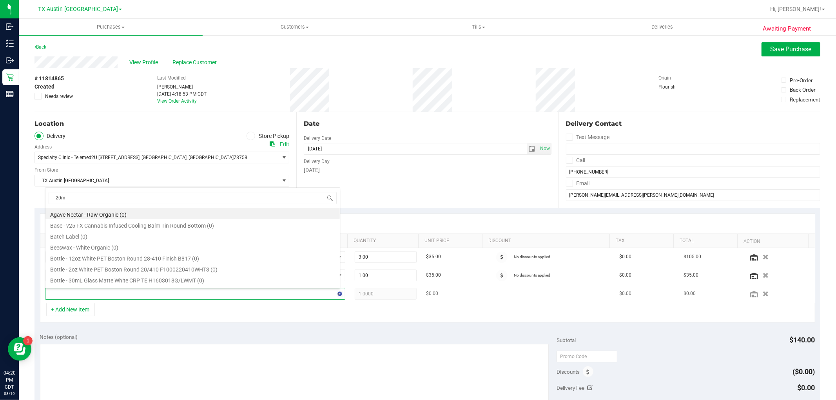
type input "20mg"
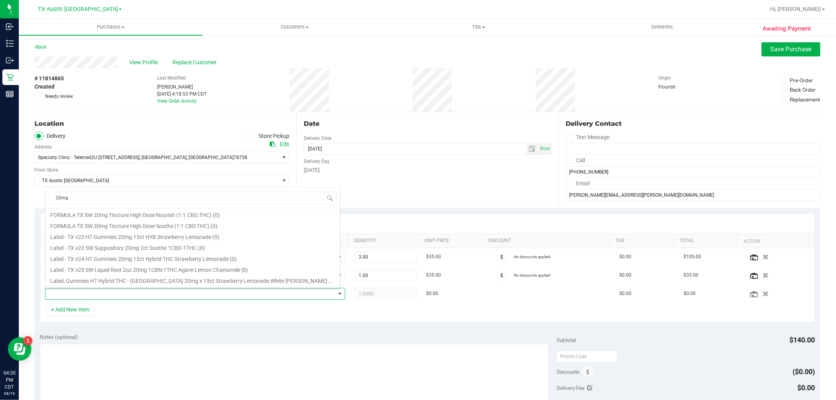
scroll to position [87, 0]
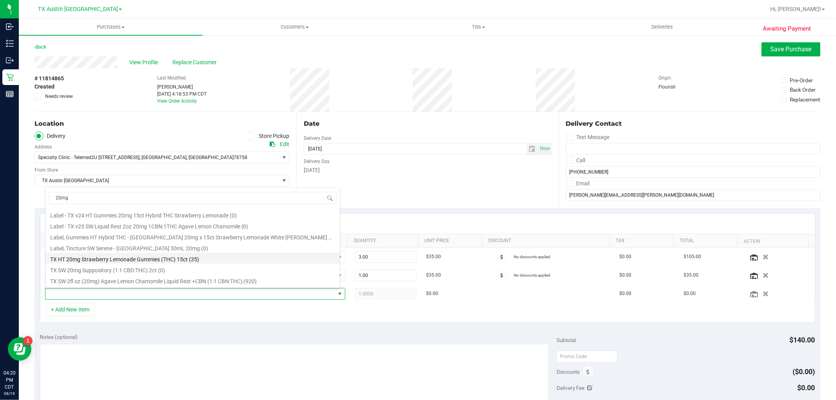
click at [250, 257] on li "TX HT 20mg Strawberry Lemonade Gummies (THC) 15ct (35)" at bounding box center [192, 258] width 294 height 11
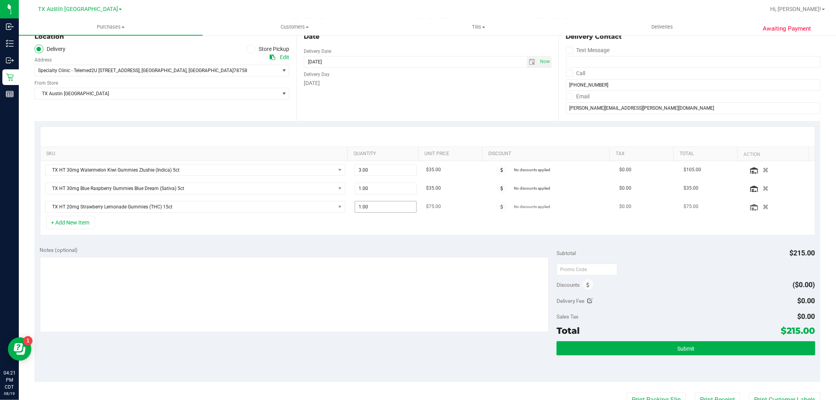
click at [389, 208] on span "1.00 1" at bounding box center [386, 207] width 62 height 12
click at [389, 208] on input "1" at bounding box center [385, 206] width 61 height 11
type input "2"
type input "2.00"
click at [384, 221] on div "+ Add New Item" at bounding box center [427, 226] width 775 height 20
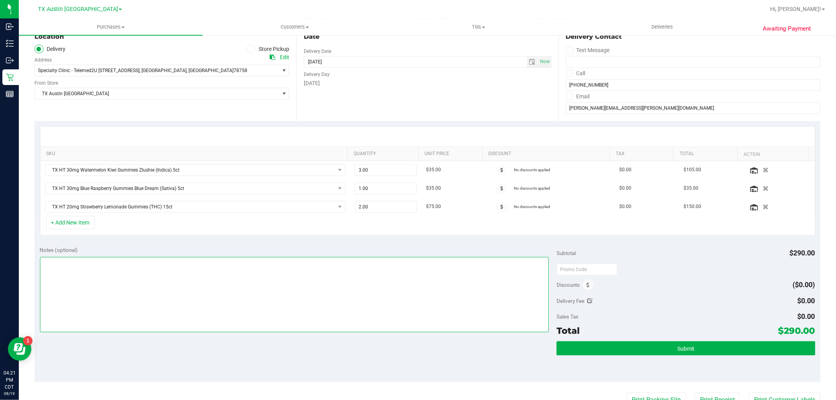
click at [409, 302] on textarea at bounding box center [294, 294] width 509 height 75
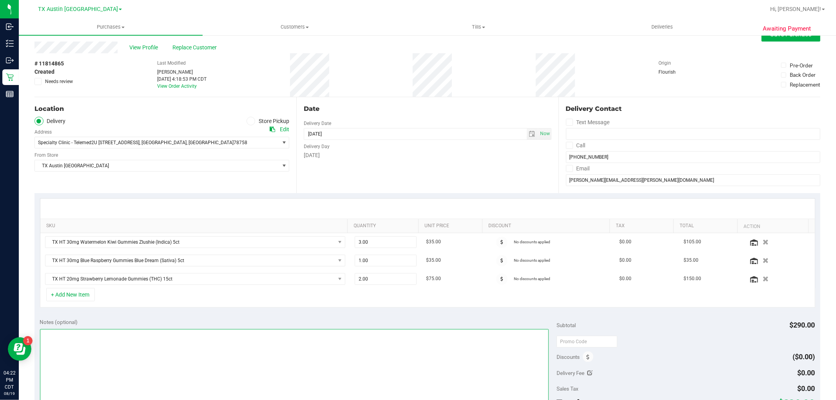
scroll to position [0, 0]
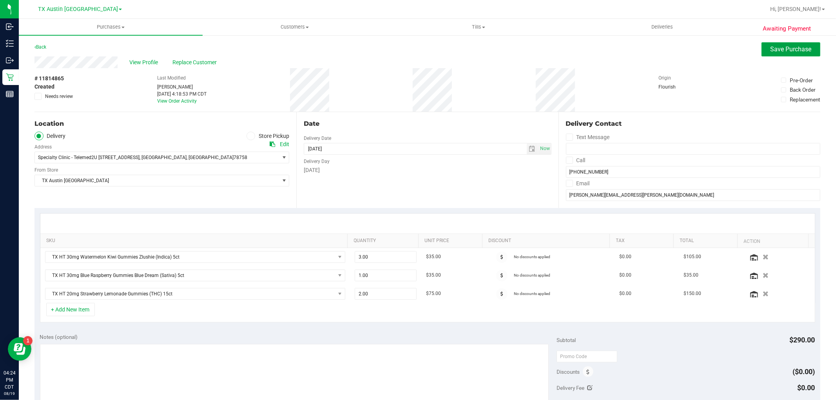
drag, startPoint x: 786, startPoint y: 46, endPoint x: 633, endPoint y: 45, distance: 153.2
click at [786, 46] on span "Save Purchase" at bounding box center [790, 48] width 41 height 7
click at [137, 63] on span "View Profile" at bounding box center [144, 62] width 31 height 8
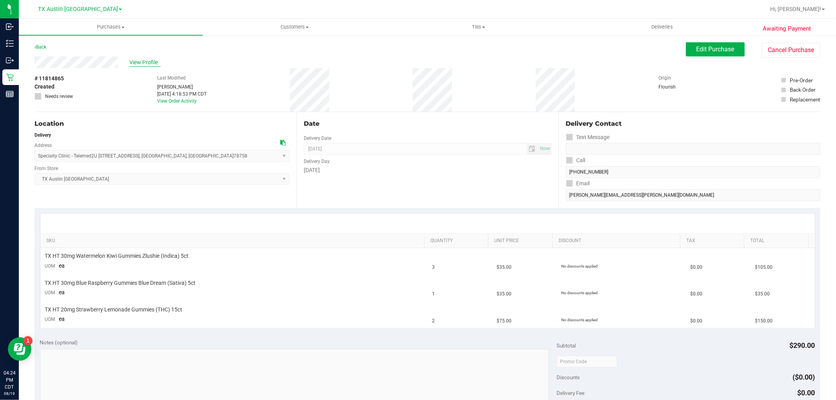
click at [150, 65] on span "View Profile" at bounding box center [144, 62] width 31 height 8
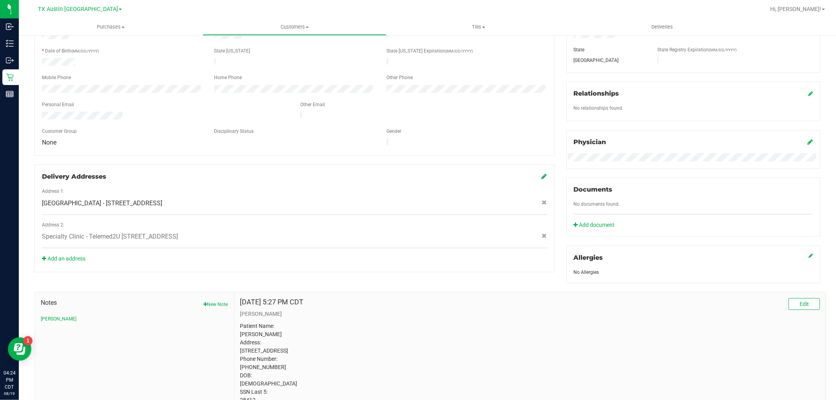
scroll to position [174, 0]
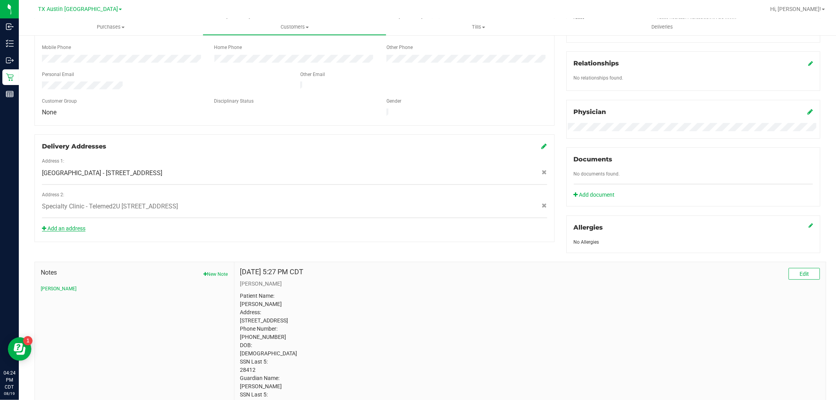
click at [80, 225] on link "Add an address" at bounding box center [63, 228] width 43 height 6
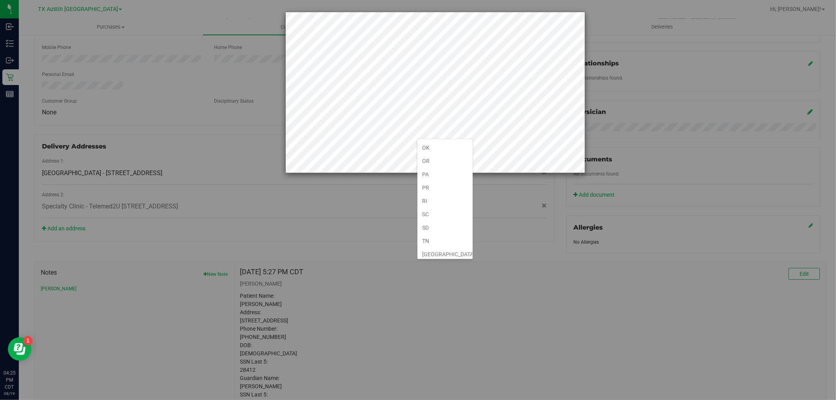
scroll to position [522, 0]
click at [438, 213] on li "TX" at bounding box center [444, 210] width 55 height 13
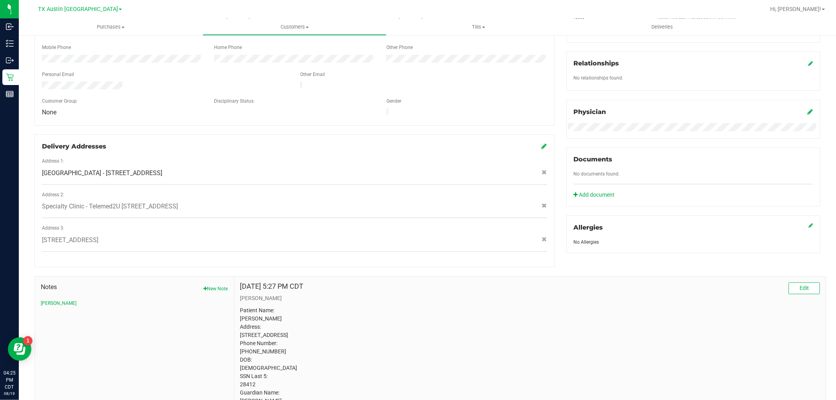
scroll to position [0, 0]
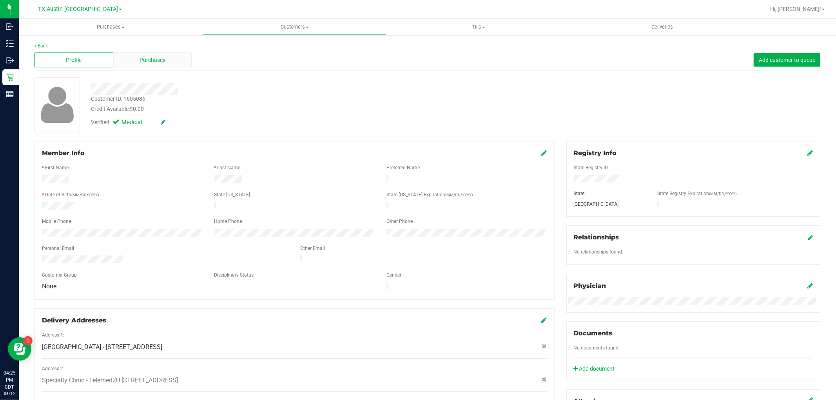
click at [177, 60] on div "Purchases" at bounding box center [152, 60] width 79 height 15
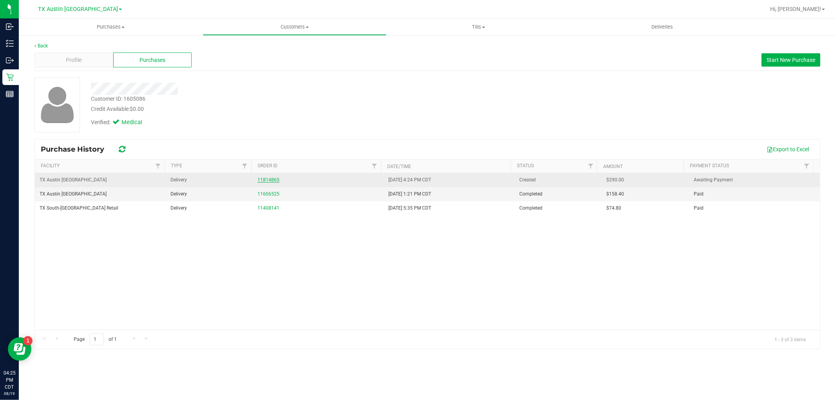
click at [258, 182] on link "11814865" at bounding box center [268, 179] width 22 height 5
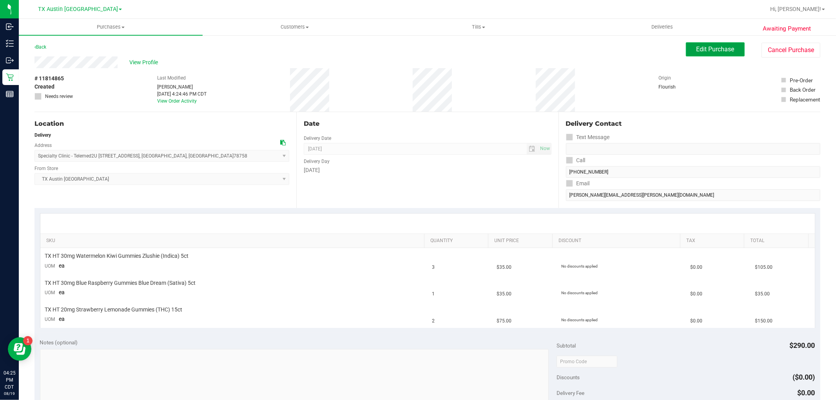
click at [714, 46] on span "Edit Purchase" at bounding box center [715, 48] width 38 height 7
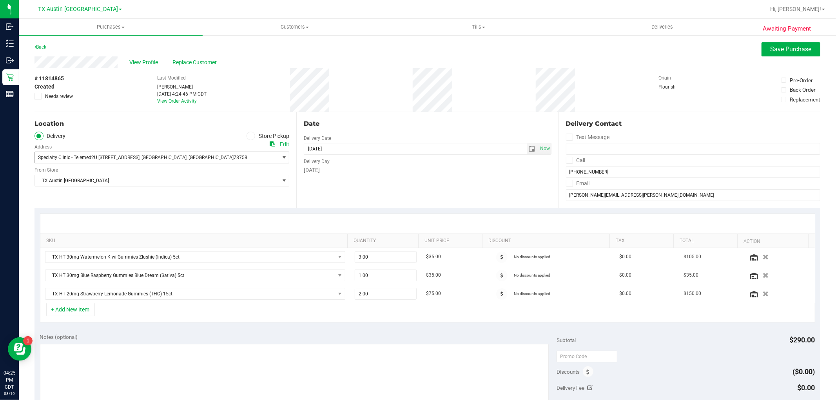
click at [281, 154] on span "select" at bounding box center [284, 157] width 6 height 6
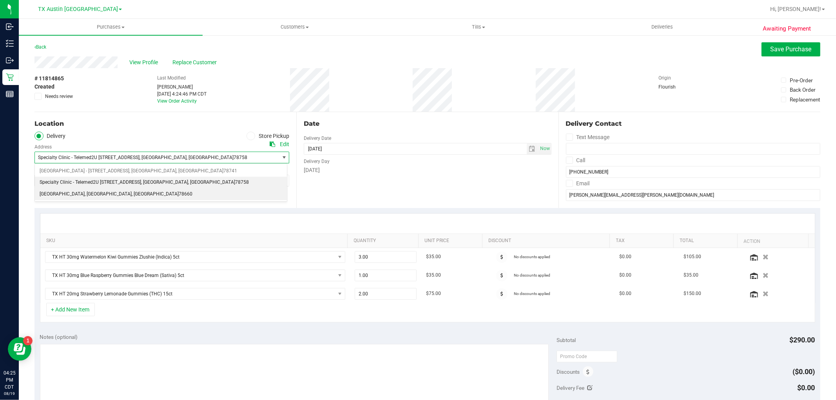
click at [193, 195] on li "19609 Mallard Pond Trail , Pflugerville , TX 78660" at bounding box center [161, 194] width 252 height 12
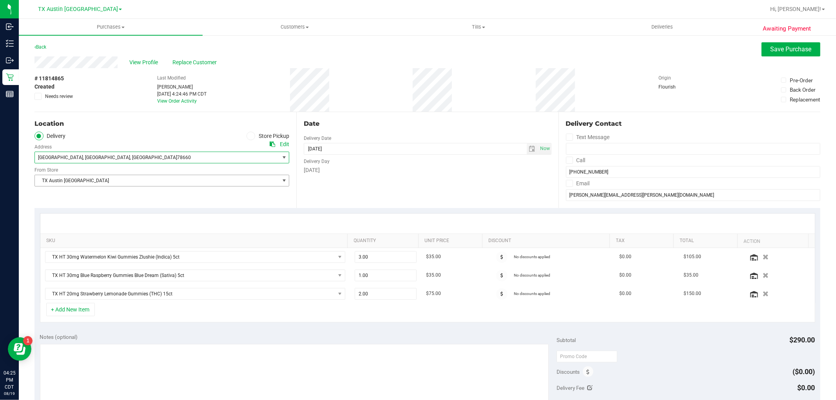
click at [204, 182] on span "TX Austin [GEOGRAPHIC_DATA]" at bounding box center [157, 180] width 244 height 11
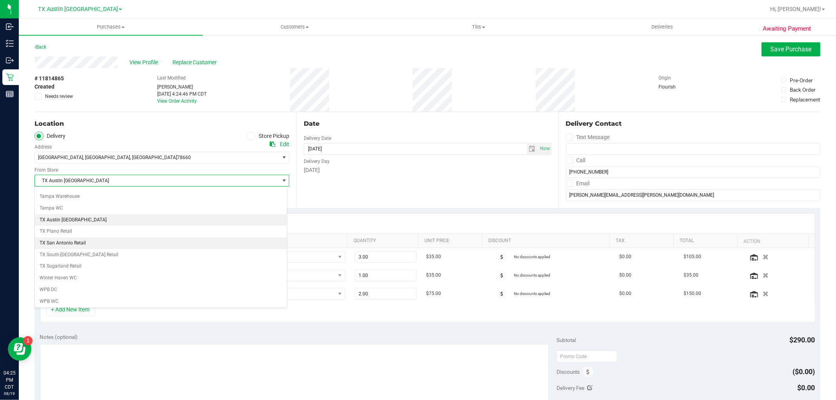
scroll to position [574, 0]
click at [87, 240] on li "TX San Antonio Retail" at bounding box center [161, 242] width 252 height 12
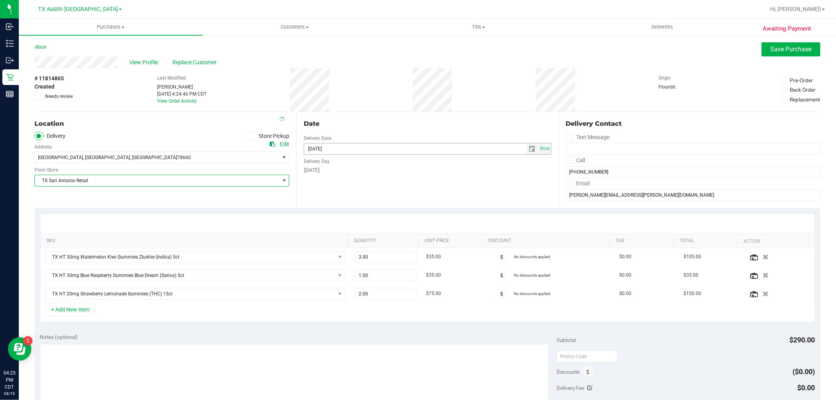
click at [529, 147] on span "select" at bounding box center [532, 149] width 6 height 6
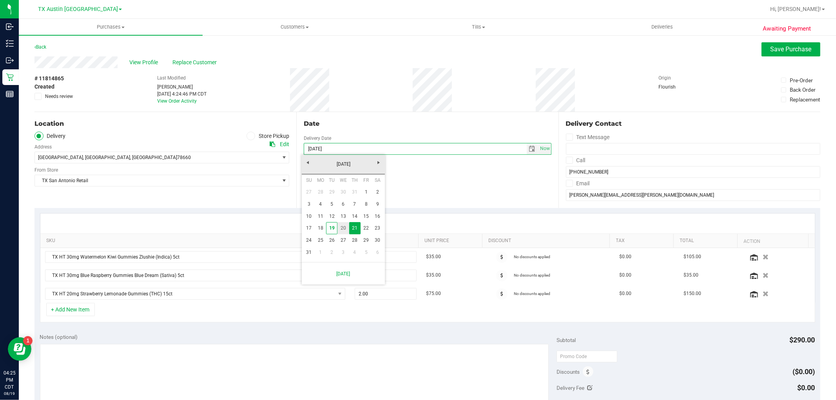
click at [344, 230] on link "20" at bounding box center [342, 228] width 11 height 12
type input "08/20/2025"
click at [783, 50] on span "Save Purchase" at bounding box center [790, 48] width 41 height 7
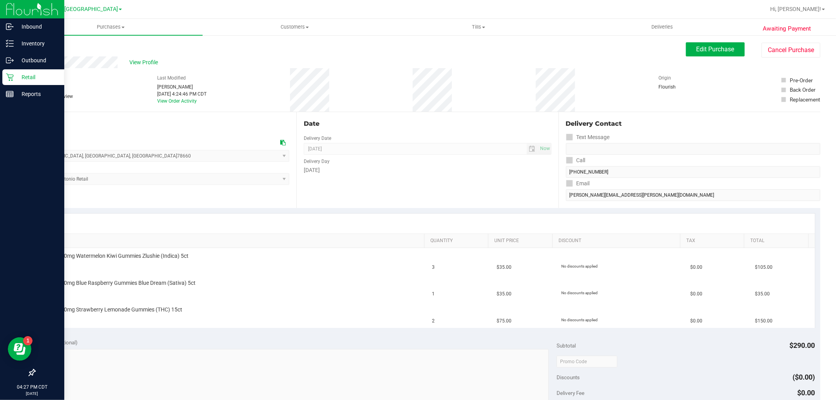
click at [12, 77] on icon at bounding box center [10, 77] width 8 height 8
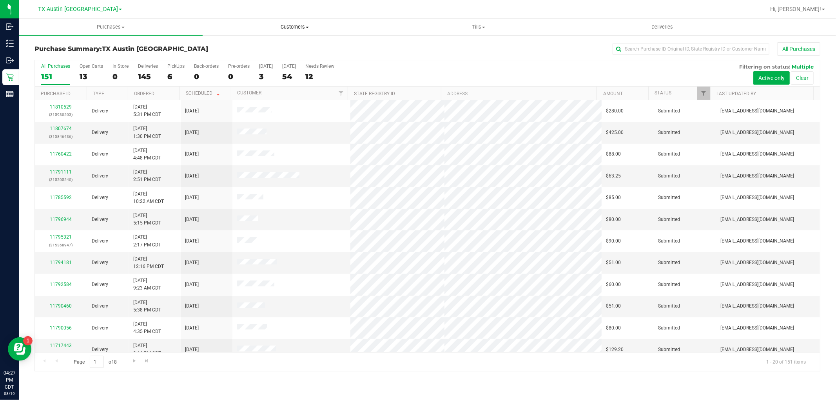
click at [298, 28] on span "Customers" at bounding box center [294, 27] width 183 height 7
click at [292, 41] on ul "All customers Add a new customer All physicians" at bounding box center [295, 57] width 184 height 42
click at [293, 26] on span "Customers" at bounding box center [295, 27] width 184 height 7
click at [283, 44] on li "All customers" at bounding box center [295, 47] width 184 height 9
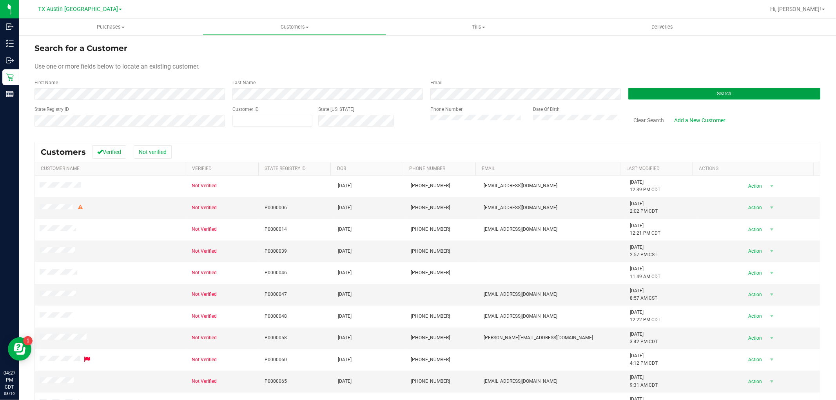
click at [658, 92] on button "Search" at bounding box center [724, 94] width 192 height 12
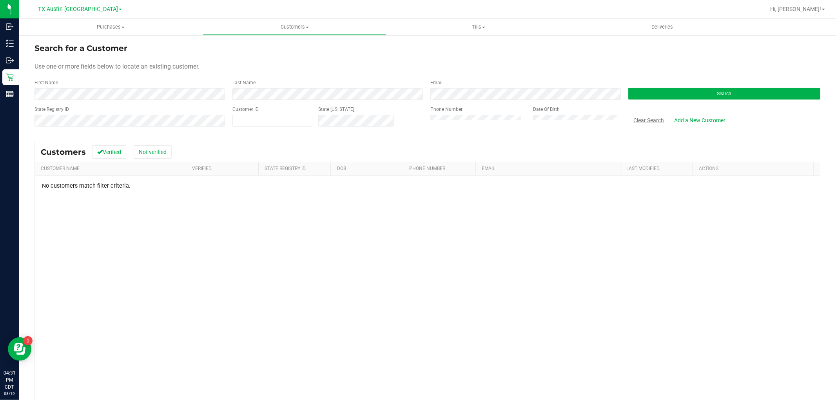
click at [638, 120] on button "Clear Search" at bounding box center [648, 120] width 41 height 13
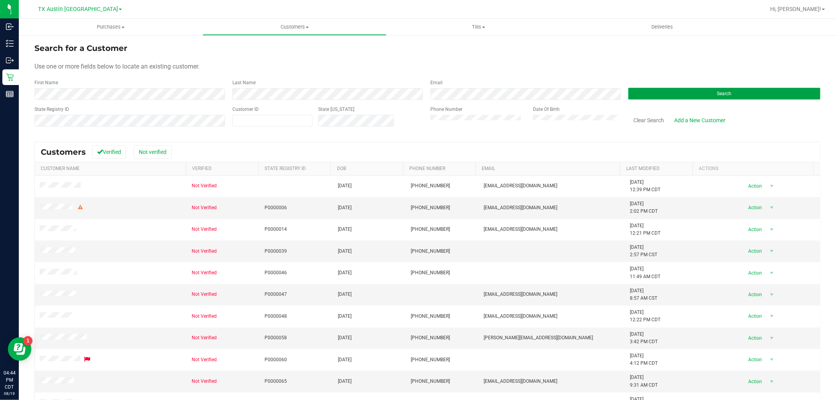
click at [643, 94] on button "Search" at bounding box center [724, 94] width 192 height 12
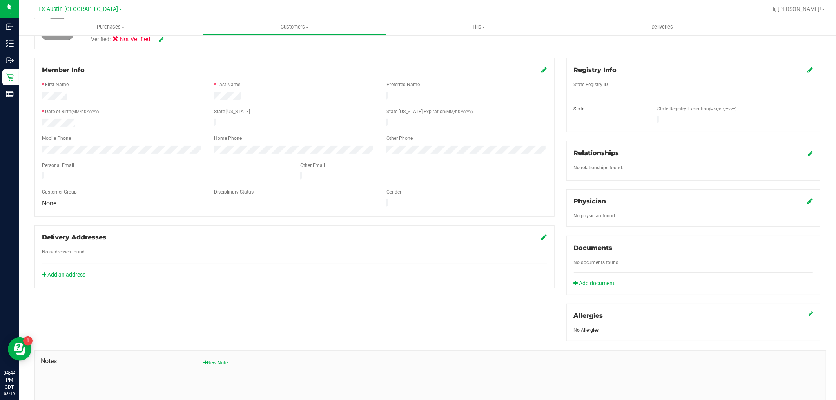
scroll to position [87, 0]
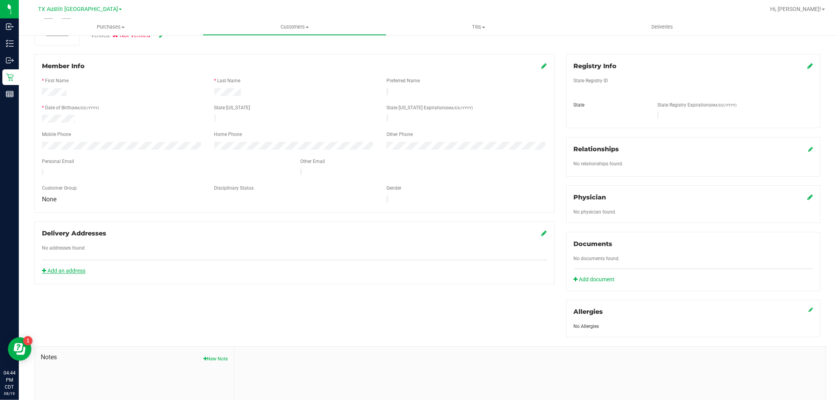
click at [73, 268] on link "Add an address" at bounding box center [63, 271] width 43 height 6
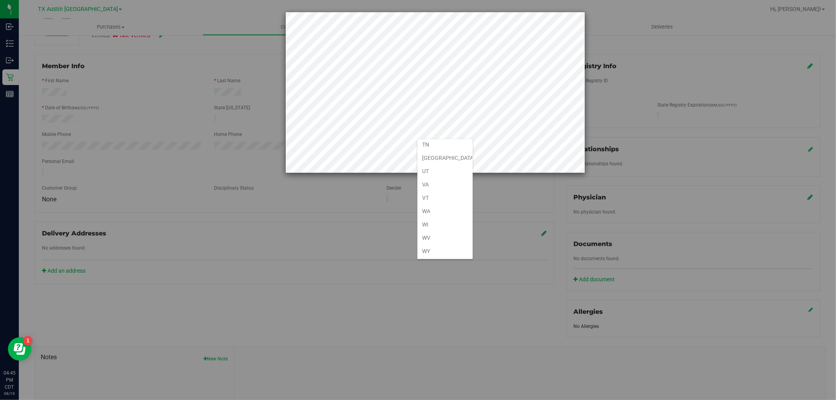
scroll to position [579, 0]
click at [433, 156] on li "TX" at bounding box center [444, 157] width 55 height 13
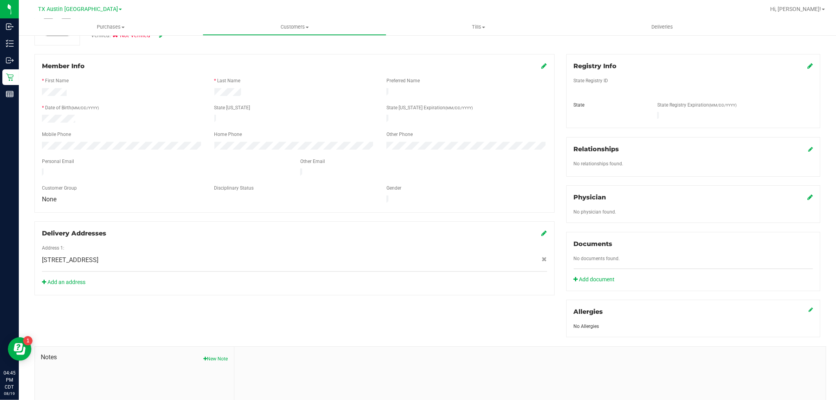
click at [542, 230] on icon at bounding box center [544, 233] width 5 height 6
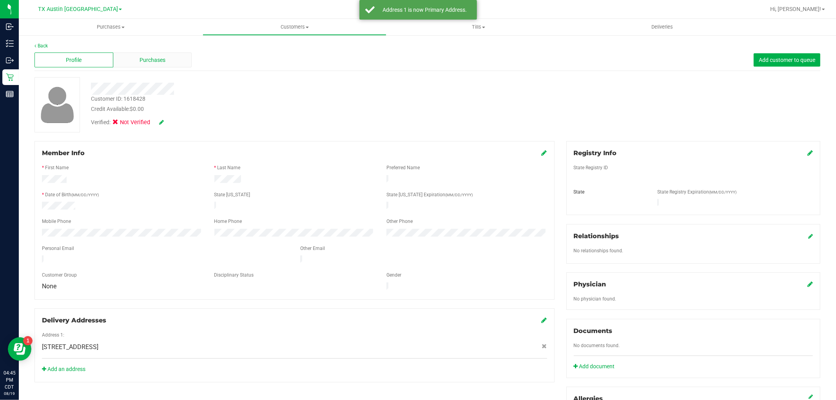
click at [148, 57] on span "Purchases" at bounding box center [152, 60] width 26 height 8
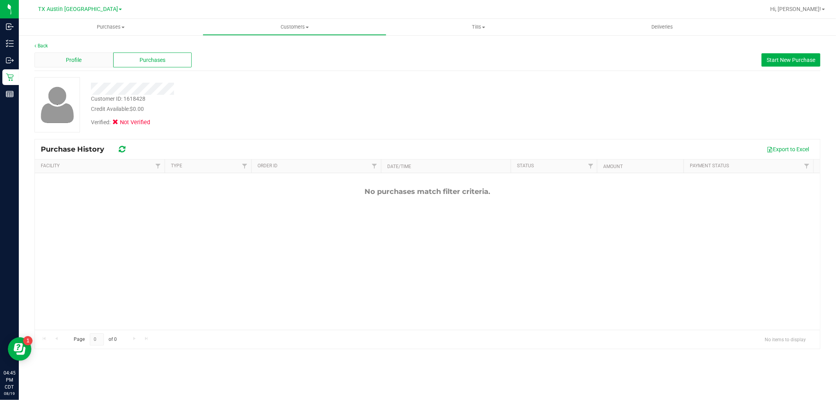
click at [87, 61] on div "Profile" at bounding box center [73, 60] width 79 height 15
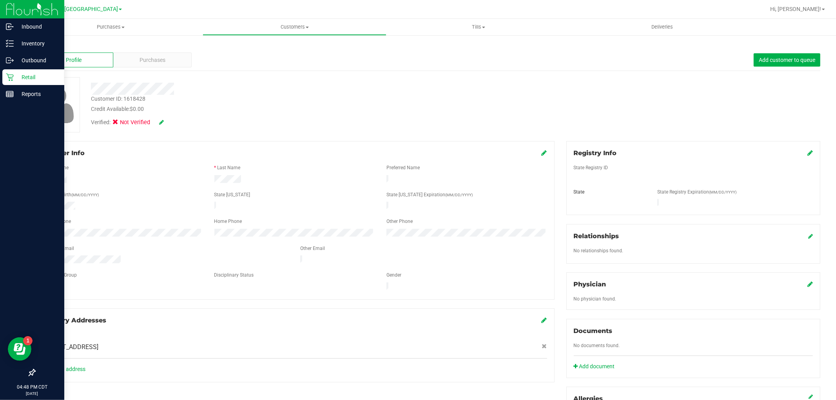
click at [13, 73] on icon at bounding box center [10, 77] width 8 height 8
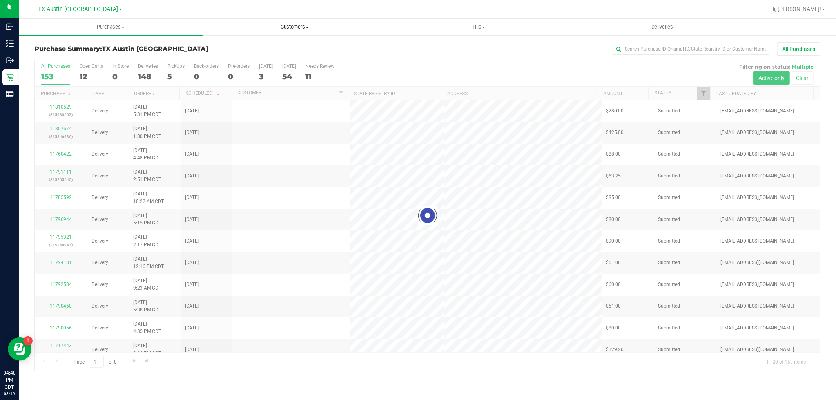
click at [302, 22] on uib-tab-heading "Customers All customers Add a new customer All physicians" at bounding box center [294, 27] width 183 height 16
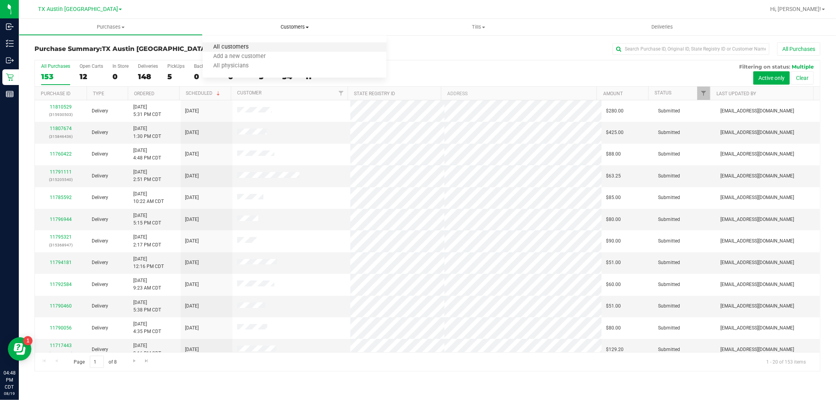
click at [257, 45] on span "All customers" at bounding box center [231, 47] width 56 height 7
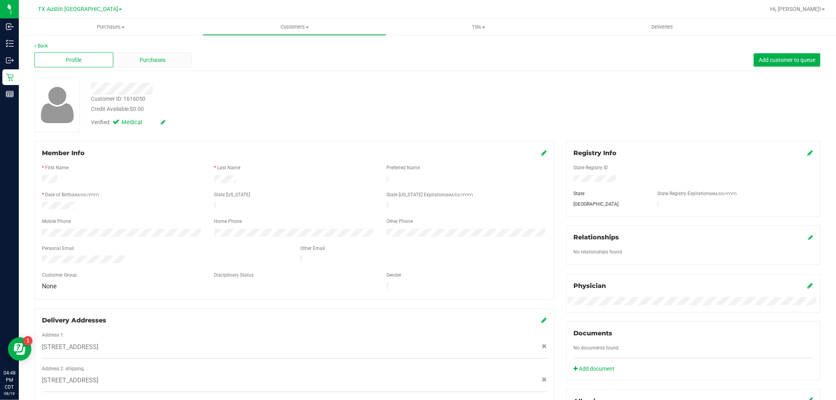
click at [170, 59] on div "Purchases" at bounding box center [152, 60] width 79 height 15
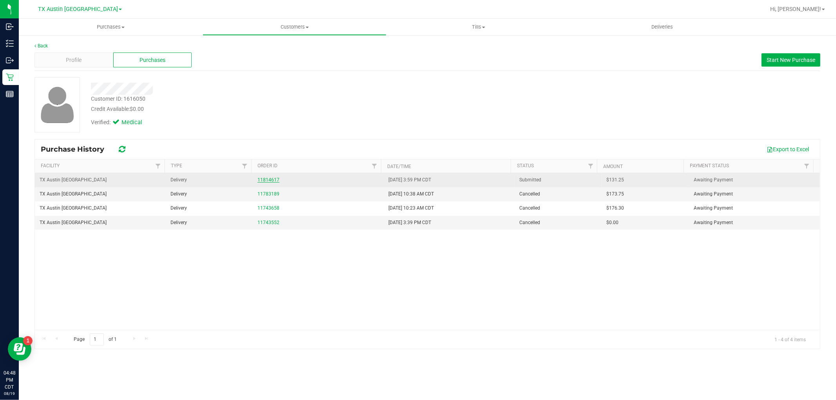
click at [270, 179] on link "11814617" at bounding box center [268, 179] width 22 height 5
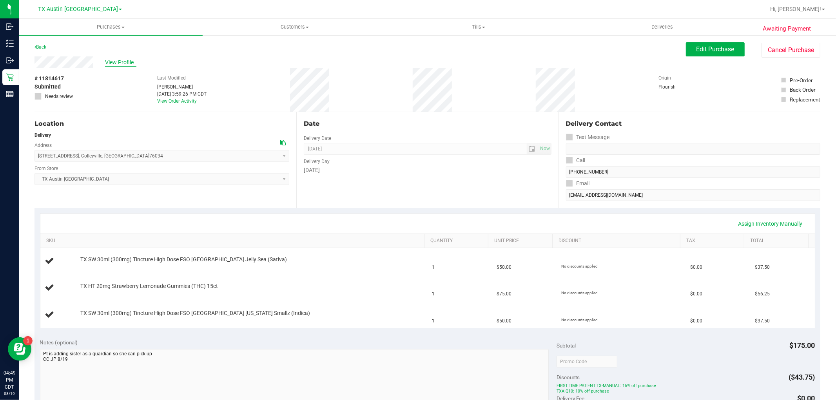
click at [121, 62] on span "View Profile" at bounding box center [120, 62] width 31 height 8
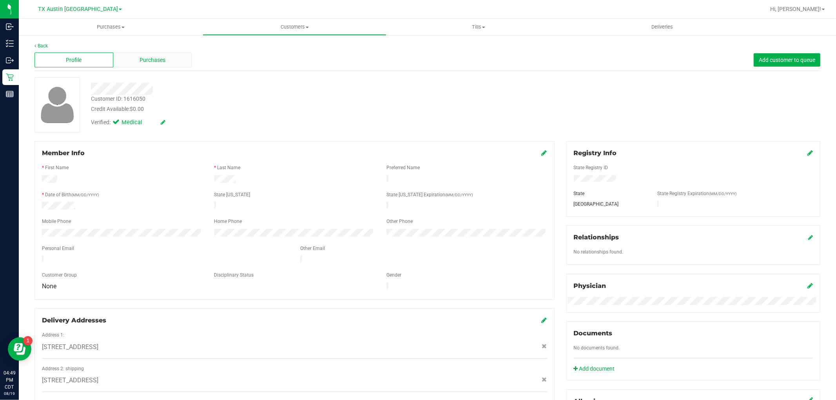
click at [151, 65] on div "Purchases" at bounding box center [152, 60] width 79 height 15
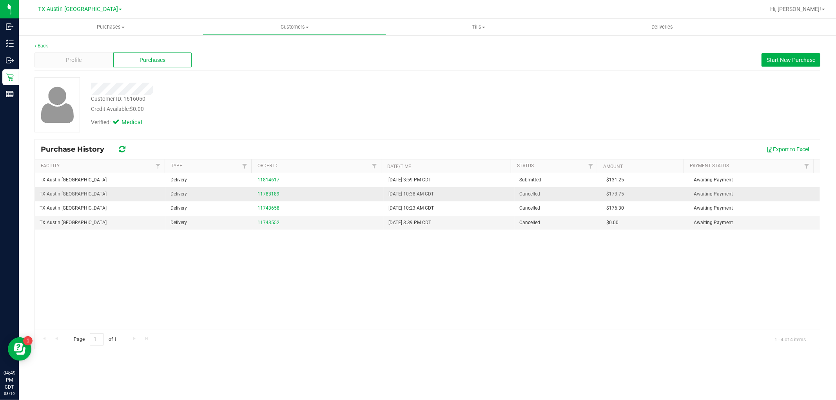
click at [266, 197] on div "11783189" at bounding box center [317, 193] width 121 height 7
click at [270, 195] on link "11783189" at bounding box center [268, 193] width 22 height 5
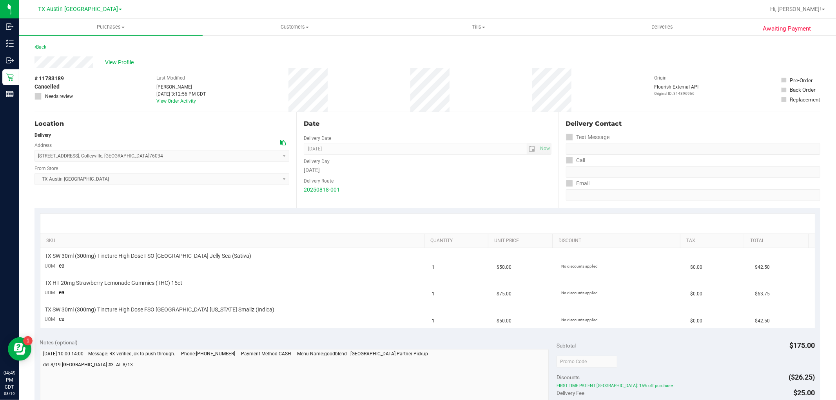
click at [136, 152] on span "6213 Colleyville Blvd, Suite 100 , Colleyville , TX 76034 Select address 1819 C…" at bounding box center [161, 156] width 255 height 12
click at [179, 103] on link "View Order Activity" at bounding box center [176, 100] width 40 height 5
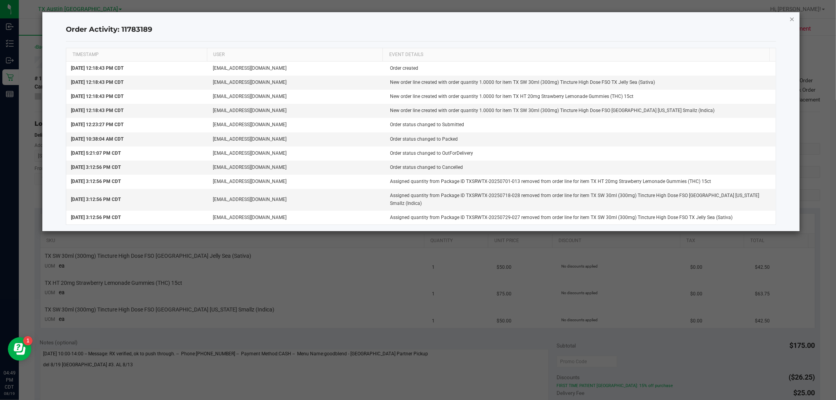
click at [789, 14] on icon "button" at bounding box center [791, 18] width 5 height 9
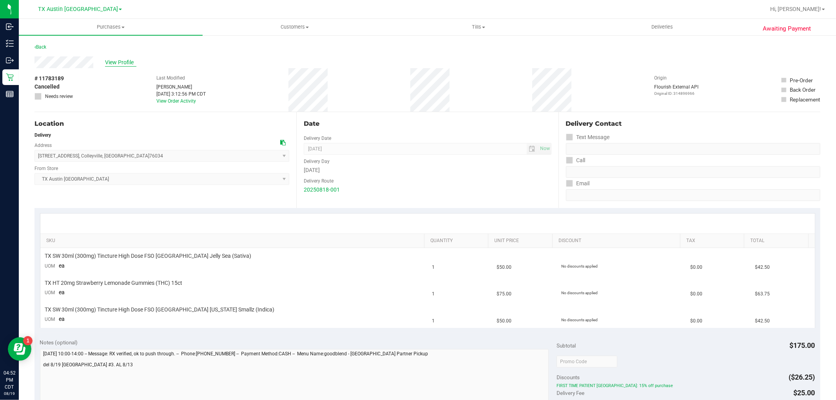
click at [122, 62] on span "View Profile" at bounding box center [120, 62] width 31 height 8
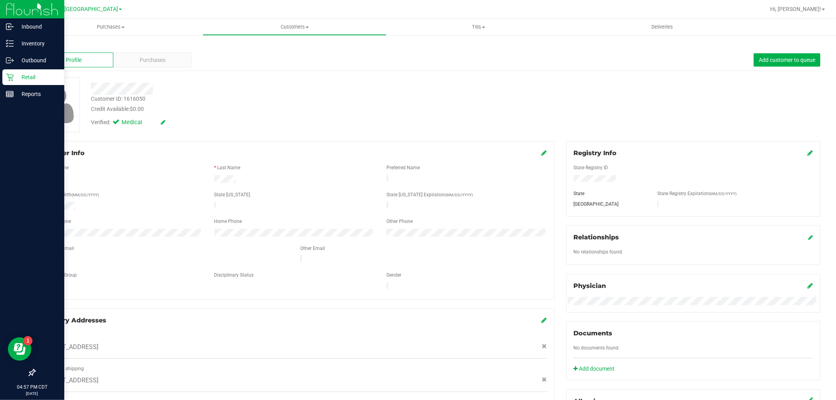
click at [12, 77] on icon at bounding box center [9, 77] width 7 height 7
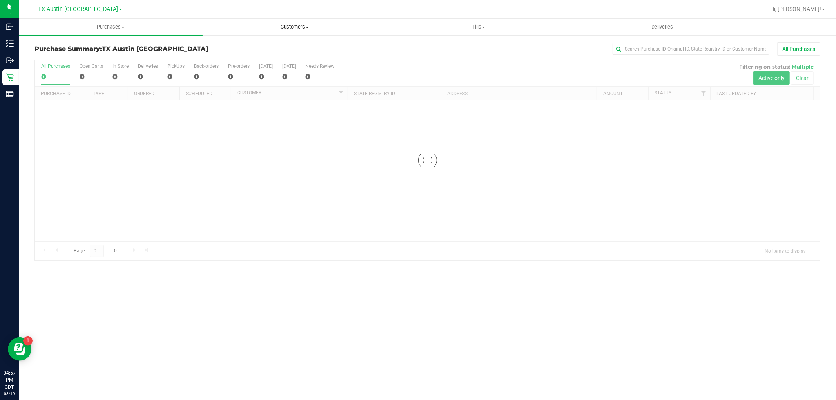
click at [306, 27] on span at bounding box center [307, 28] width 3 height 2
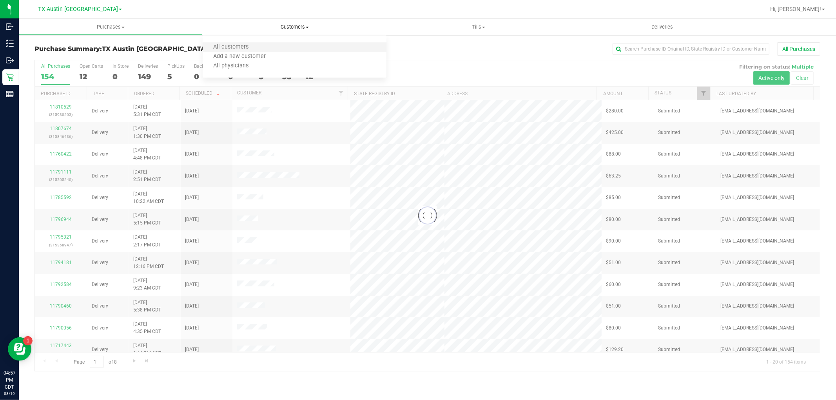
click at [302, 47] on li "All customers" at bounding box center [295, 47] width 184 height 9
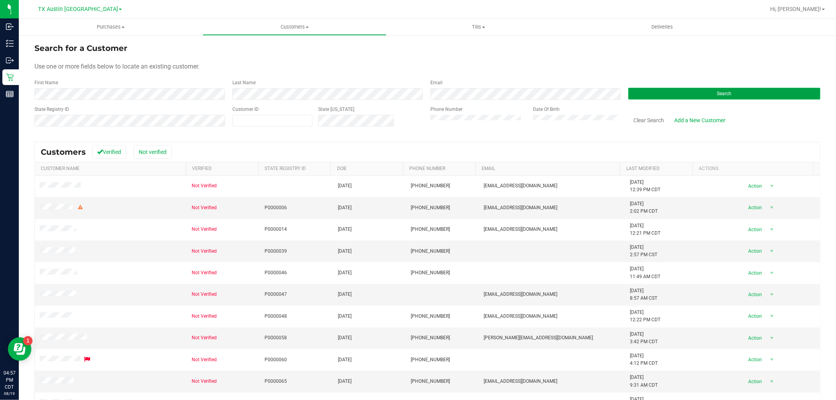
click at [657, 96] on button "Search" at bounding box center [724, 94] width 192 height 12
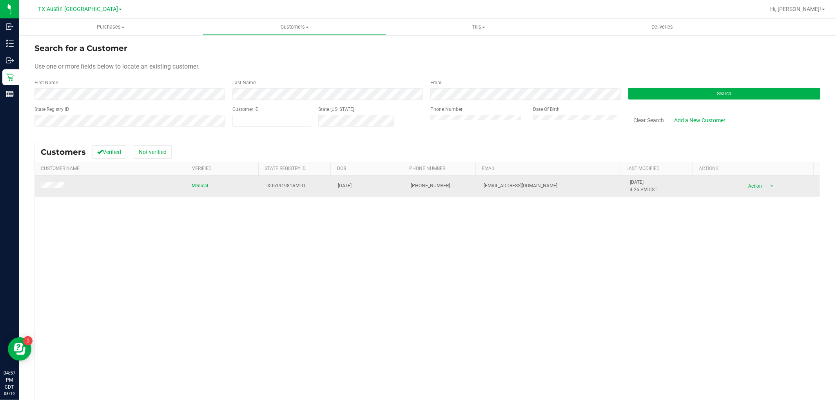
click at [54, 181] on td at bounding box center [111, 186] width 152 height 21
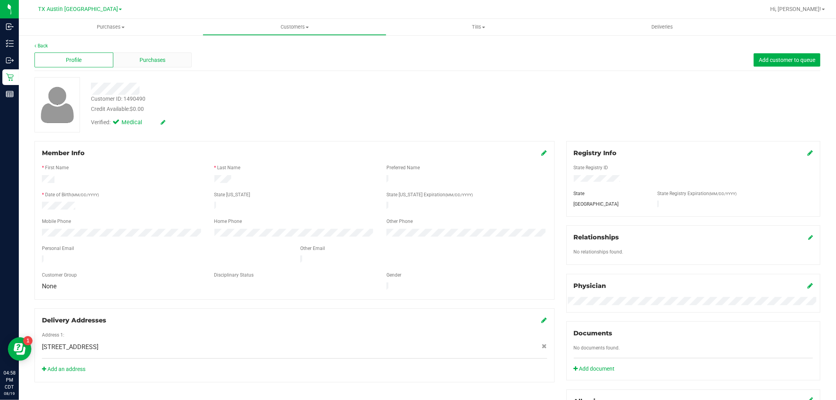
click at [134, 63] on div "Purchases" at bounding box center [152, 60] width 79 height 15
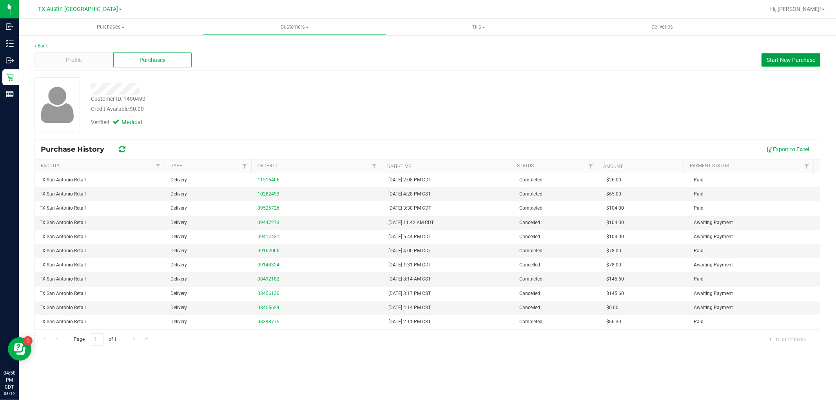
click at [764, 63] on button "Start New Purchase" at bounding box center [790, 59] width 59 height 13
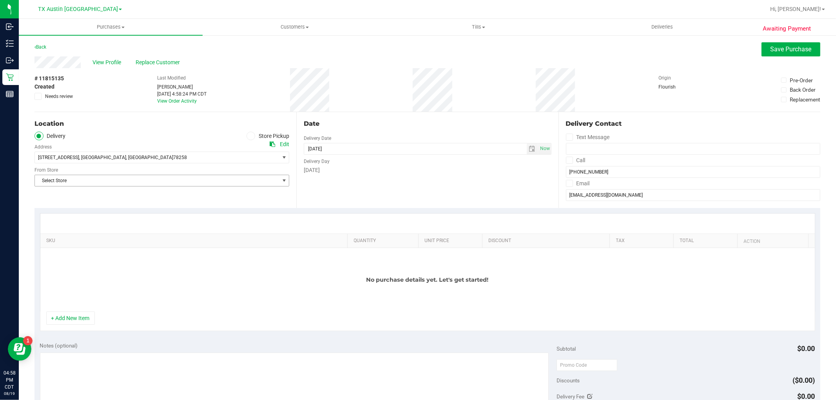
click at [139, 177] on span "Select Store" at bounding box center [157, 180] width 244 height 11
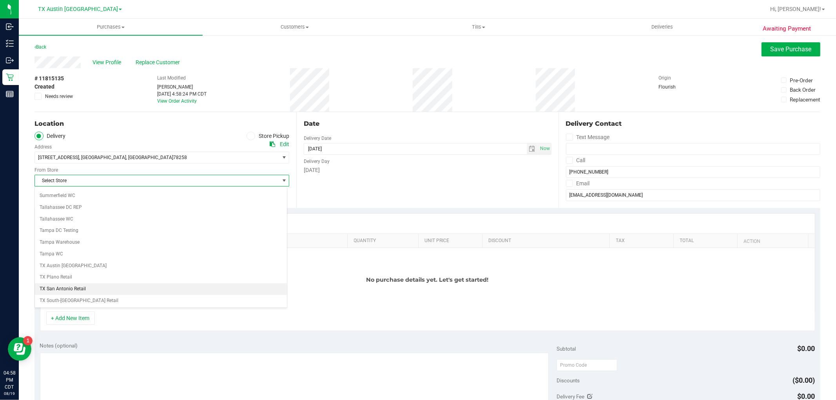
click at [54, 291] on li "TX San Antonio Retail" at bounding box center [161, 289] width 252 height 12
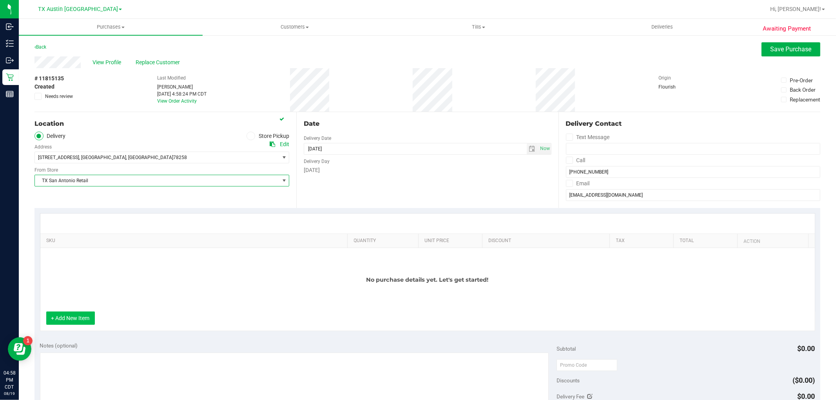
click at [71, 319] on button "+ Add New Item" at bounding box center [70, 318] width 49 height 13
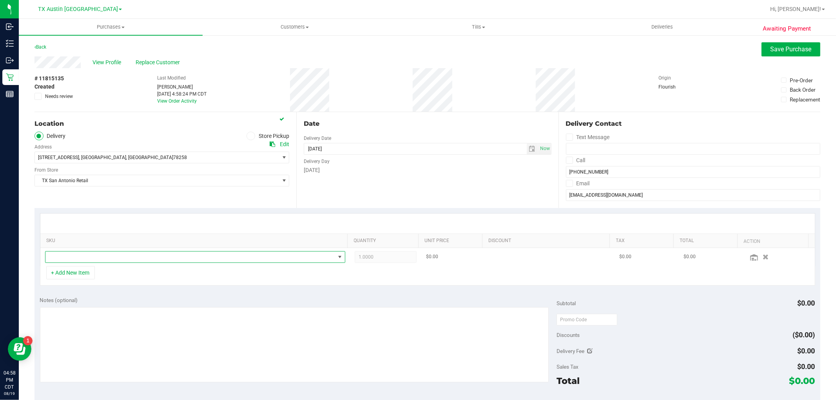
click at [141, 257] on span "NO DATA FOUND" at bounding box center [190, 257] width 290 height 11
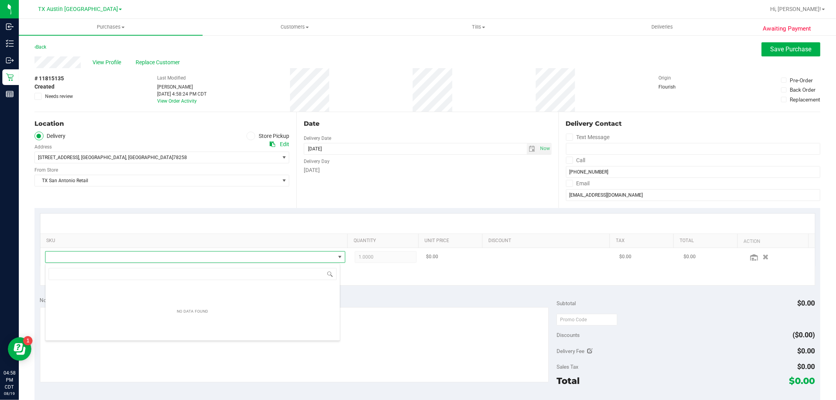
scroll to position [12, 292]
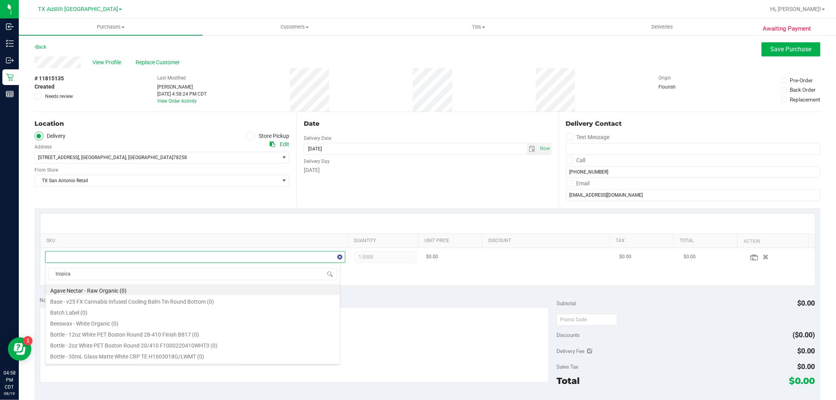
type input "tropical"
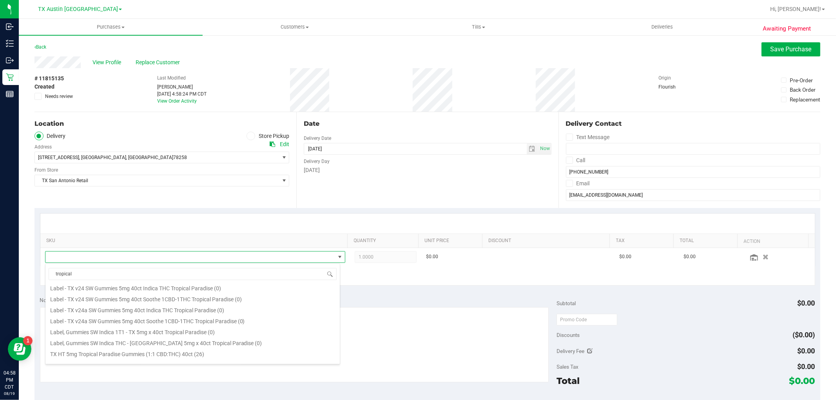
scroll to position [130, 0]
click at [163, 303] on li "TX HT 5mg Tropical Paradise Gummies (THC) 40ct (2)" at bounding box center [192, 301] width 294 height 11
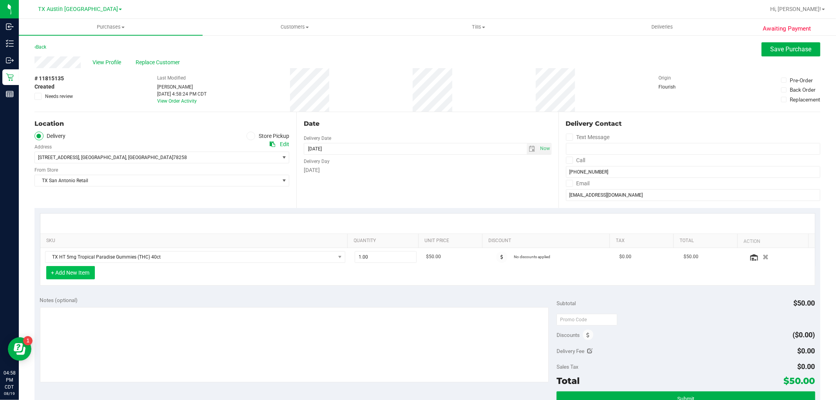
click at [75, 272] on button "+ Add New Item" at bounding box center [70, 272] width 49 height 13
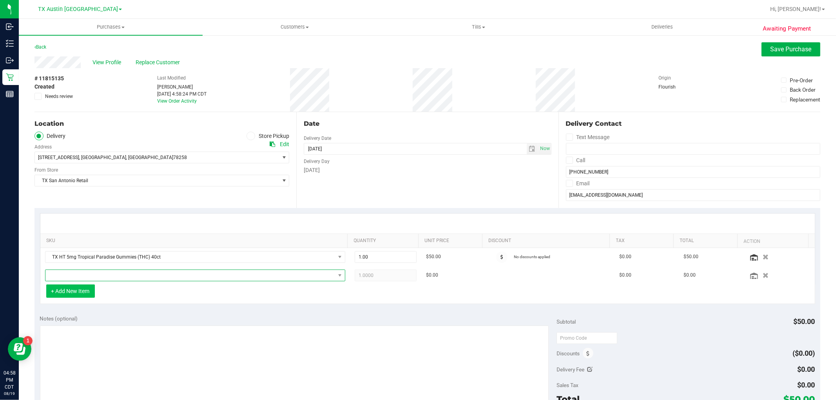
click at [75, 272] on span "NO DATA FOUND" at bounding box center [190, 275] width 290 height 11
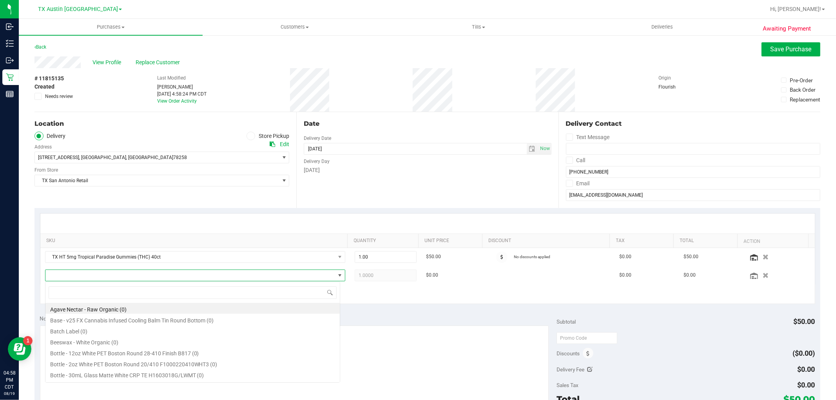
scroll to position [12, 292]
type input "chocolate"
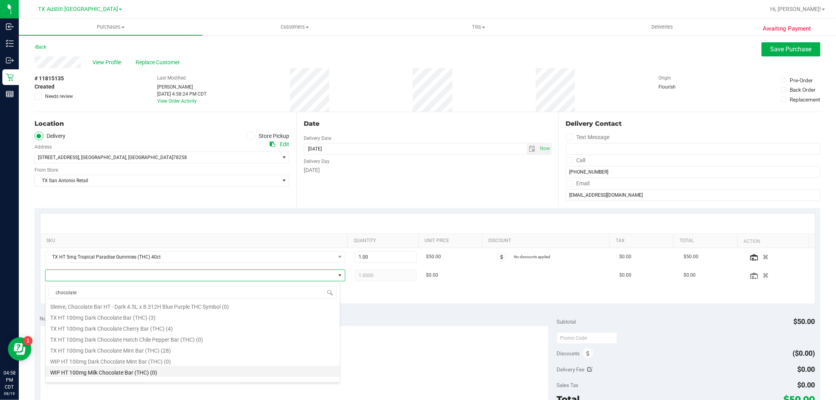
scroll to position [174, 0]
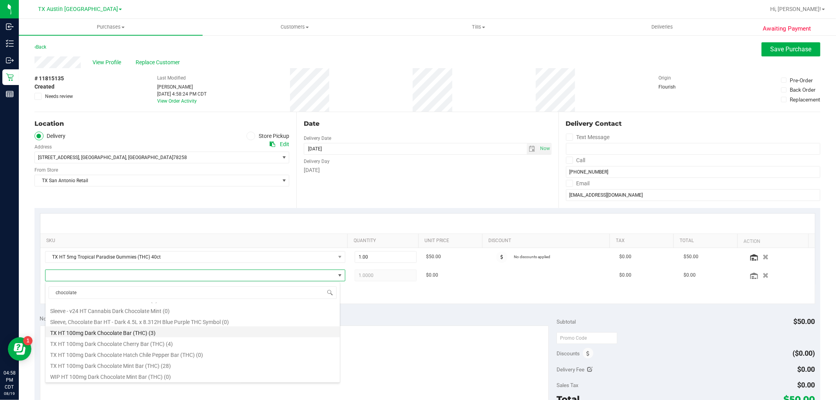
click at [245, 330] on li "TX HT 100mg Dark Chocolate Bar (THC) (3)" at bounding box center [192, 331] width 294 height 11
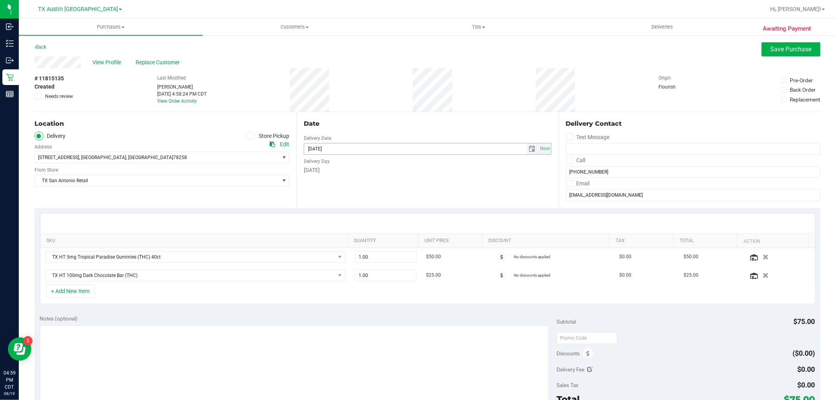
click at [527, 147] on span "select" at bounding box center [532, 148] width 11 height 11
click at [344, 227] on link "20" at bounding box center [342, 228] width 11 height 12
type input "08/20/2025"
click at [276, 360] on textarea at bounding box center [294, 363] width 509 height 75
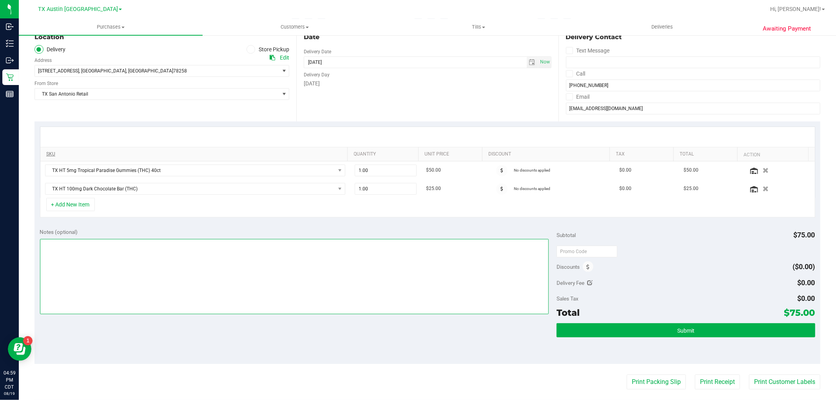
scroll to position [87, 0]
click at [354, 288] on textarea at bounding box center [294, 276] width 509 height 75
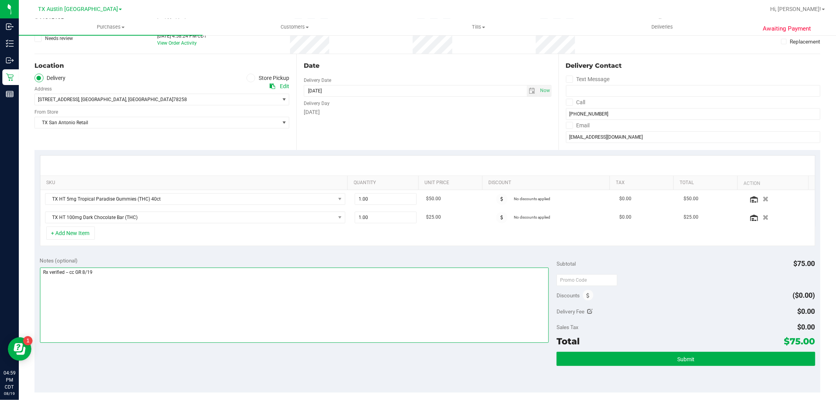
scroll to position [43, 0]
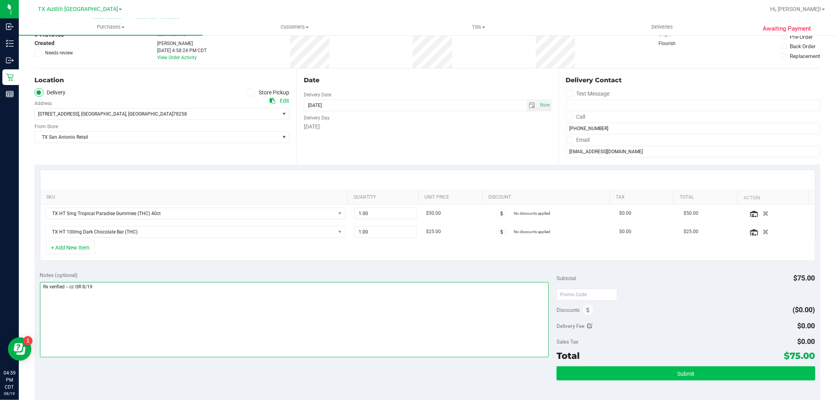
type textarea "Rx verified -- cc GR 8/19"
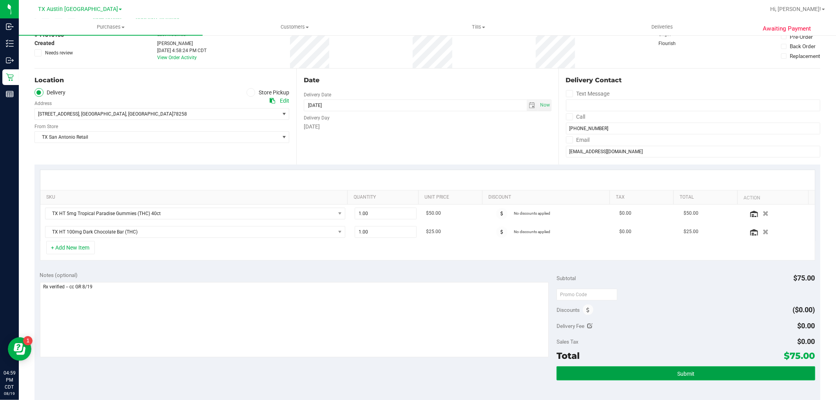
click at [692, 368] on button "Submit" at bounding box center [685, 373] width 258 height 14
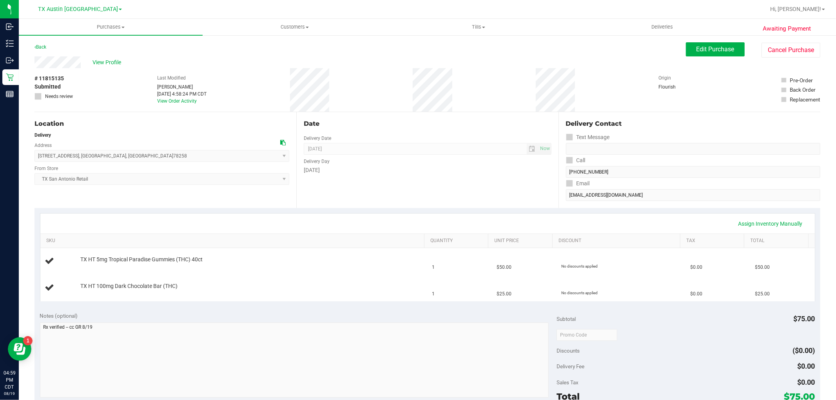
scroll to position [43, 0]
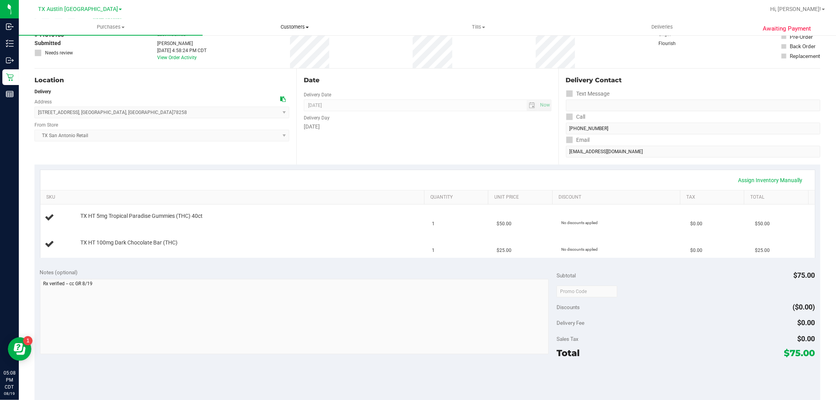
click at [292, 24] on span "Customers" at bounding box center [294, 27] width 183 height 7
click at [286, 45] on li "All customers" at bounding box center [295, 47] width 184 height 9
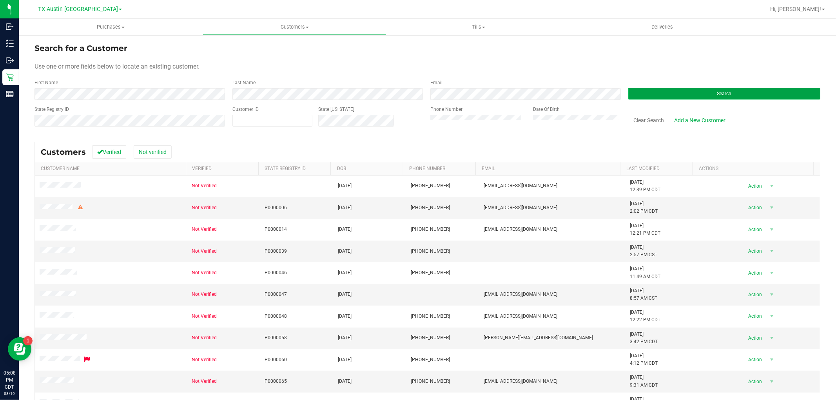
click at [649, 99] on button "Search" at bounding box center [724, 94] width 192 height 12
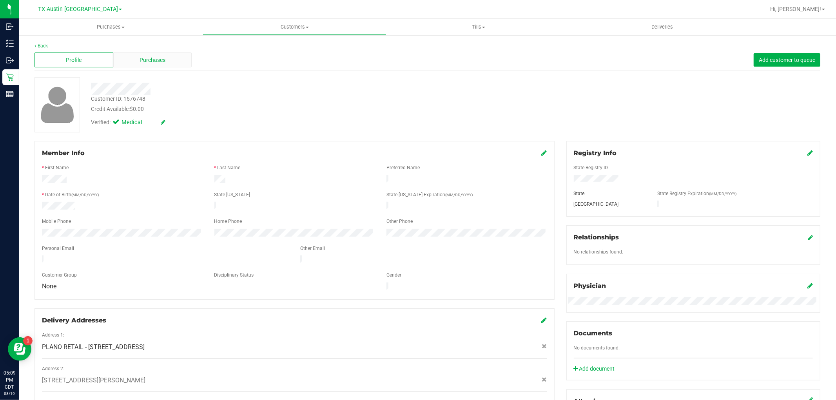
click at [150, 60] on span "Purchases" at bounding box center [152, 60] width 26 height 8
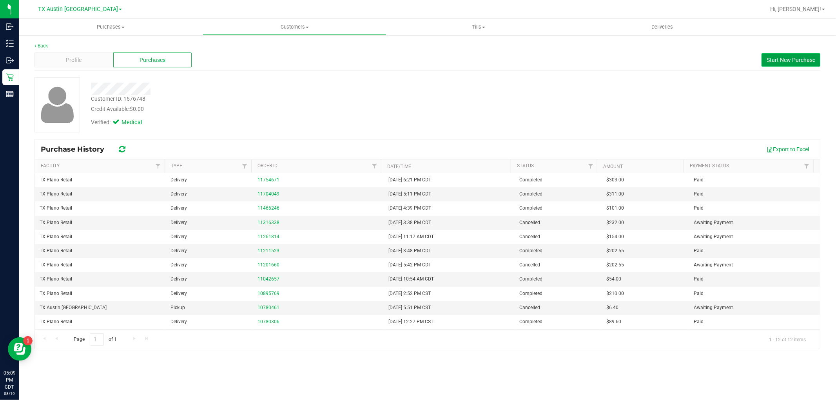
click at [782, 59] on span "Start New Purchase" at bounding box center [790, 60] width 49 height 6
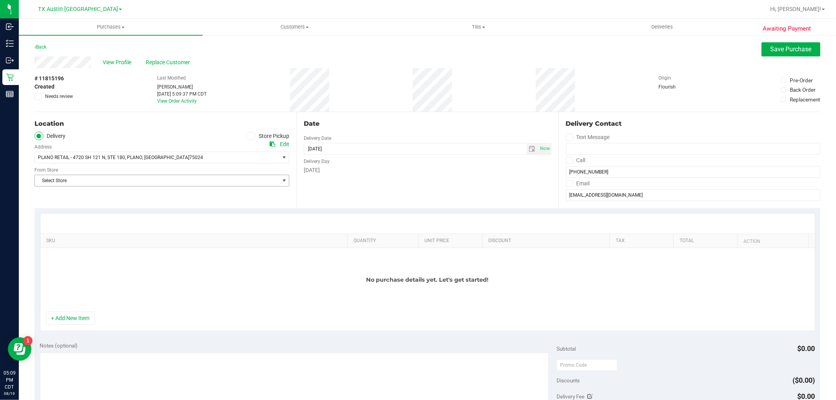
click at [149, 178] on span "Select Store" at bounding box center [157, 180] width 244 height 11
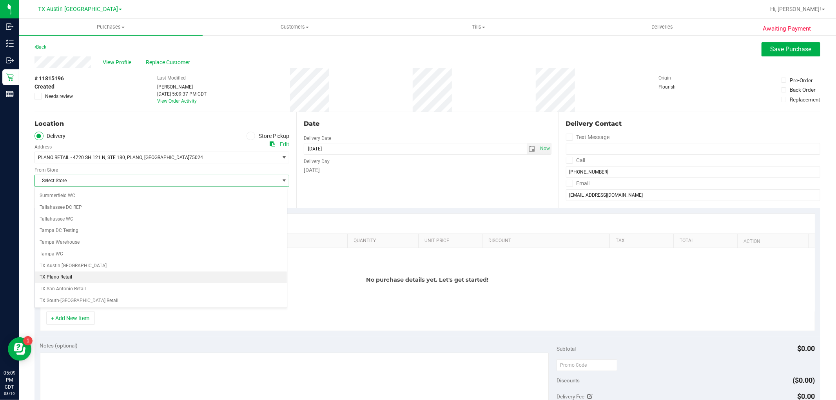
click at [78, 277] on li "TX Plano Retail" at bounding box center [161, 278] width 252 height 12
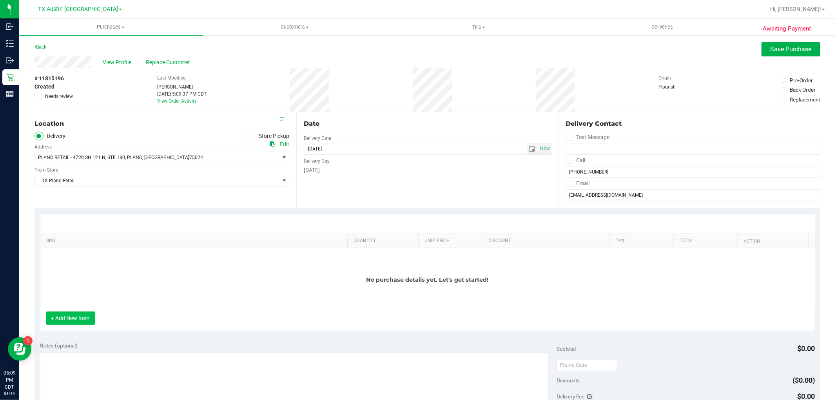
click at [88, 316] on button "+ Add New Item" at bounding box center [70, 318] width 49 height 13
click at [71, 314] on button "+ Add New Item" at bounding box center [70, 318] width 49 height 13
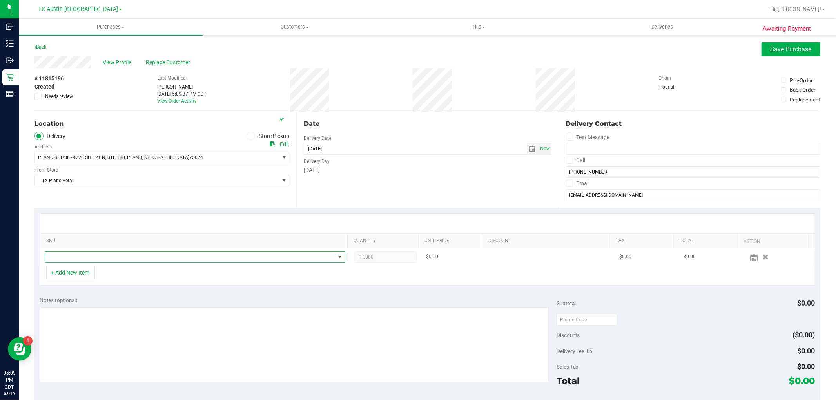
click at [100, 259] on span "NO DATA FOUND" at bounding box center [190, 257] width 290 height 11
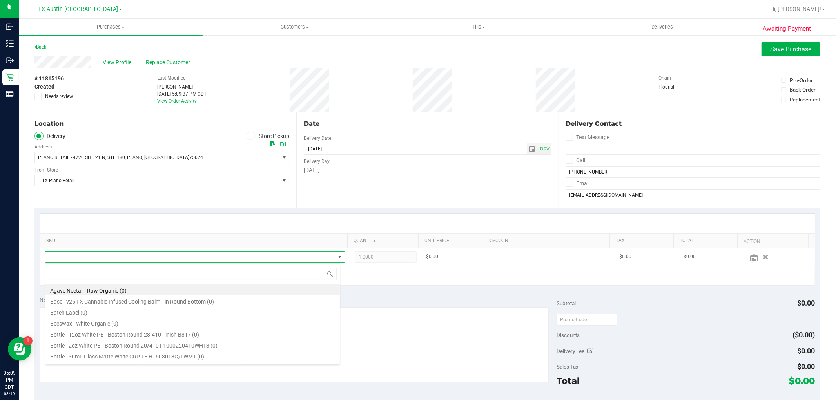
scroll to position [12, 292]
type input "watermelon"
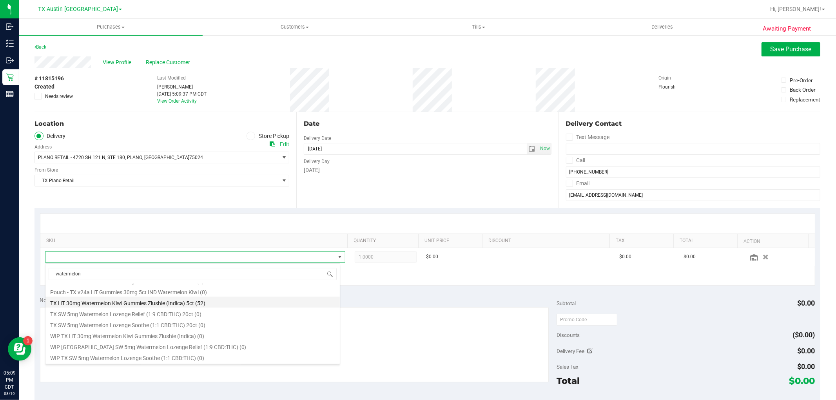
click at [216, 302] on li "TX HT 30mg Watermelon Kiwi Gummies Zlushie (Indica) 5ct (52)" at bounding box center [192, 302] width 294 height 11
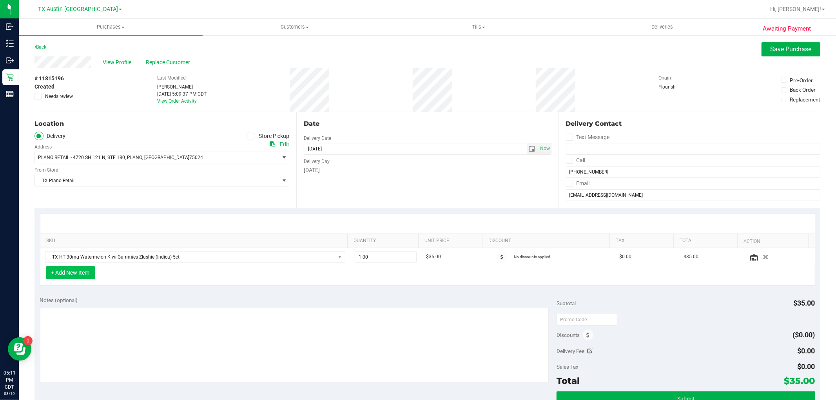
click at [88, 272] on button "+ Add New Item" at bounding box center [70, 272] width 49 height 13
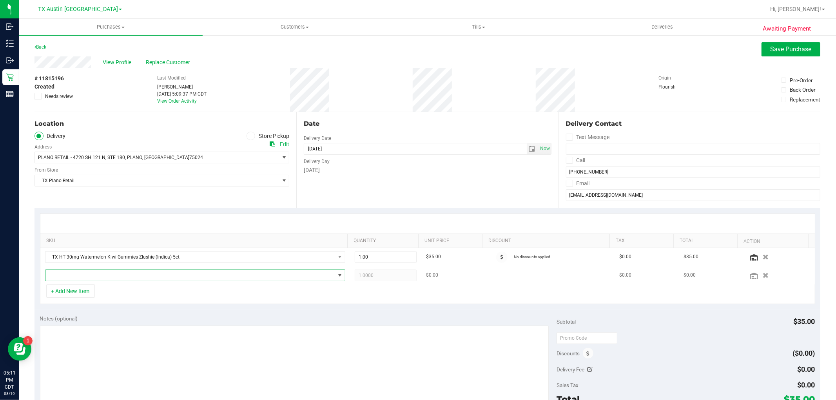
click at [91, 275] on span "NO DATA FOUND" at bounding box center [190, 275] width 290 height 11
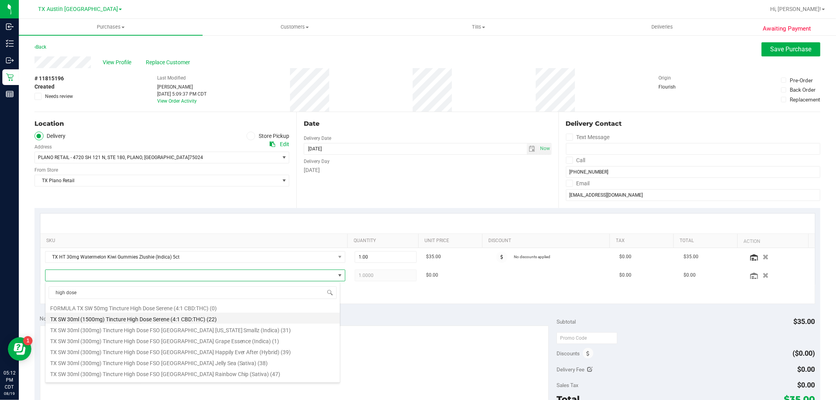
scroll to position [130, 0]
type input "high dose"
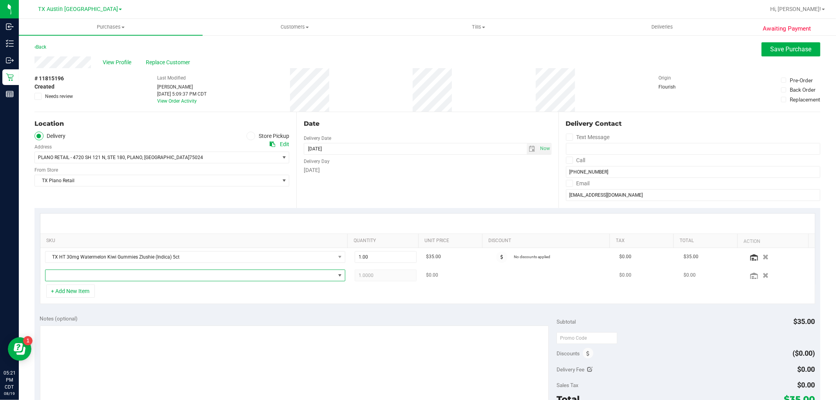
click at [236, 277] on span "NO DATA FOUND" at bounding box center [190, 275] width 290 height 11
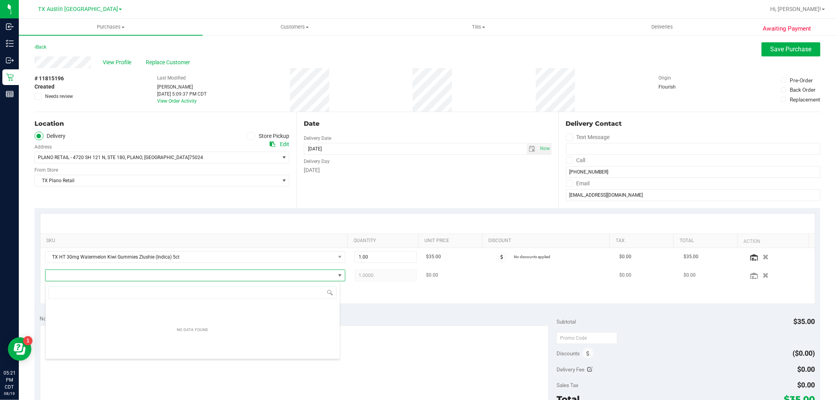
scroll to position [12, 292]
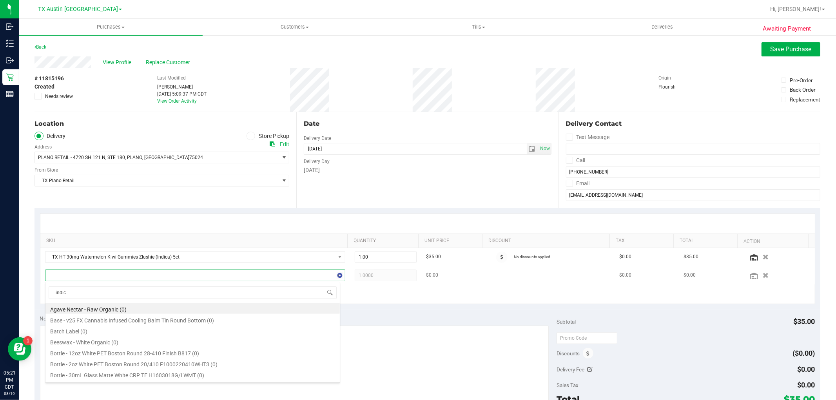
type input "indica"
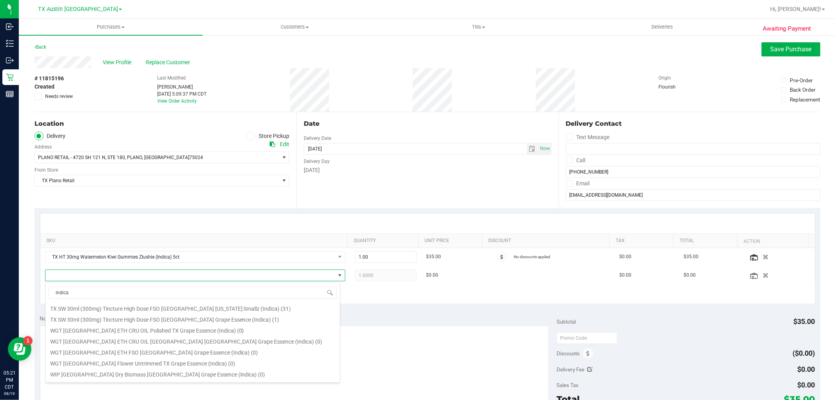
scroll to position [97, 0]
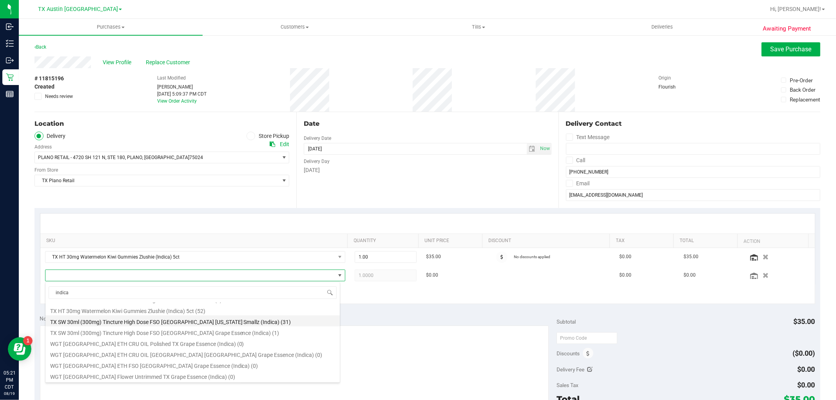
click at [225, 322] on li "TX SW 30ml (300mg) Tincture High Dose FSO TX Georgia Smallz (Indica) (31)" at bounding box center [192, 320] width 294 height 11
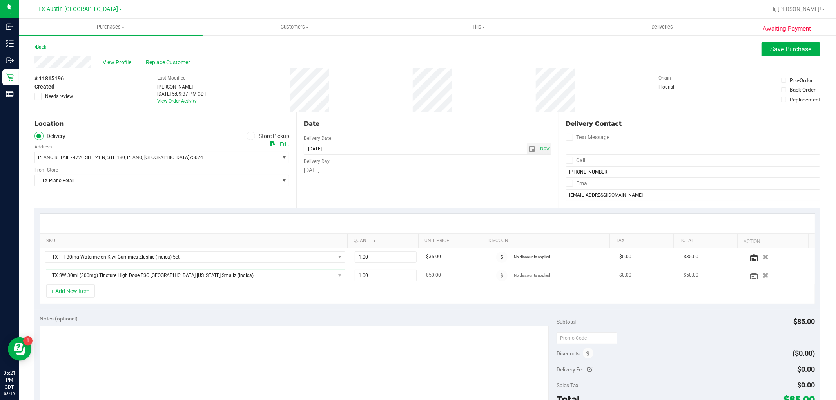
click at [296, 281] on span "TX SW 30ml (300mg) Tincture High Dose FSO TX Georgia Smallz (Indica)" at bounding box center [195, 276] width 300 height 12
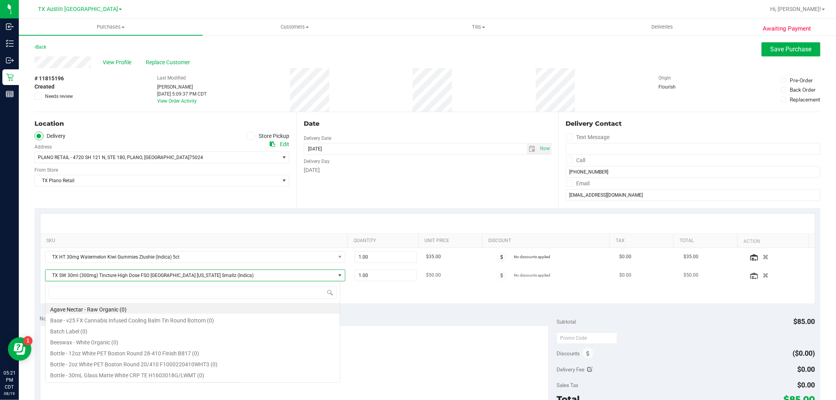
scroll to position [12, 292]
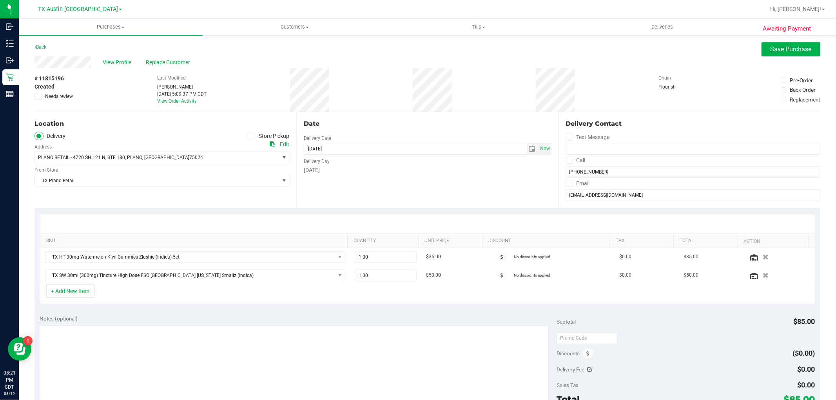
click at [430, 308] on div "SKU Quantity Unit Price Discount Tax Total Action TX HT 30mg Watermelon Kiwi Gu…" at bounding box center [427, 258] width 786 height 101
click at [318, 290] on div "+ Add New Item" at bounding box center [427, 294] width 775 height 20
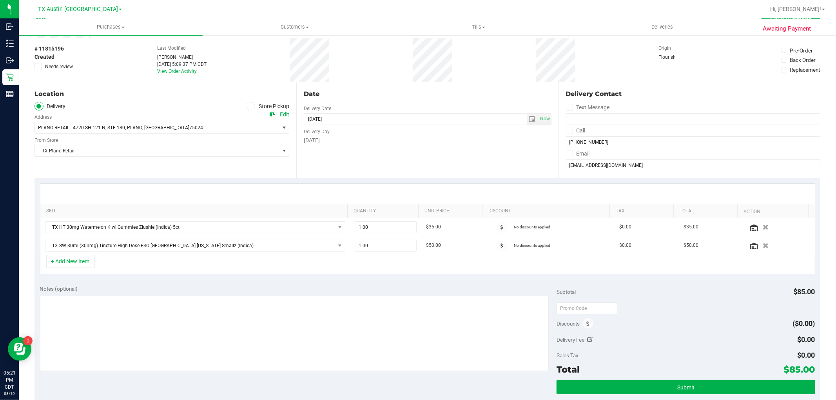
scroll to position [43, 0]
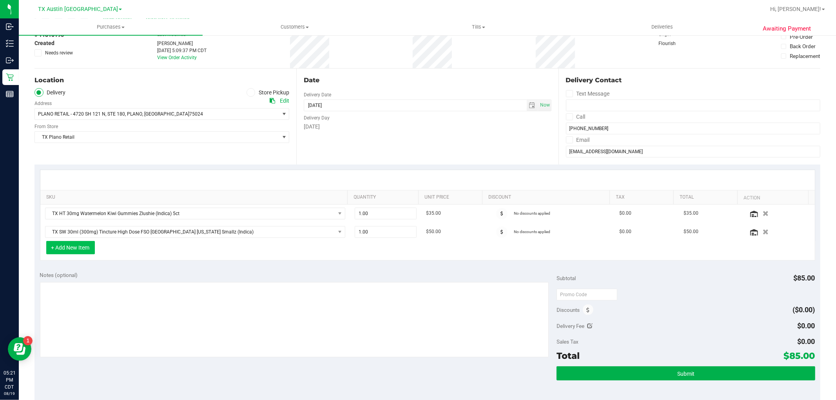
click at [92, 252] on button "+ Add New Item" at bounding box center [70, 247] width 49 height 13
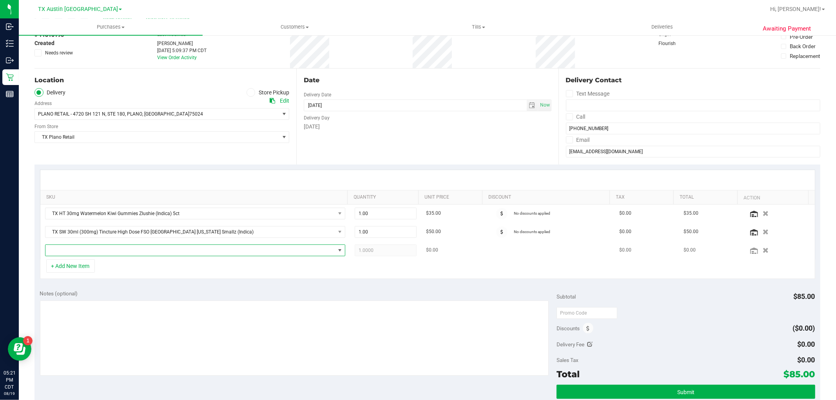
click at [135, 252] on span "NO DATA FOUND" at bounding box center [190, 250] width 290 height 11
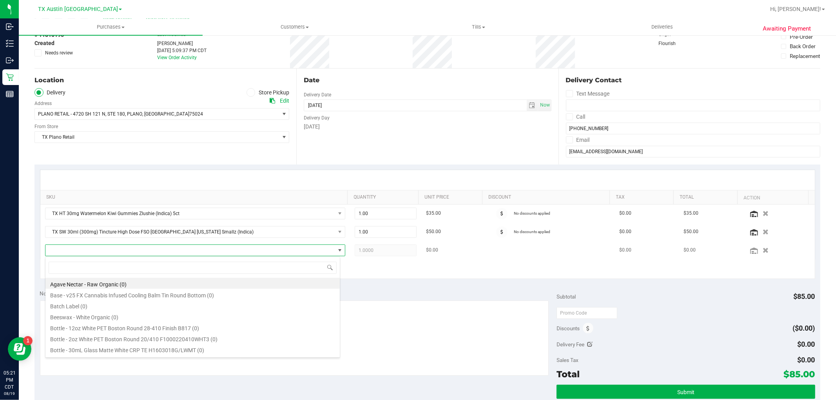
scroll to position [12, 292]
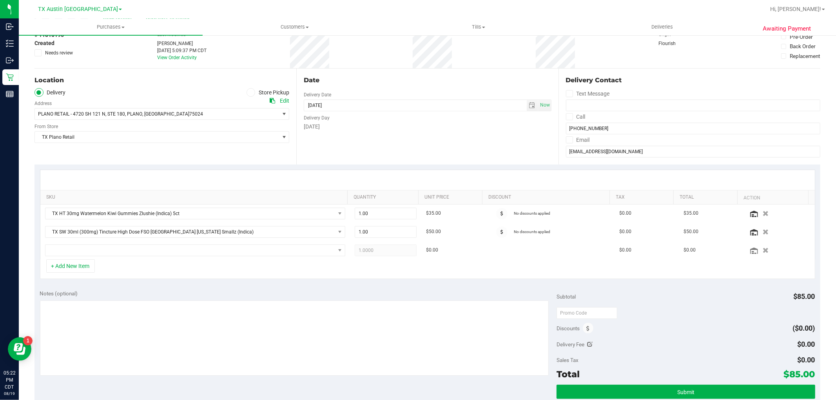
click at [420, 277] on div "+ Add New Item" at bounding box center [427, 269] width 775 height 20
click at [287, 252] on span "NO DATA FOUND" at bounding box center [190, 250] width 290 height 11
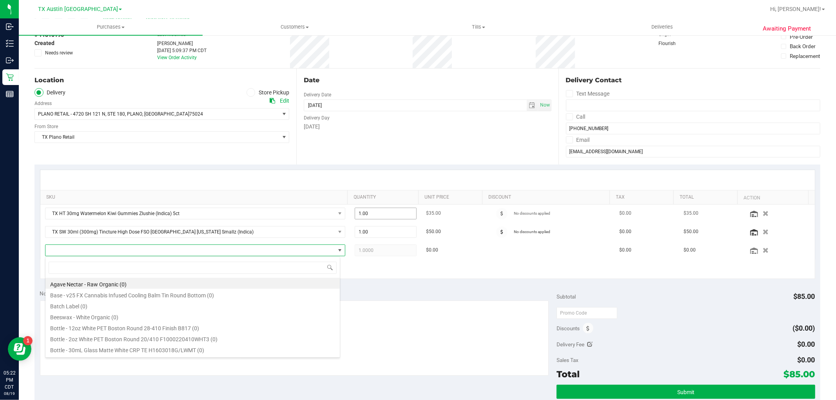
click at [387, 216] on span "1.00 1" at bounding box center [386, 214] width 62 height 12
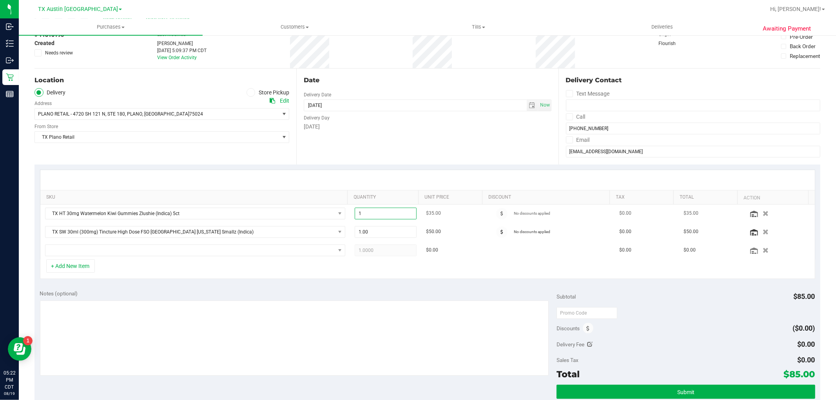
click at [387, 216] on input "1" at bounding box center [385, 213] width 61 height 11
type input "2"
type input "2.00"
click at [397, 275] on div "+ Add New Item" at bounding box center [427, 269] width 775 height 20
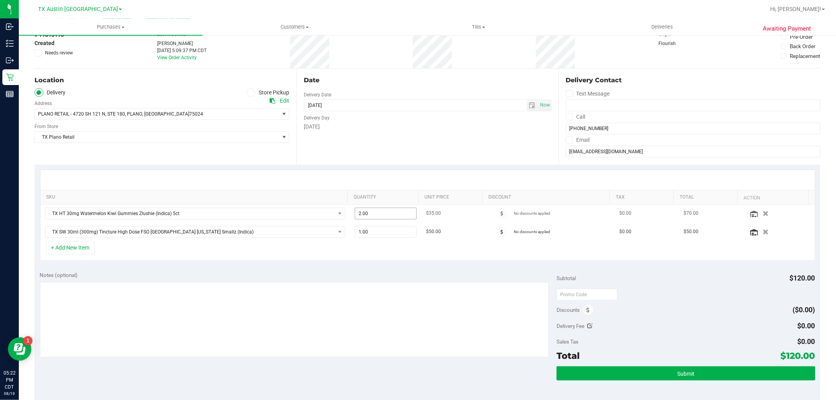
click at [384, 212] on span "2.00 2" at bounding box center [386, 214] width 62 height 12
click at [384, 212] on input "2" at bounding box center [385, 213] width 61 height 11
type input "3"
type input "3.00"
click at [383, 254] on div "+ Add New Item" at bounding box center [427, 251] width 775 height 20
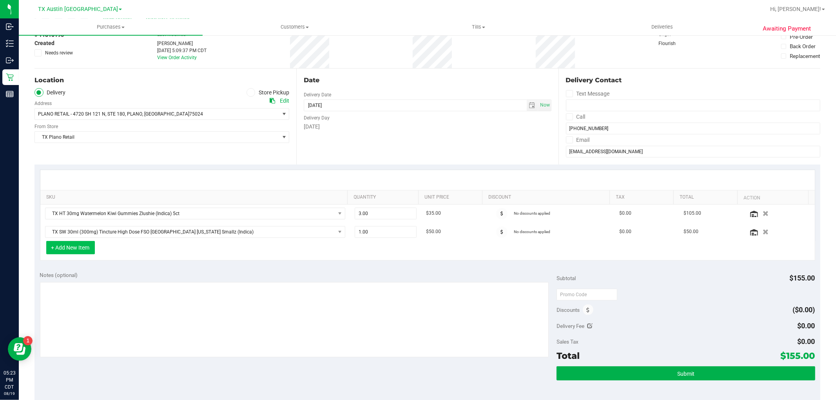
click at [81, 250] on button "+ Add New Item" at bounding box center [70, 247] width 49 height 13
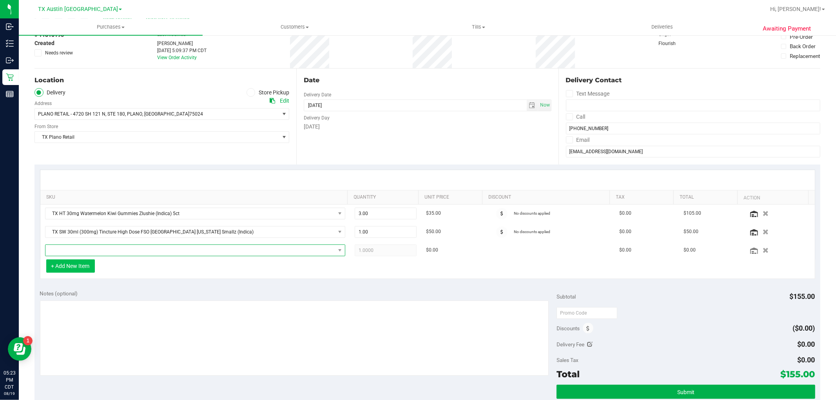
click at [81, 250] on span "NO DATA FOUND" at bounding box center [190, 250] width 290 height 11
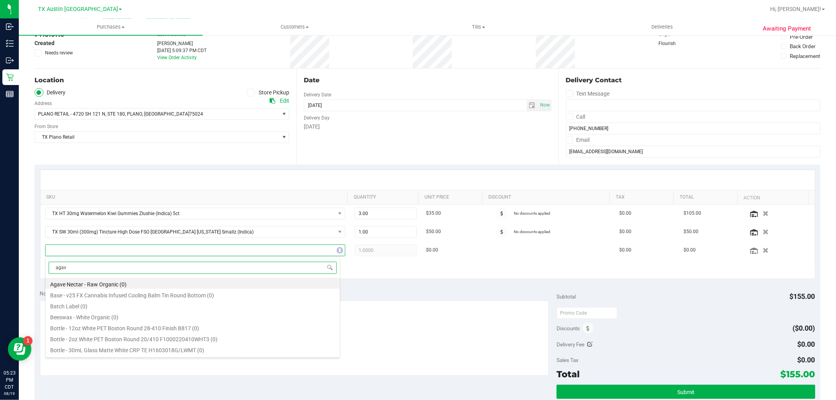
type input "agave"
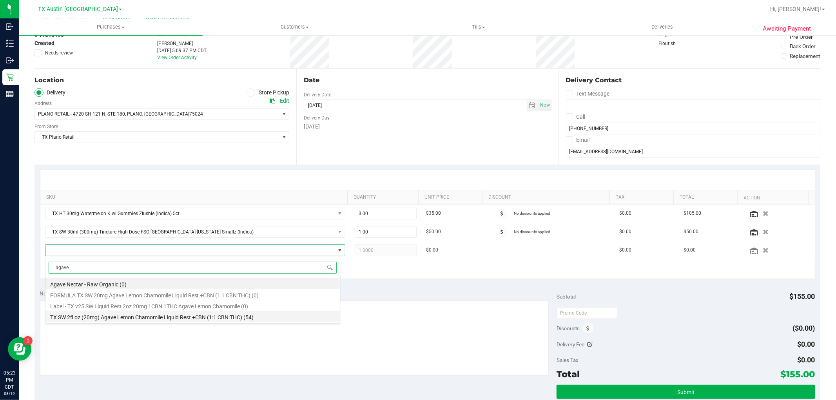
click at [303, 320] on li "TX SW 2fl oz (20mg) Agave Lemon Chamomile Liquid Rest +CBN (1:1 CBN:THC) (54)" at bounding box center [192, 316] width 294 height 11
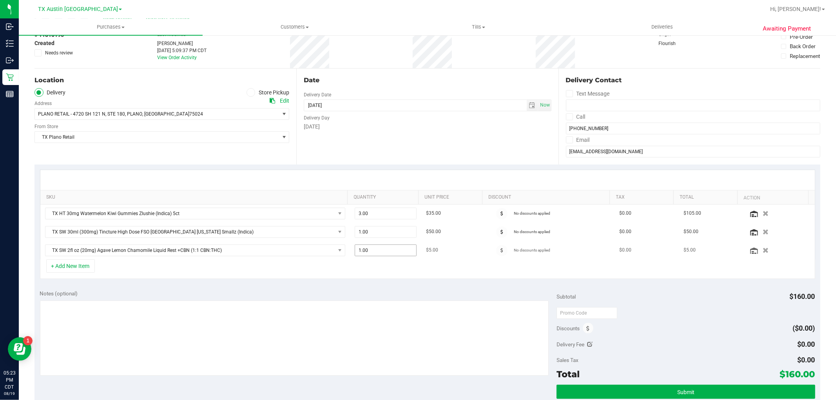
click at [379, 252] on span "1.00 1" at bounding box center [386, 251] width 62 height 12
click at [379, 252] on input "1" at bounding box center [385, 250] width 61 height 11
type input "6"
type input "6.00"
click at [378, 264] on div "+ Add New Item" at bounding box center [427, 269] width 775 height 20
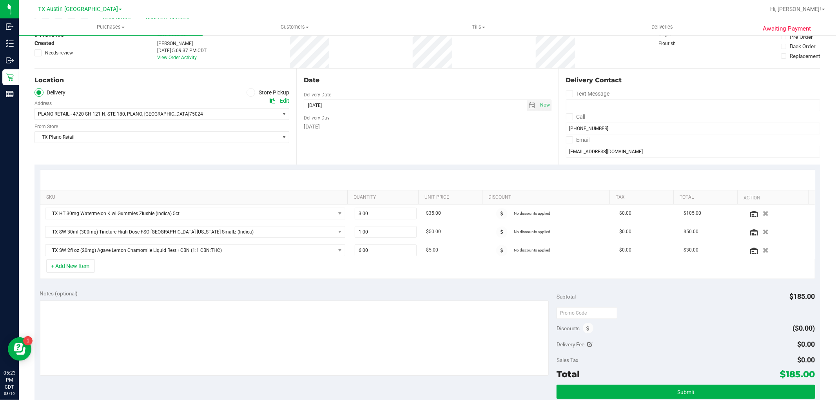
click at [379, 276] on div "+ Add New Item" at bounding box center [427, 269] width 775 height 20
click at [65, 264] on button "+ Add New Item" at bounding box center [70, 265] width 49 height 13
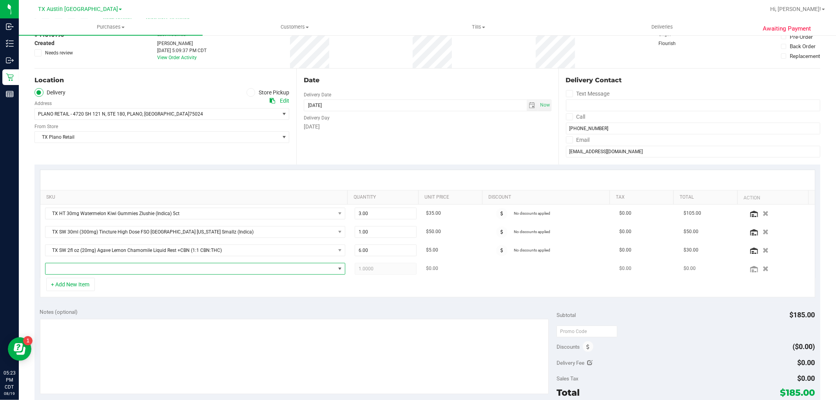
click at [60, 267] on span "NO DATA FOUND" at bounding box center [190, 268] width 290 height 11
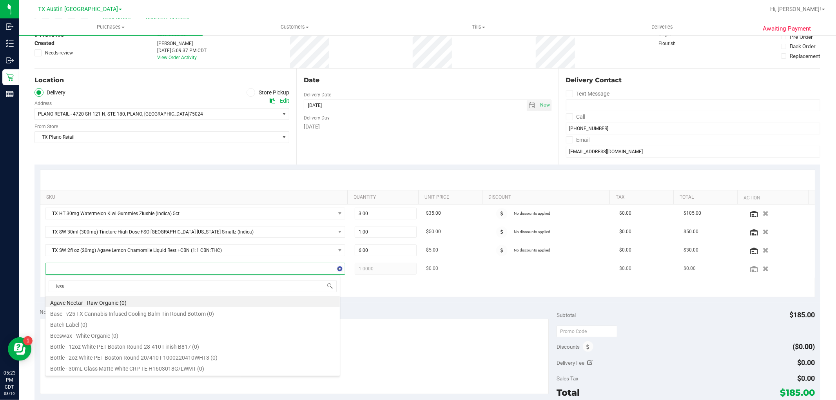
type input "texas"
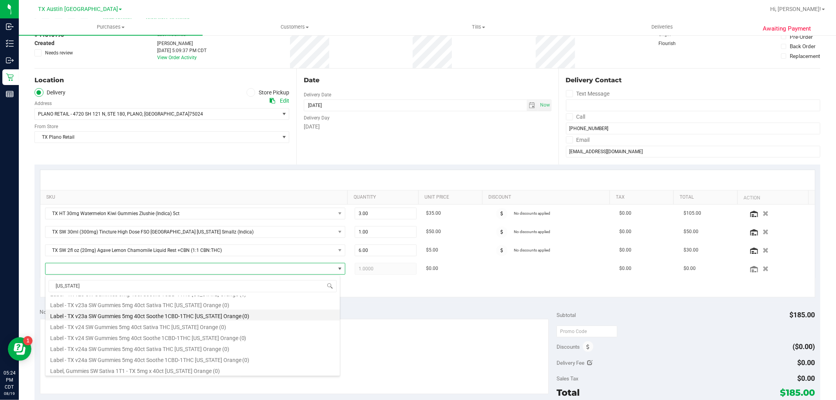
scroll to position [87, 0]
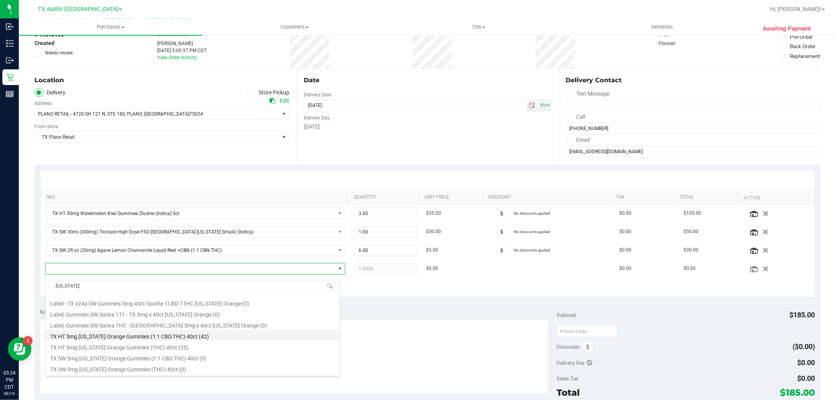
click at [238, 339] on li "TX HT 5mg Texas Orange Gummies (1:1 CBD:THC) 40ct (42)" at bounding box center [192, 335] width 294 height 11
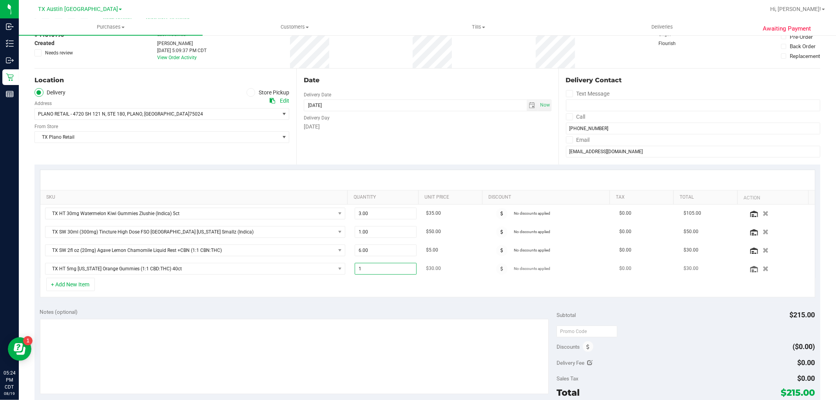
click at [370, 269] on span "1.00 1" at bounding box center [386, 269] width 62 height 12
click at [370, 269] on input "1" at bounding box center [385, 268] width 61 height 11
type input "2"
type input "2.00"
click at [380, 293] on div "+ Add New Item" at bounding box center [427, 288] width 775 height 20
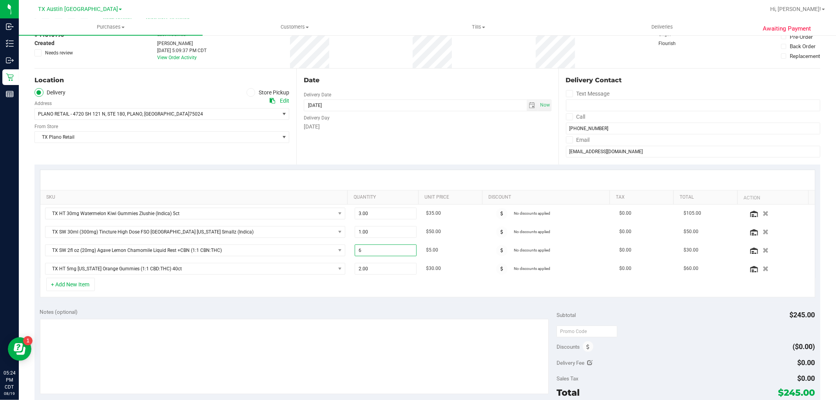
click at [379, 250] on span "6.00 6" at bounding box center [386, 251] width 62 height 12
click at [379, 250] on input "6" at bounding box center [385, 250] width 61 height 11
type input "1"
type input "1.00"
click at [396, 280] on div "+ Add New Item" at bounding box center [427, 288] width 775 height 20
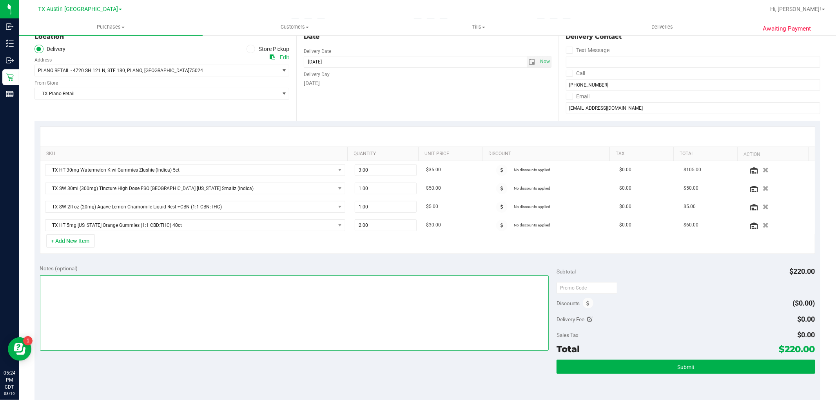
click at [463, 316] on textarea at bounding box center [294, 312] width 509 height 75
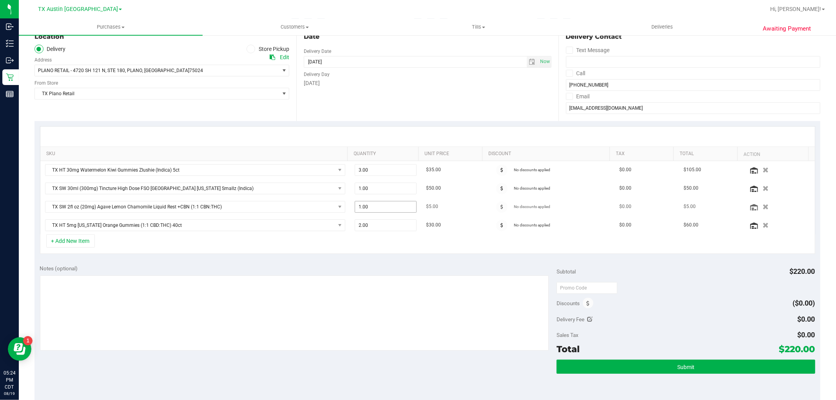
click at [396, 205] on span "1.00 1" at bounding box center [386, 207] width 62 height 12
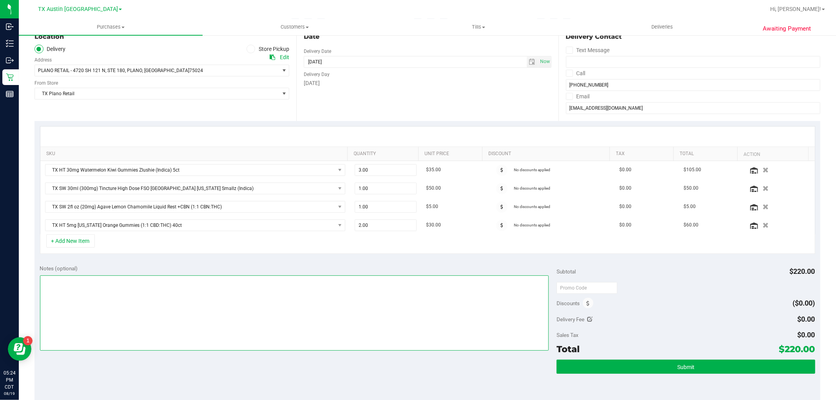
click at [415, 283] on textarea at bounding box center [294, 312] width 509 height 75
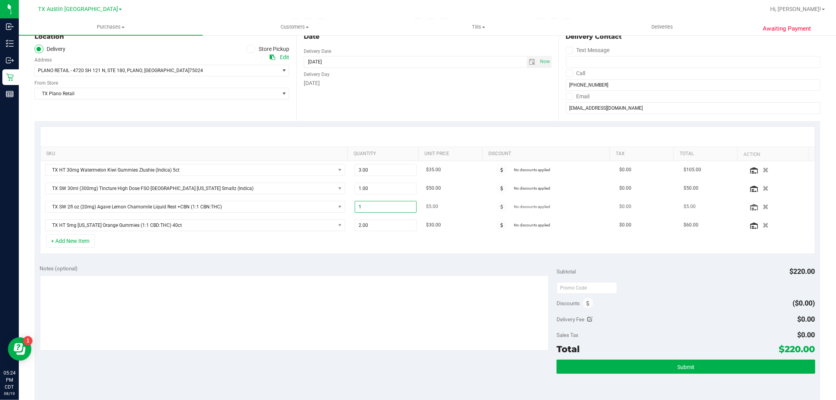
click at [394, 207] on span "1.00 1" at bounding box center [386, 207] width 62 height 12
click at [387, 210] on input "1" at bounding box center [385, 206] width 61 height 11
type input "5"
type input "5.00"
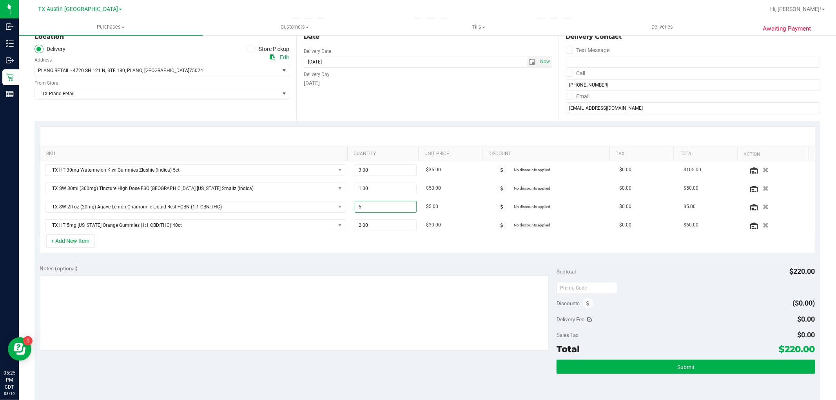
click at [389, 248] on div "+ Add New Item" at bounding box center [427, 244] width 775 height 20
click at [385, 261] on div "Notes (optional) Subtotal $220.00 Discounts ($0.00) Delivery Fee $0.00 Sales Ta…" at bounding box center [427, 329] width 786 height 141
click at [398, 237] on div "+ Add New Item" at bounding box center [427, 244] width 775 height 20
click at [384, 207] on span "5.00 5" at bounding box center [386, 207] width 62 height 12
click at [384, 207] on input "5" at bounding box center [385, 206] width 61 height 11
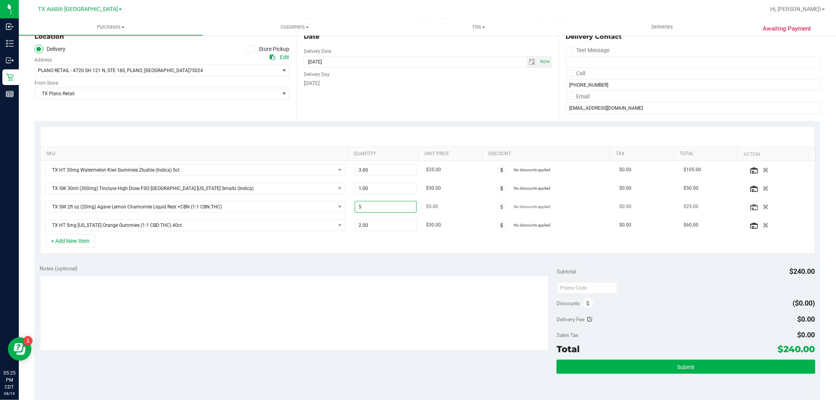
type input "7"
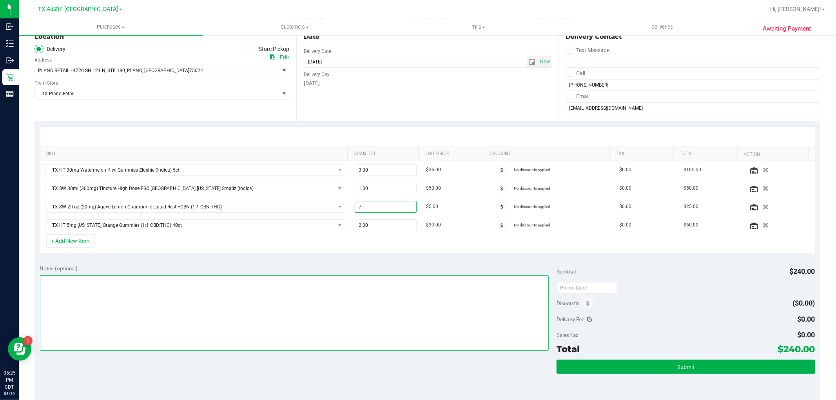
type input "7.00"
click at [391, 297] on textarea at bounding box center [294, 312] width 509 height 75
click at [529, 62] on span "select" at bounding box center [532, 62] width 6 height 6
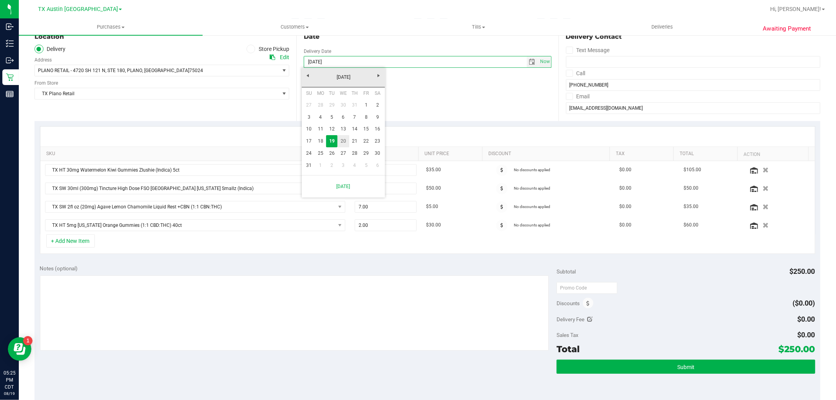
click at [342, 139] on link "20" at bounding box center [342, 141] width 11 height 12
type input "08/20/2025"
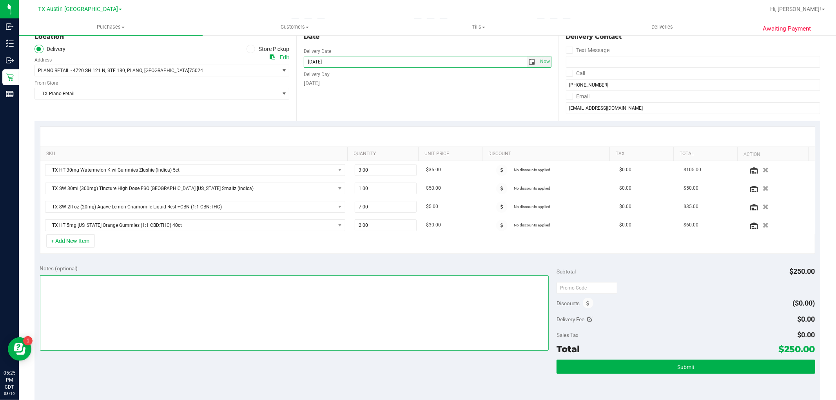
click at [328, 291] on textarea at bounding box center [294, 312] width 509 height 75
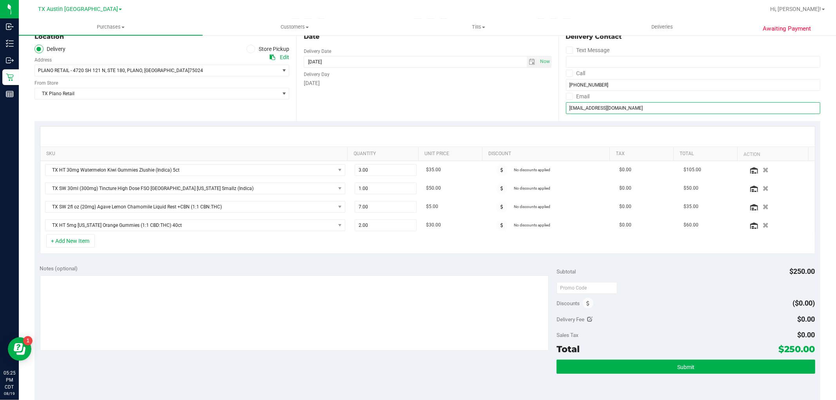
click at [573, 107] on input "moivey00@gmail.com" at bounding box center [693, 108] width 254 height 12
click at [583, 288] on input "text" at bounding box center [586, 288] width 61 height 12
type input "TXAIQ10"
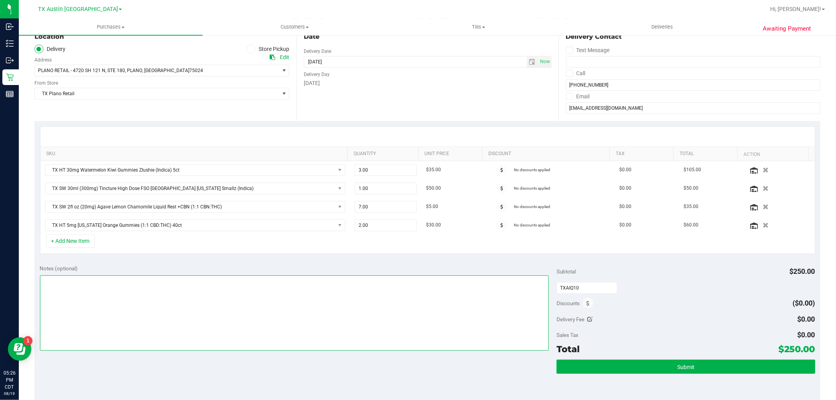
click at [537, 304] on textarea at bounding box center [294, 312] width 509 height 75
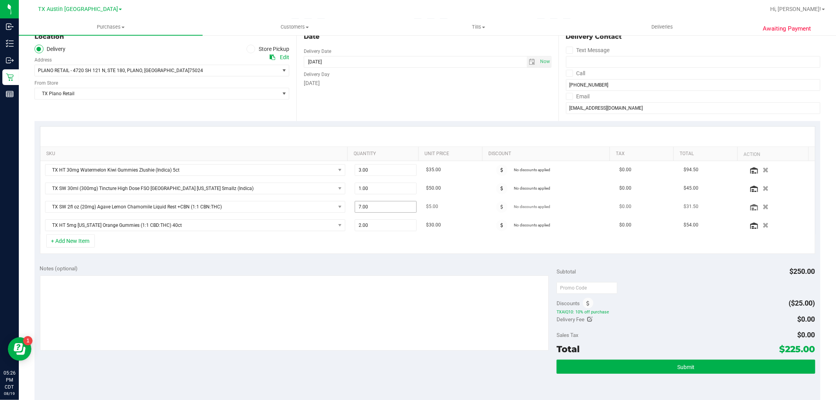
click at [400, 210] on span "7.00 7" at bounding box center [386, 207] width 62 height 12
click at [400, 210] on input "7" at bounding box center [385, 206] width 61 height 11
type input "12"
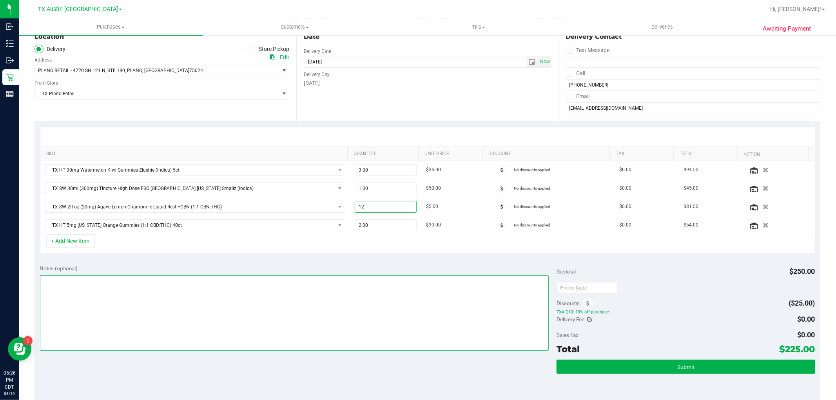
type input "12.00"
click at [396, 314] on textarea at bounding box center [294, 312] width 509 height 75
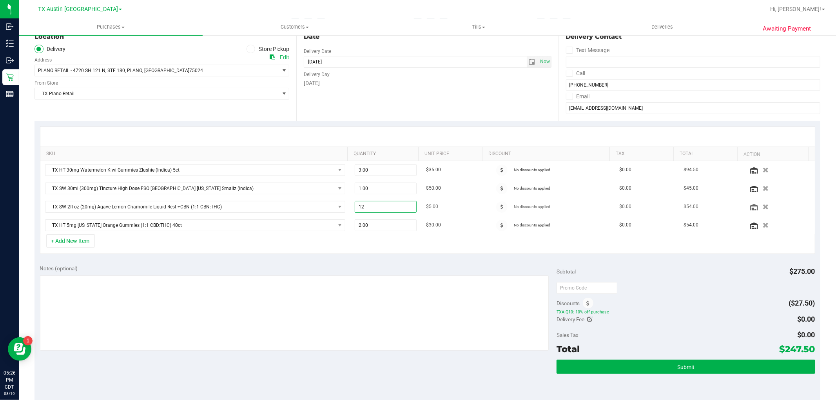
click at [393, 206] on span "12.00 12" at bounding box center [386, 207] width 62 height 12
click at [393, 206] on input "12" at bounding box center [385, 206] width 61 height 11
type input "13"
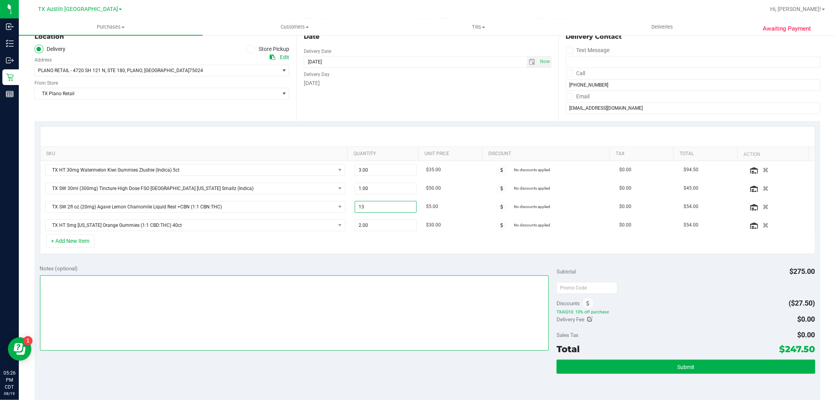
type input "13.00"
click at [417, 300] on textarea at bounding box center [294, 312] width 509 height 75
click at [64, 283] on textarea at bounding box center [294, 312] width 509 height 75
click at [228, 307] on textarea at bounding box center [294, 312] width 509 height 75
type textarea "Rx verified; coupon redeemed -- cc GR 8/19"
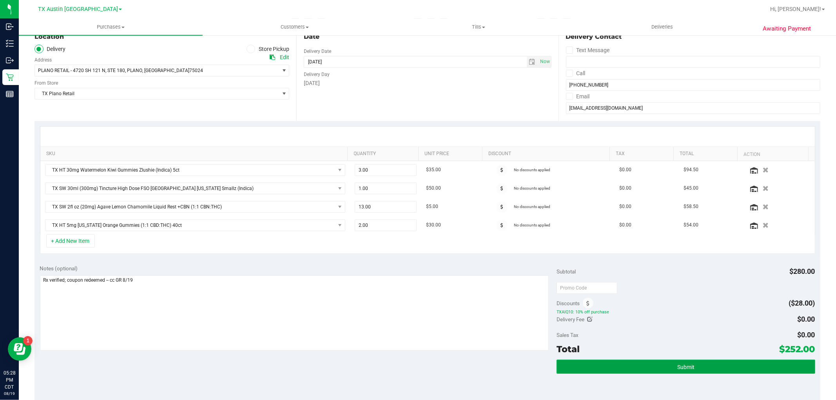
click at [687, 362] on button "Submit" at bounding box center [685, 367] width 258 height 14
